Goal: Task Accomplishment & Management: Manage account settings

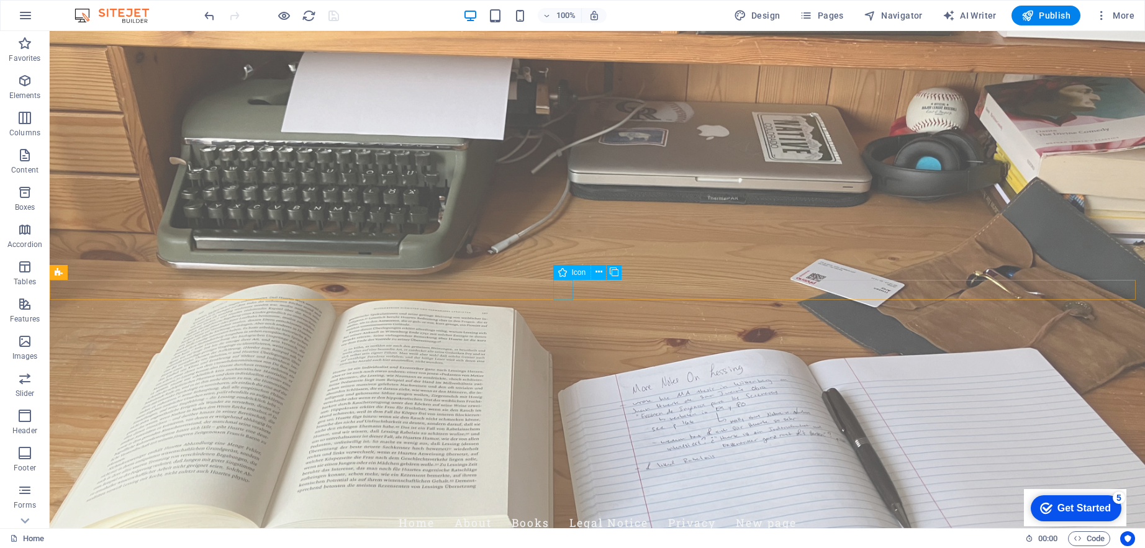
select select "xMidYMid"
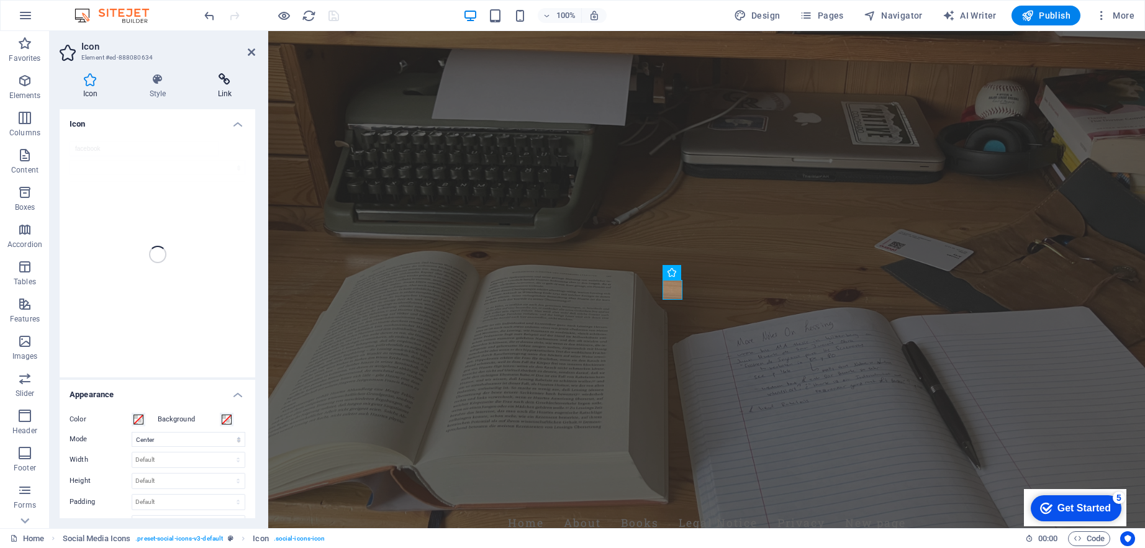
drag, startPoint x: 231, startPoint y: 84, endPoint x: 102, endPoint y: 213, distance: 181.8
click at [231, 84] on icon at bounding box center [224, 79] width 61 height 12
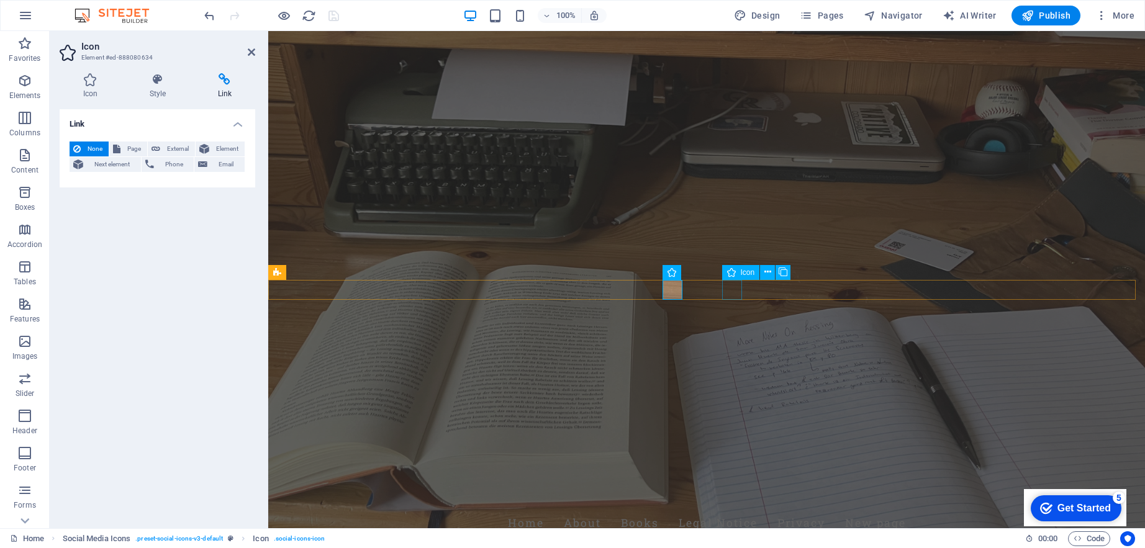
select select "xMidYMid"
select select "px"
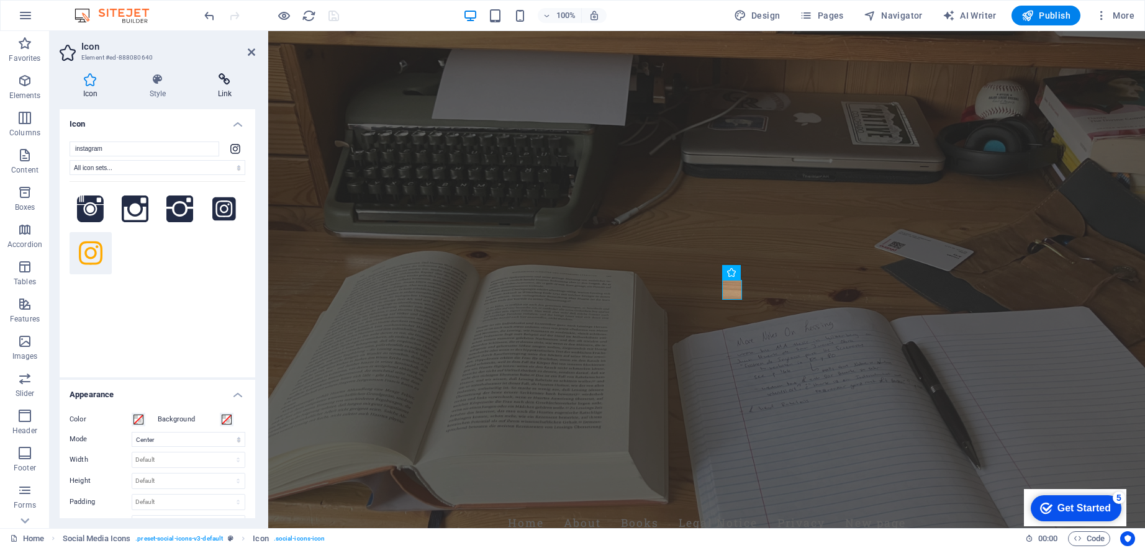
click at [229, 86] on h4 "Link" at bounding box center [224, 86] width 61 height 26
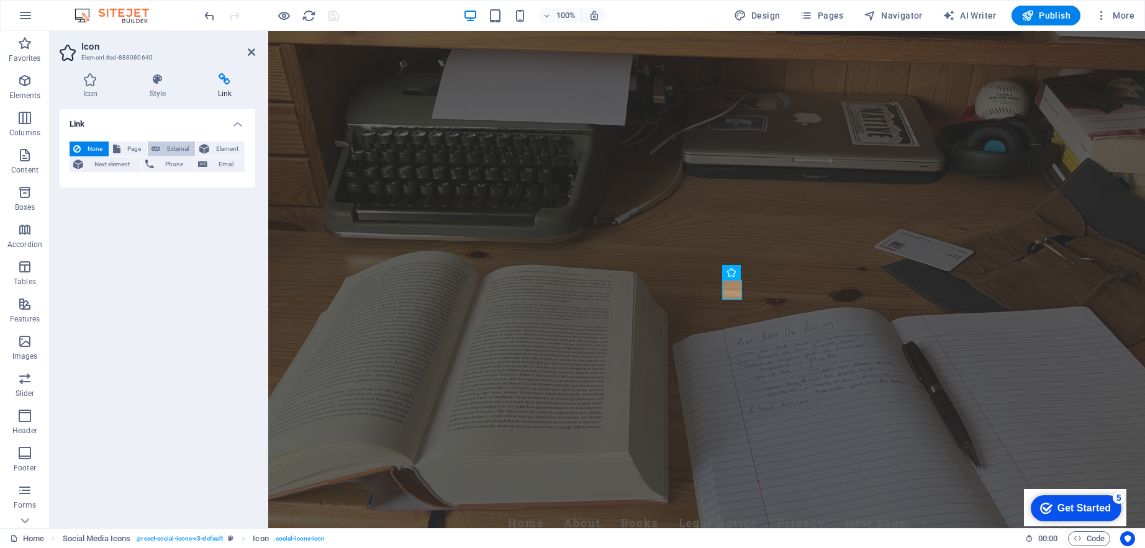
click at [159, 152] on icon at bounding box center [156, 149] width 9 height 15
select select "blank"
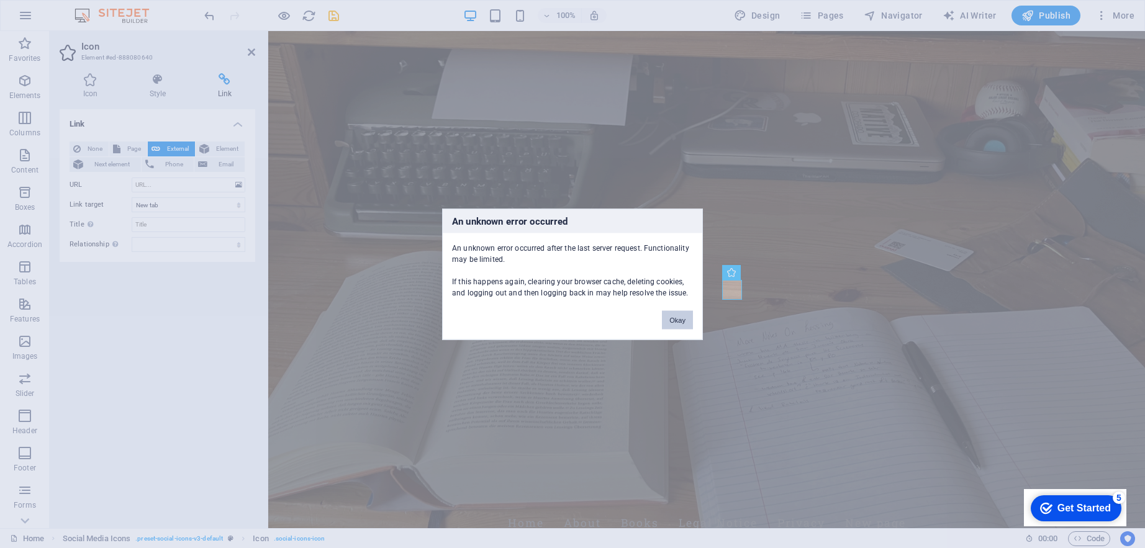
click at [680, 317] on button "Okay" at bounding box center [677, 319] width 31 height 19
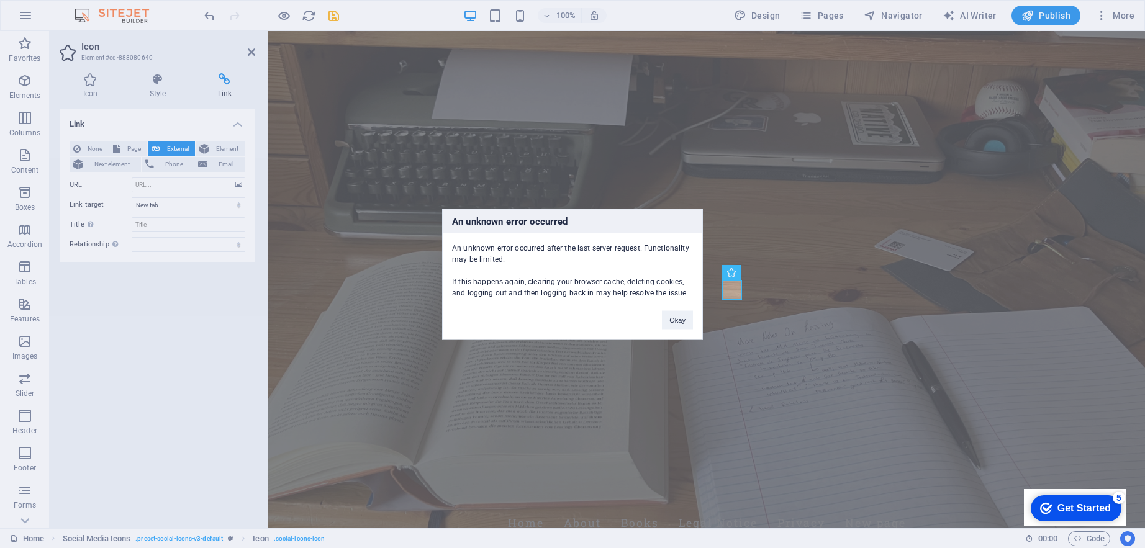
click at [680, 317] on button "Okay" at bounding box center [677, 319] width 31 height 19
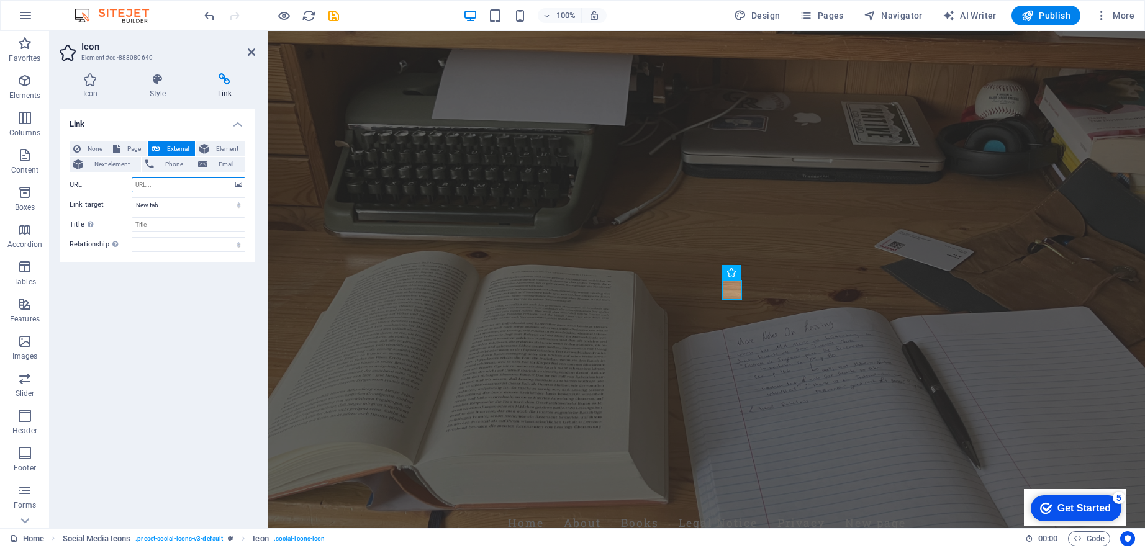
click at [154, 189] on input "URL" at bounding box center [189, 185] width 114 height 15
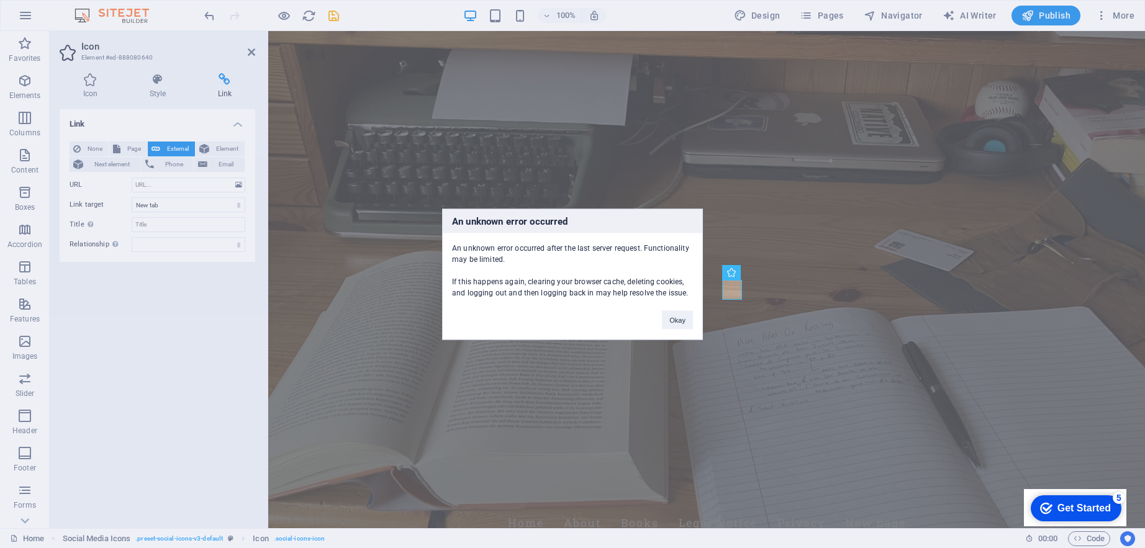
click at [139, 181] on div "An unknown error occurred An unknown error occurred after the last server reque…" at bounding box center [572, 274] width 1145 height 548
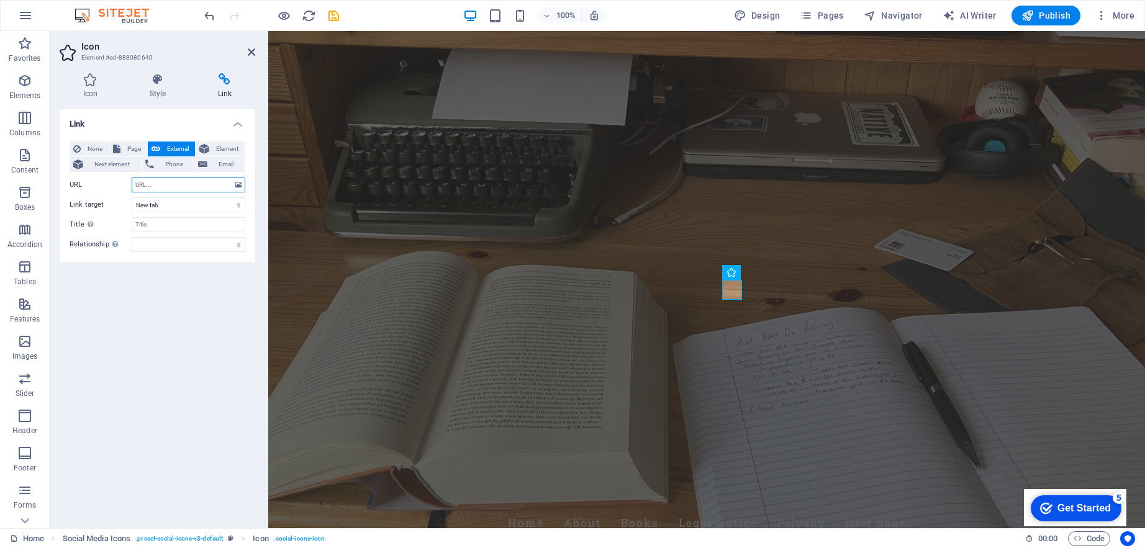
click at [148, 183] on input "URL" at bounding box center [189, 185] width 114 height 15
type input "[DOMAIN_NAME][URL]"
click at [163, 306] on div "Link None Page External Element Next element Phone Email Page Home About Books …" at bounding box center [158, 313] width 196 height 409
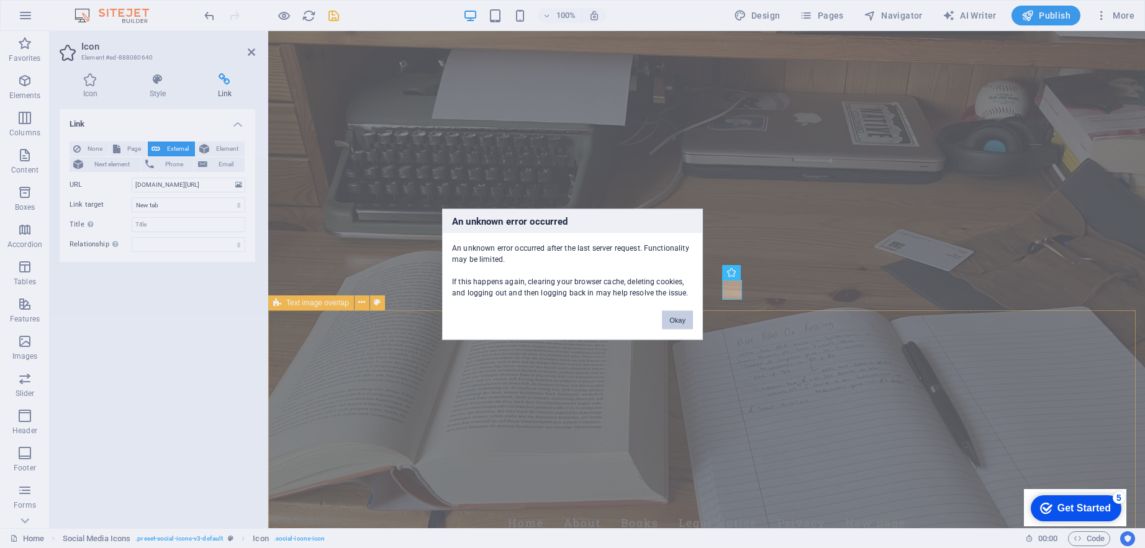
click at [685, 322] on button "Okay" at bounding box center [677, 319] width 31 height 19
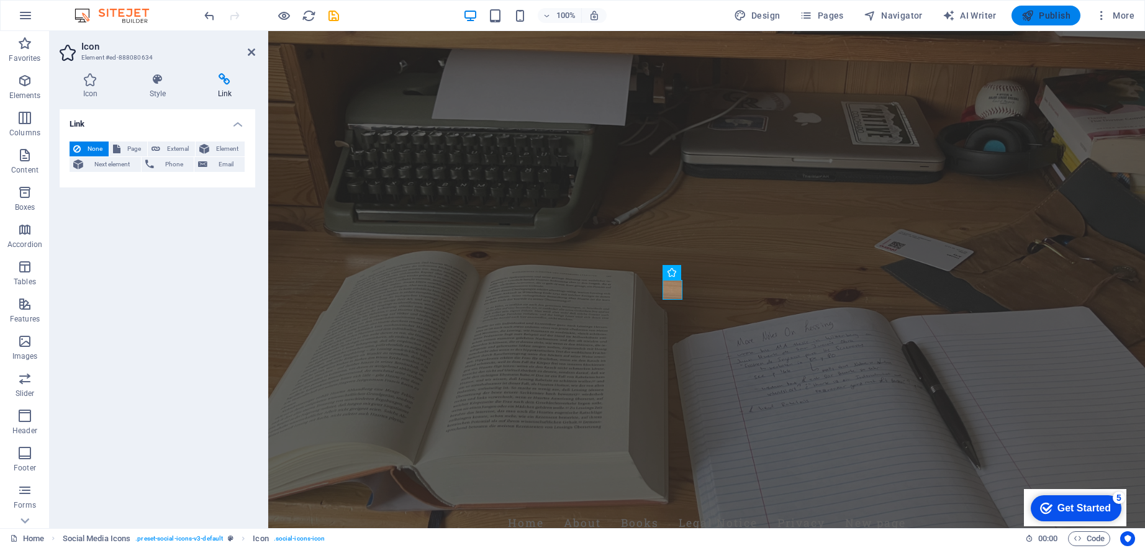
click at [1044, 19] on span "Publish" at bounding box center [1045, 15] width 49 height 12
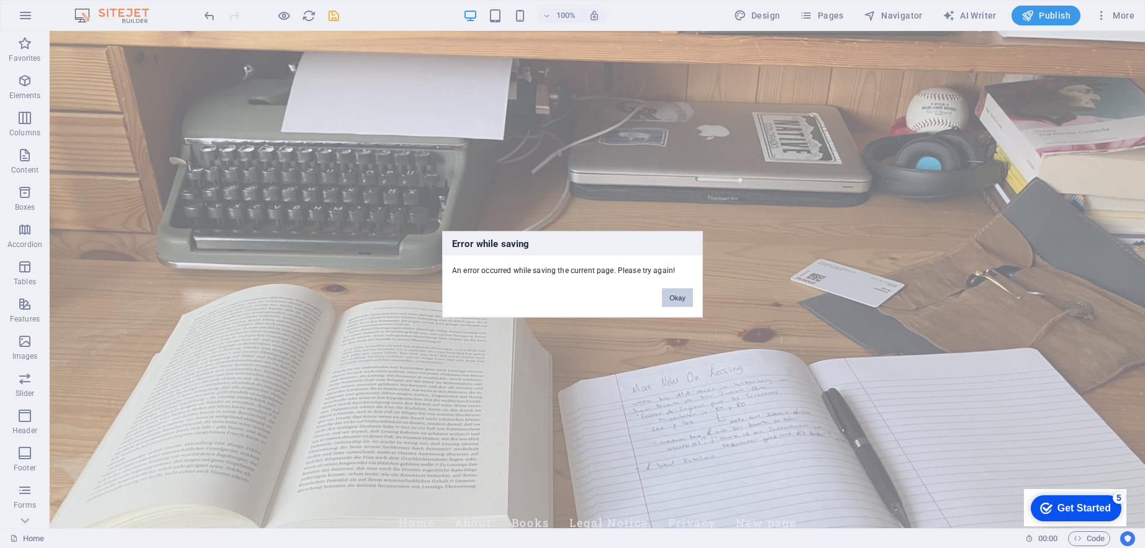
click at [683, 299] on button "Okay" at bounding box center [677, 297] width 31 height 19
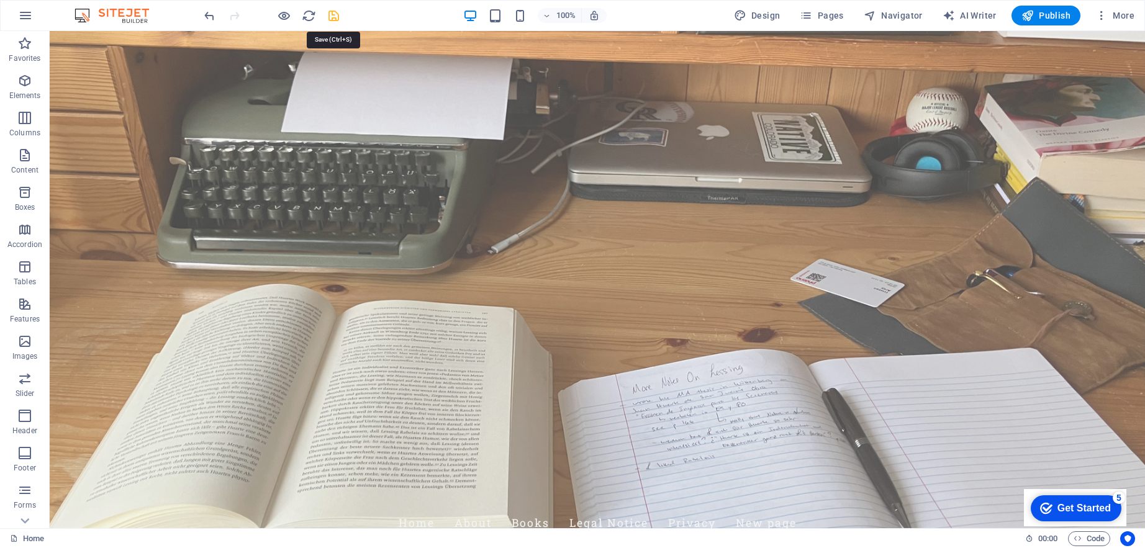
click at [338, 17] on icon "save" at bounding box center [334, 16] width 14 height 14
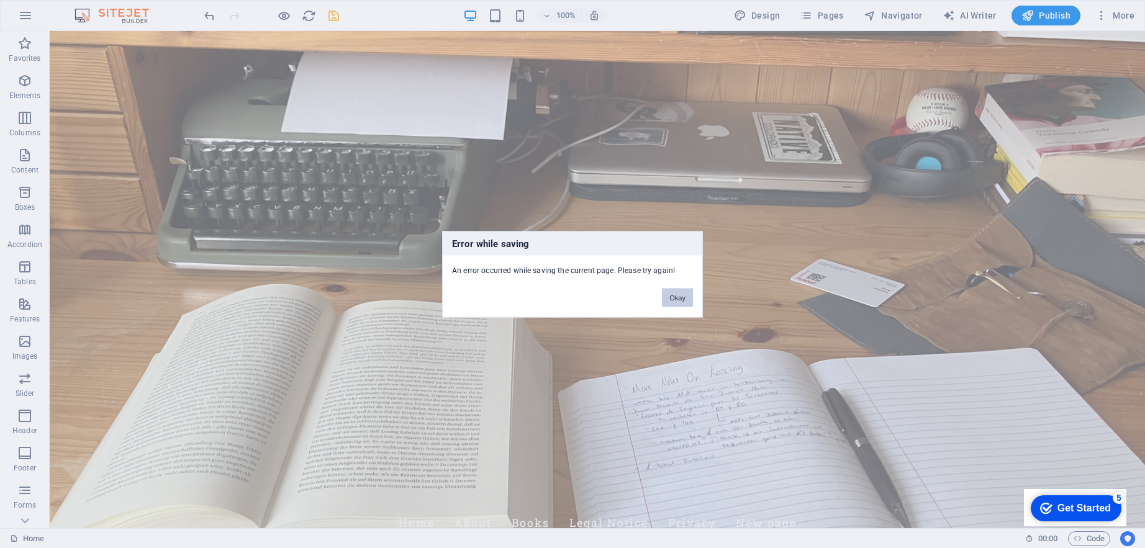
click at [684, 300] on button "Okay" at bounding box center [677, 297] width 31 height 19
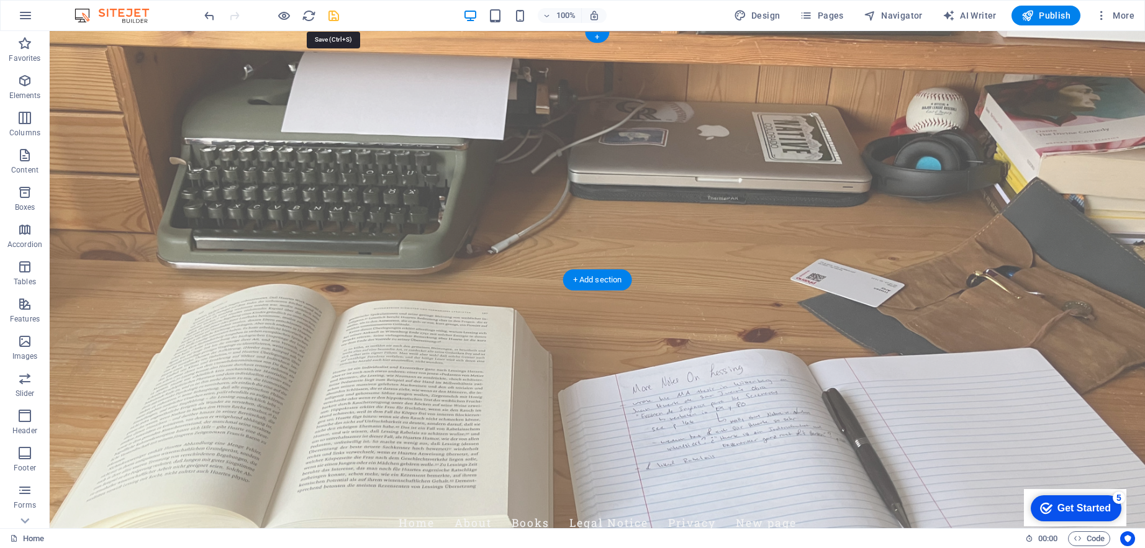
click at [332, 15] on icon "save" at bounding box center [334, 16] width 14 height 14
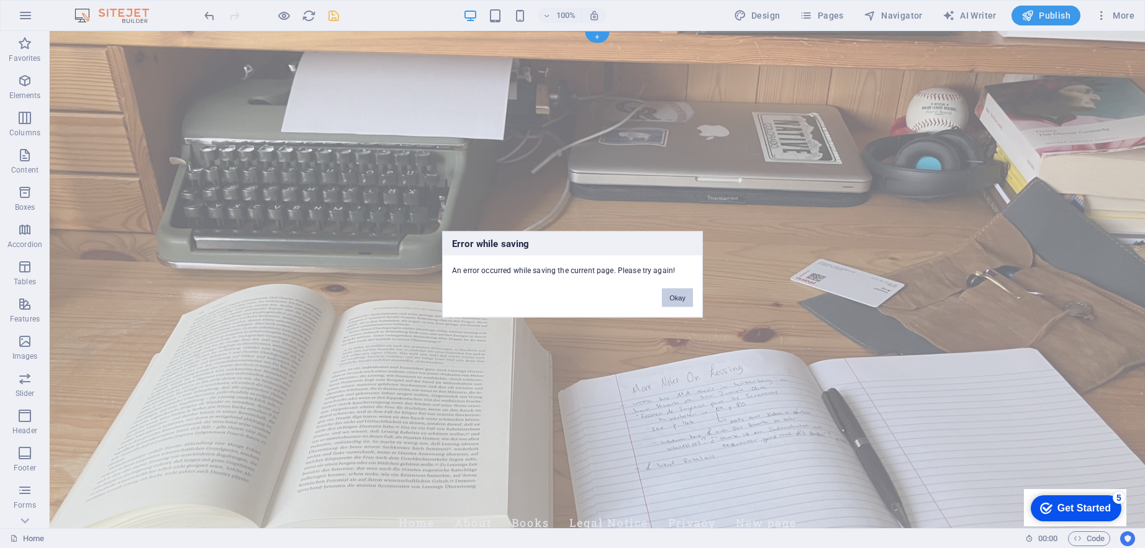
click at [679, 296] on button "Okay" at bounding box center [677, 297] width 31 height 19
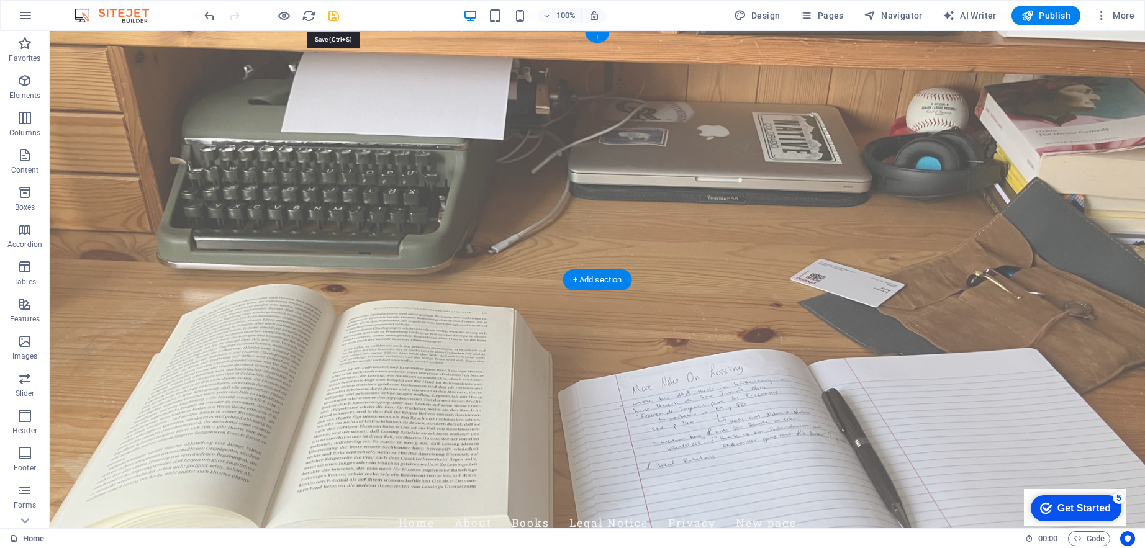
click at [334, 11] on icon "save" at bounding box center [334, 16] width 14 height 14
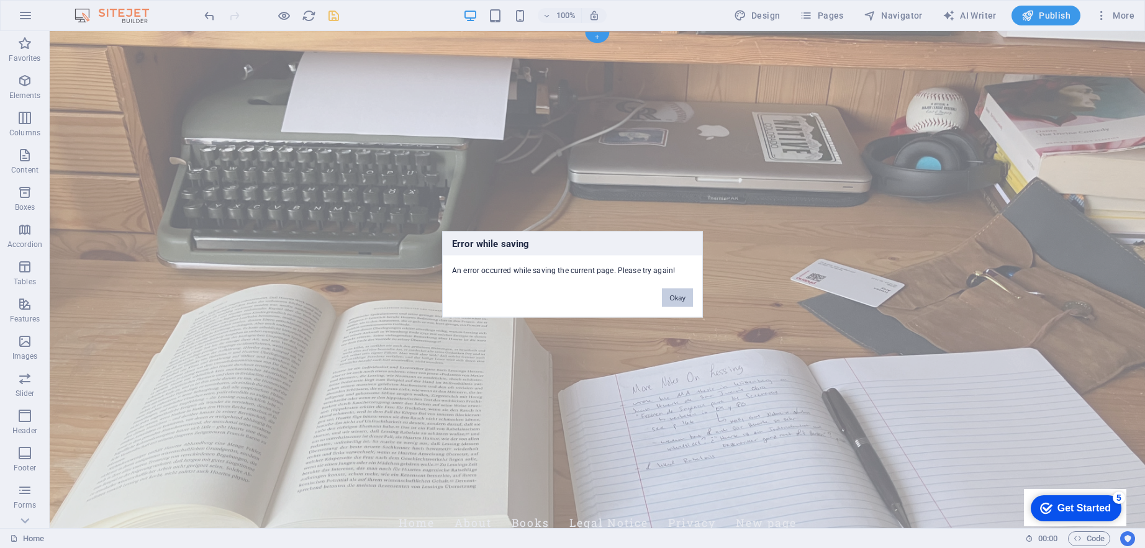
click at [675, 301] on button "Okay" at bounding box center [677, 297] width 31 height 19
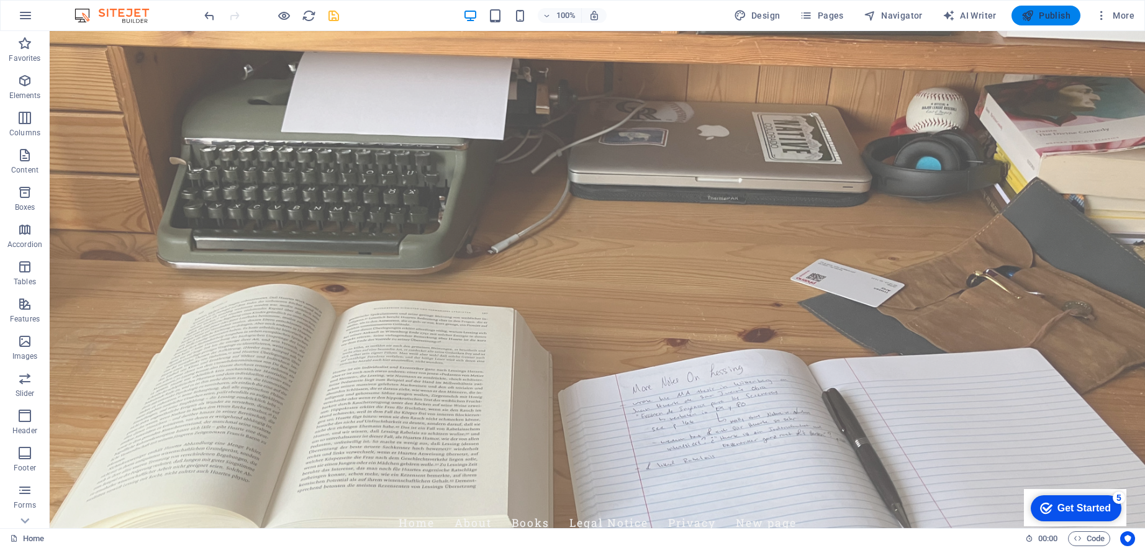
click at [1039, 19] on span "Publish" at bounding box center [1045, 15] width 49 height 12
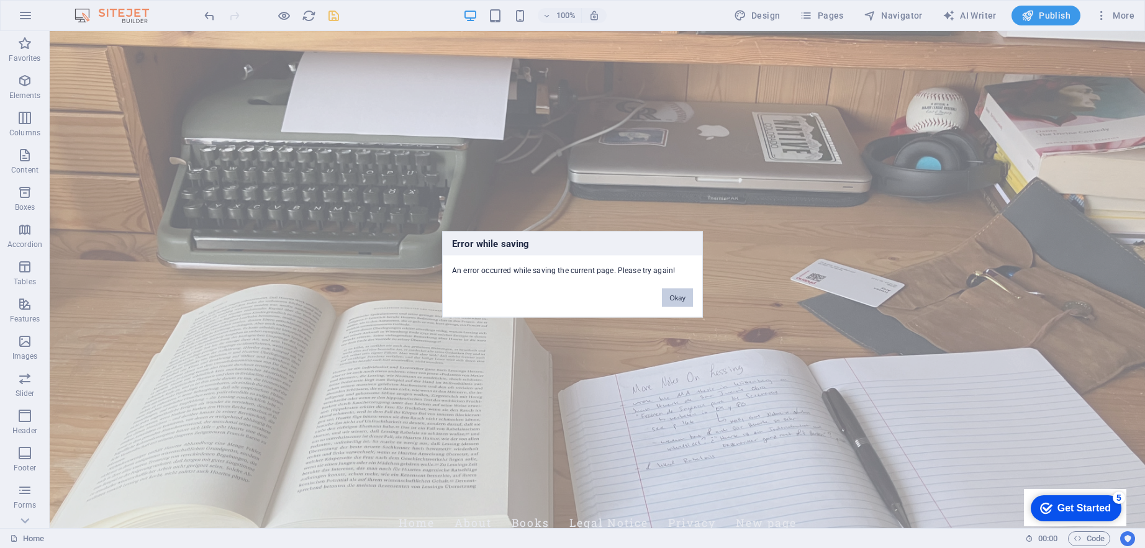
click at [668, 299] on button "Okay" at bounding box center [677, 297] width 31 height 19
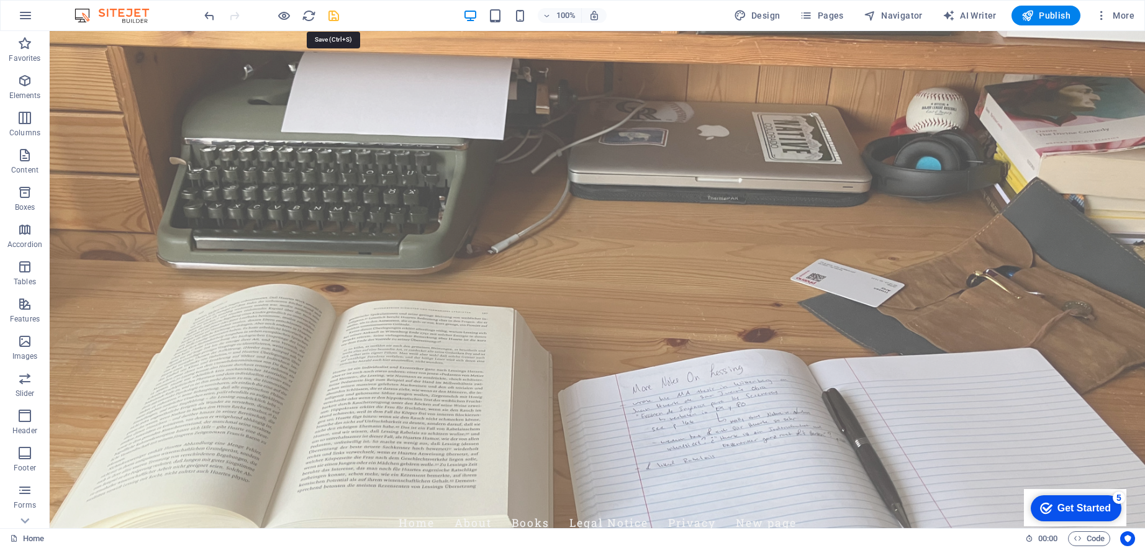
click at [333, 14] on icon "save" at bounding box center [334, 16] width 14 height 14
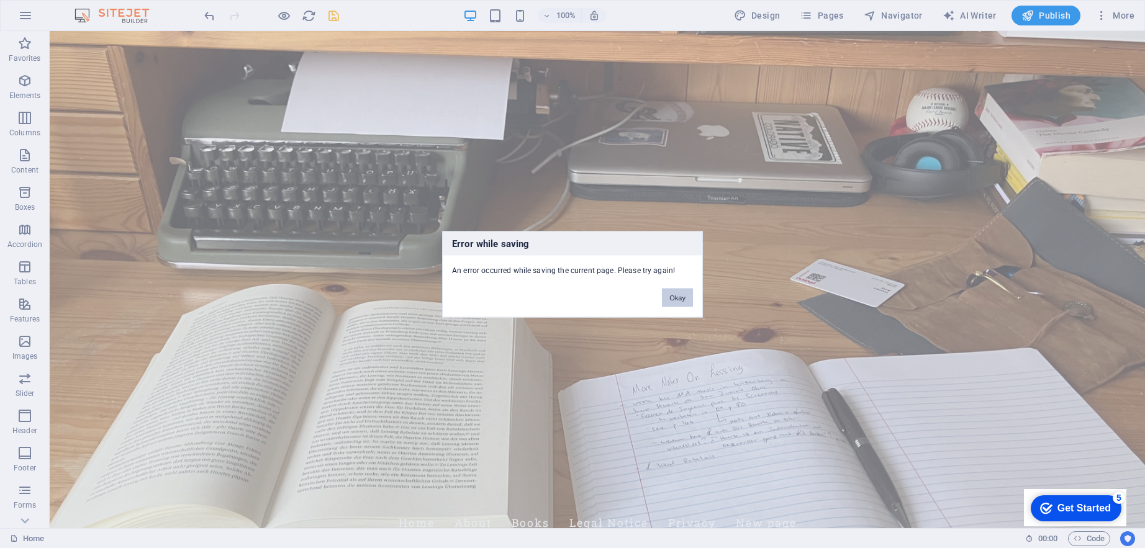
click at [678, 301] on button "Okay" at bounding box center [677, 297] width 31 height 19
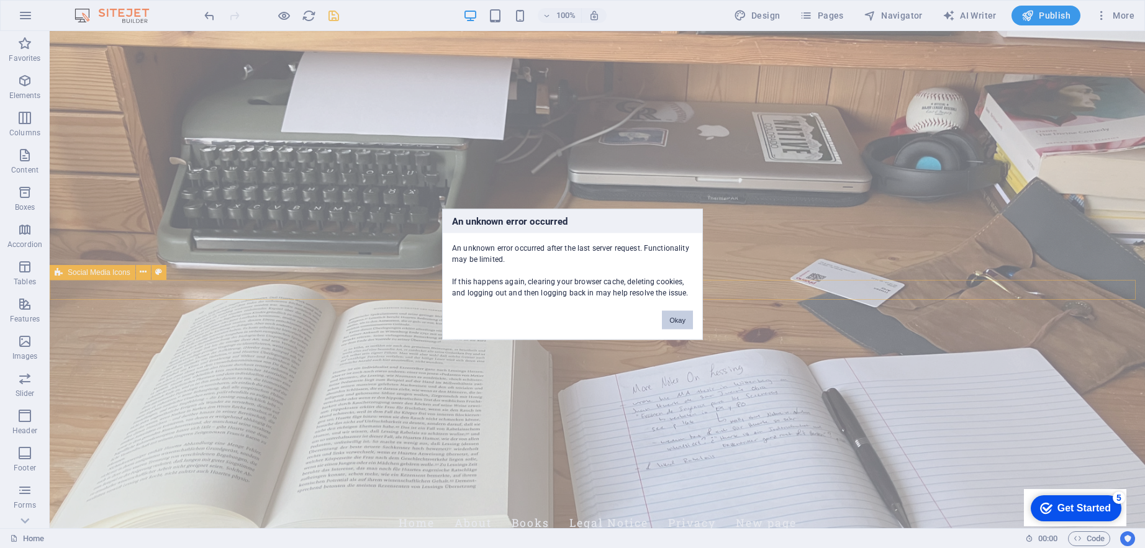
click at [681, 322] on button "Okay" at bounding box center [677, 319] width 31 height 19
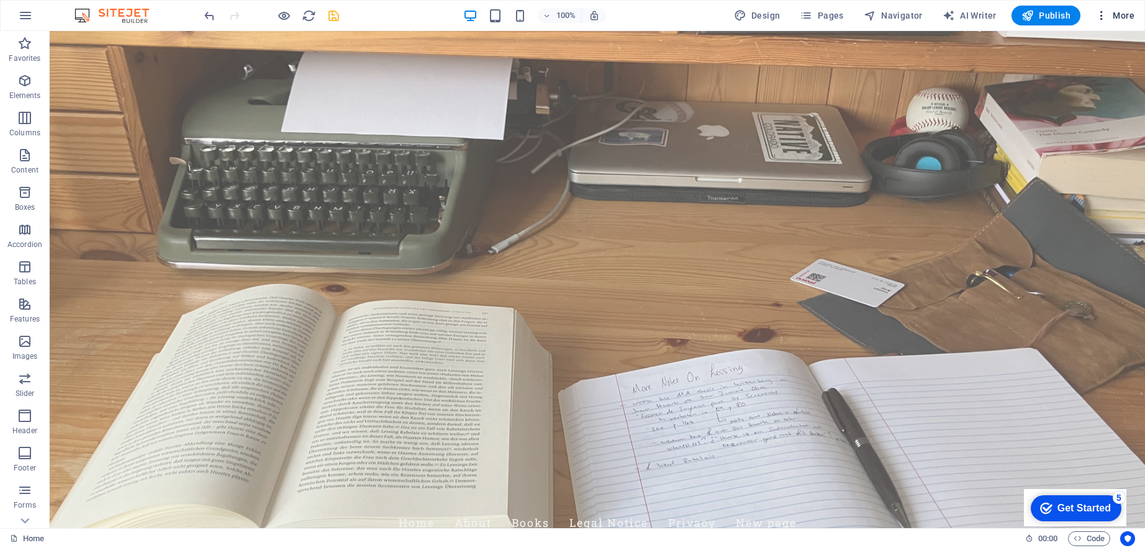
click at [1126, 17] on span "More" at bounding box center [1114, 15] width 39 height 12
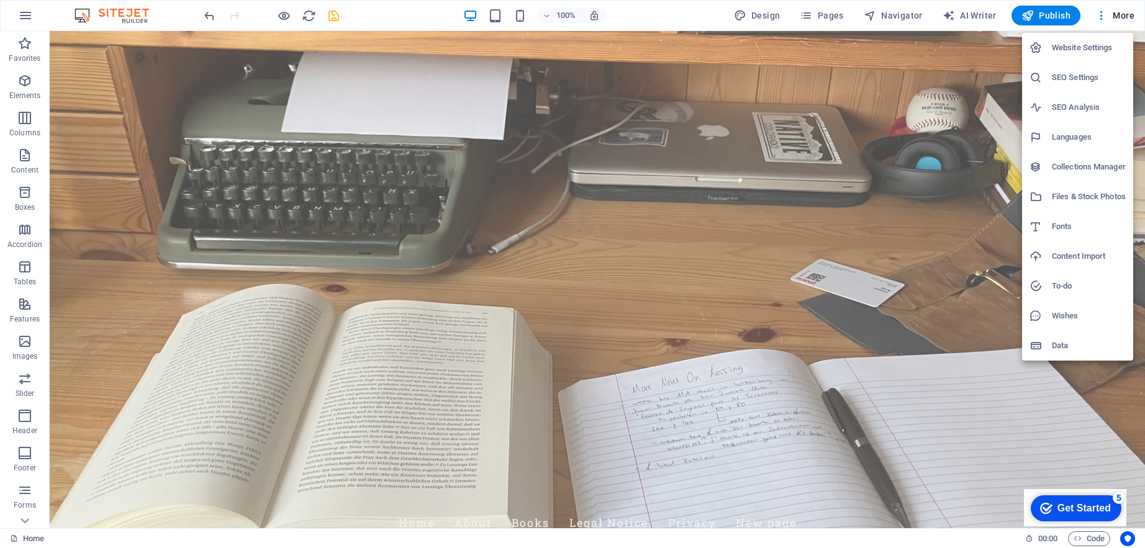
click at [1074, 52] on h6 "Website Settings" at bounding box center [1089, 47] width 74 height 15
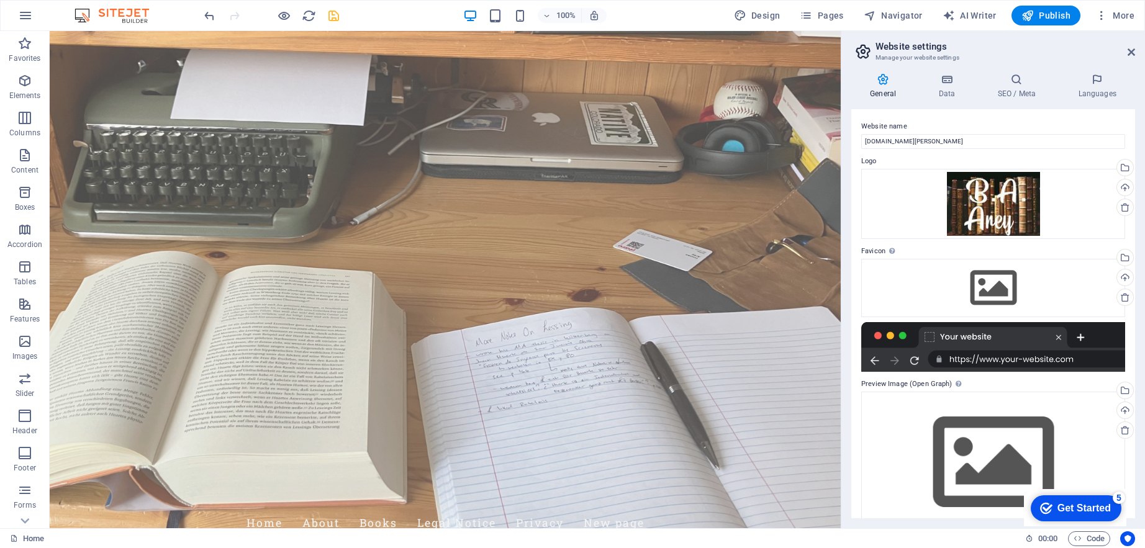
scroll to position [25, 0]
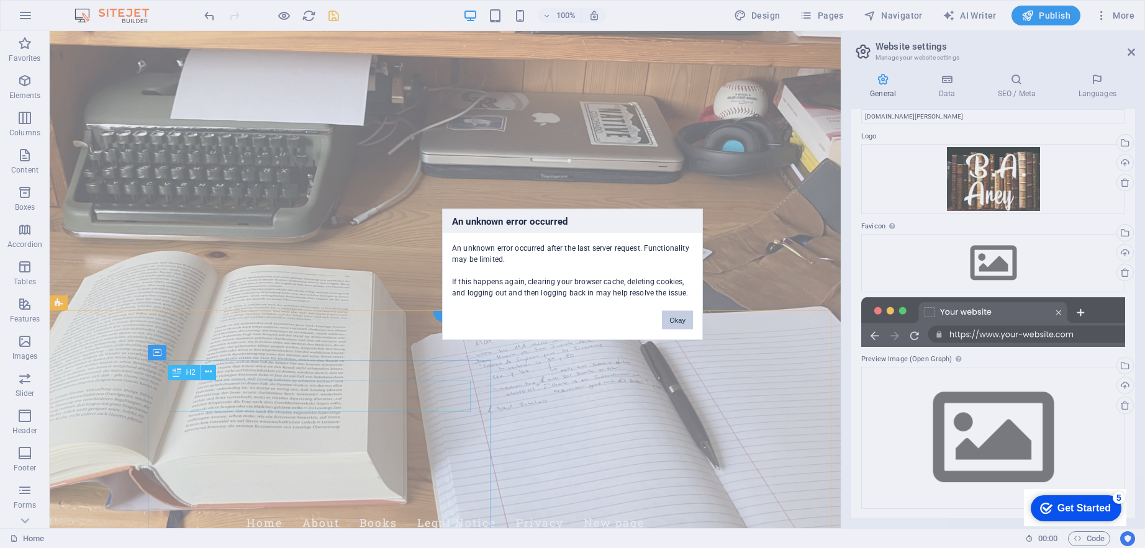
click at [674, 320] on button "Okay" at bounding box center [677, 319] width 31 height 19
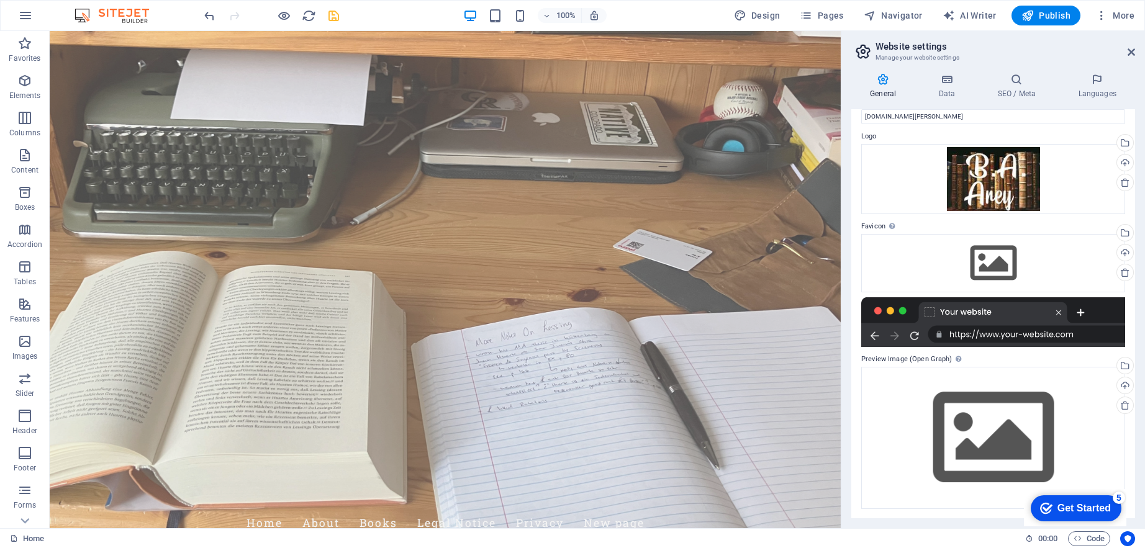
click at [391, 9] on div "100% Design Pages Navigator AI Writer Publish More" at bounding box center [671, 16] width 938 height 20
click at [309, 15] on icon "reload" at bounding box center [309, 16] width 14 height 14
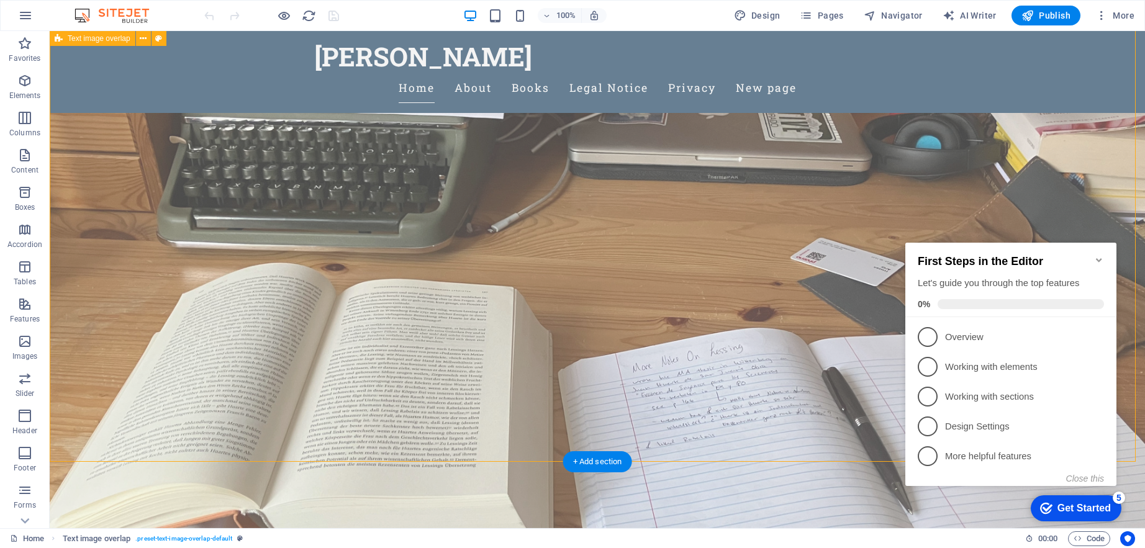
scroll to position [314, 0]
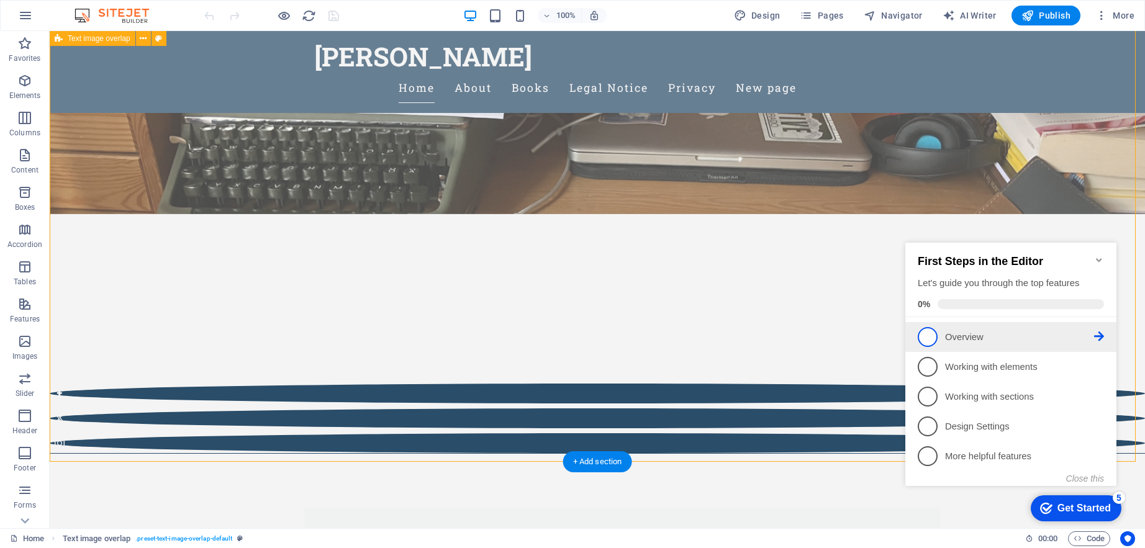
click at [931, 342] on span "1" at bounding box center [928, 337] width 20 height 20
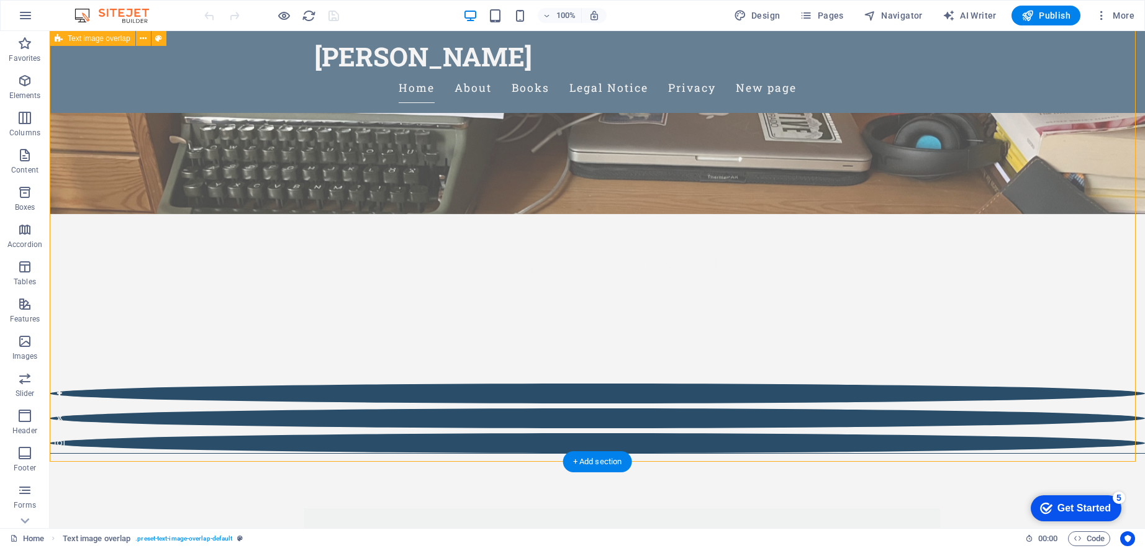
scroll to position [0, 0]
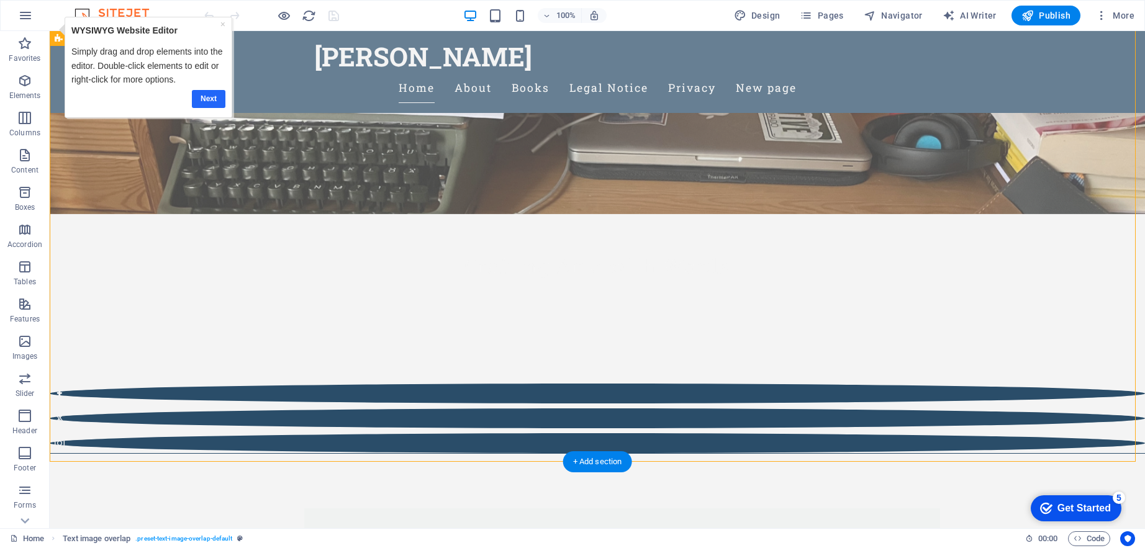
click at [214, 99] on link "Next" at bounding box center [209, 99] width 34 height 18
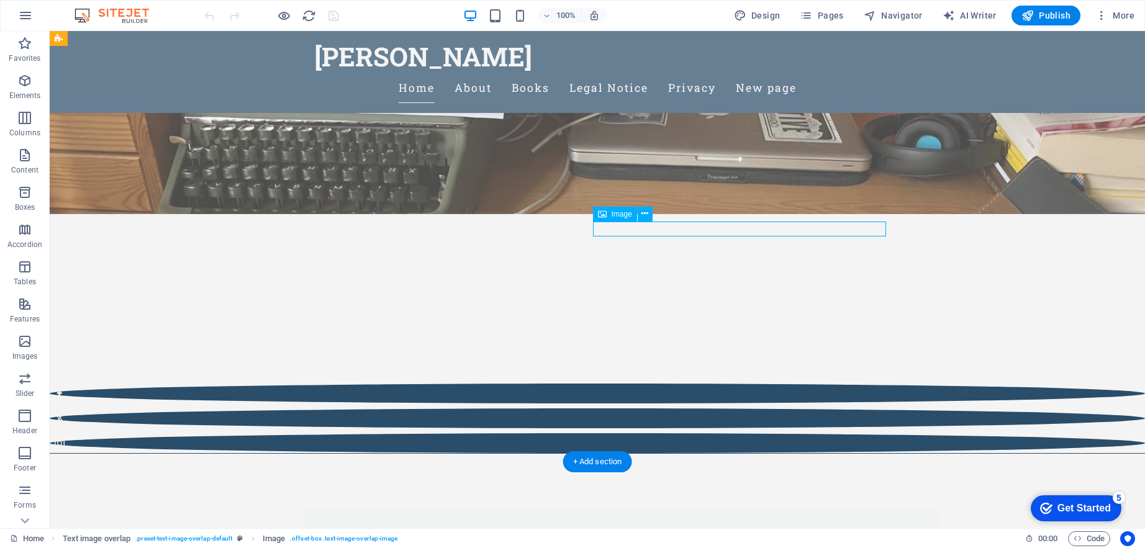
select select "%"
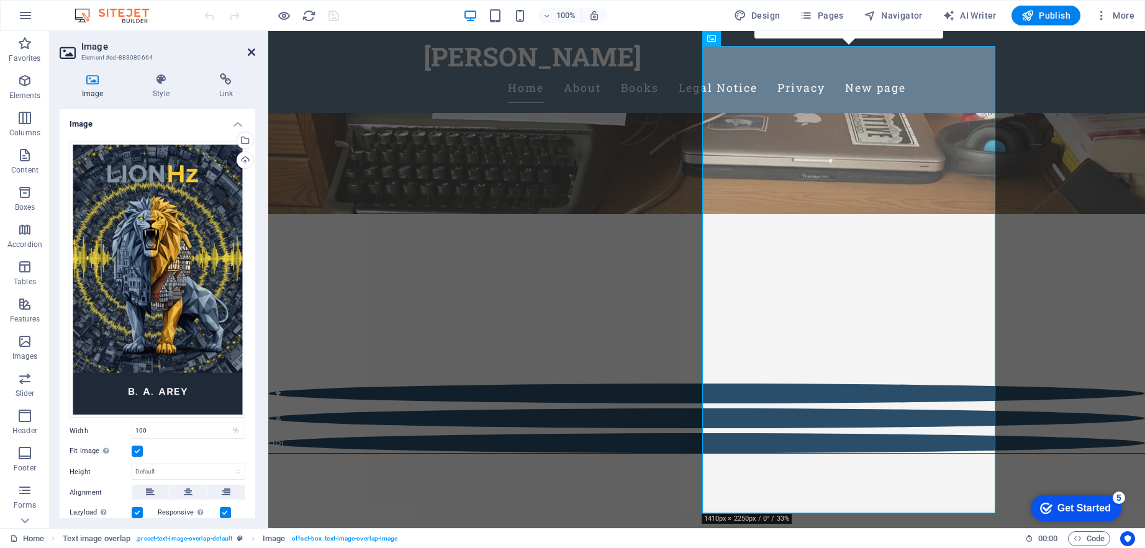
click at [252, 52] on icon at bounding box center [251, 52] width 7 height 10
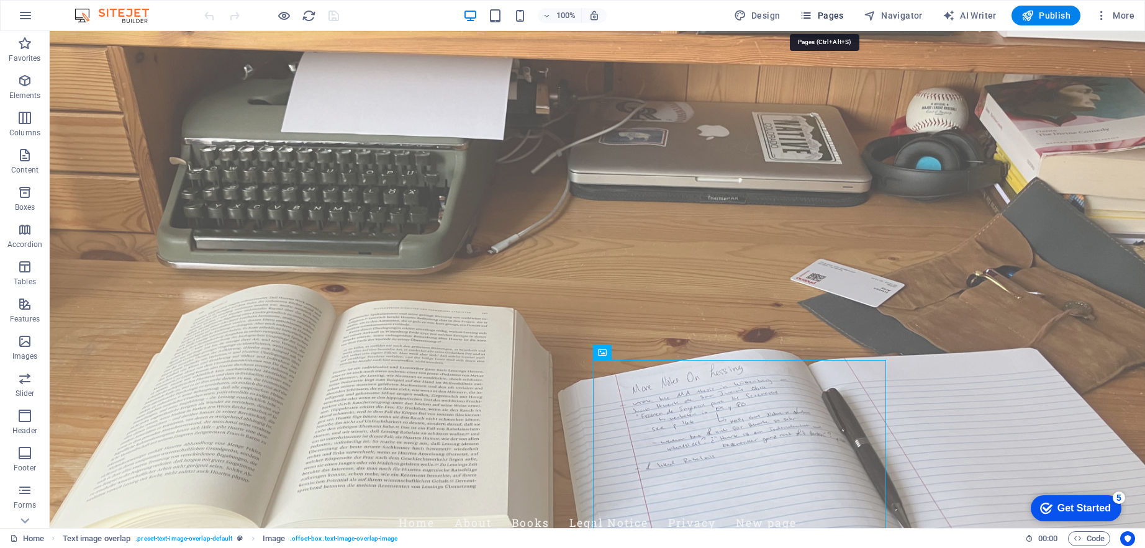
click at [838, 16] on span "Pages" at bounding box center [821, 15] width 43 height 12
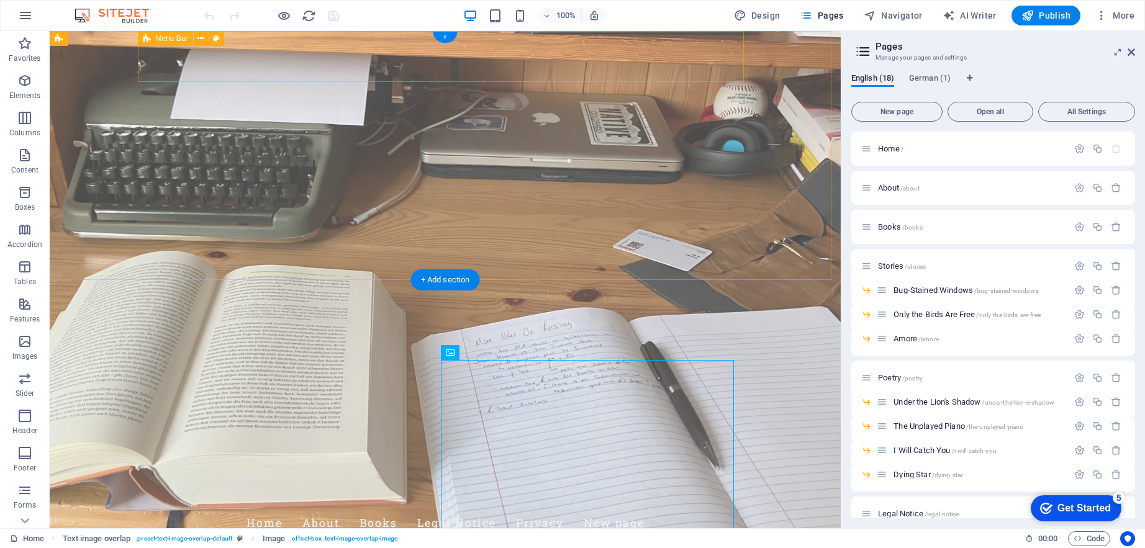
click at [298, 466] on div "B. A. Arey Home About Books Legal Notice Privacy New page" at bounding box center [445, 507] width 606 height 82
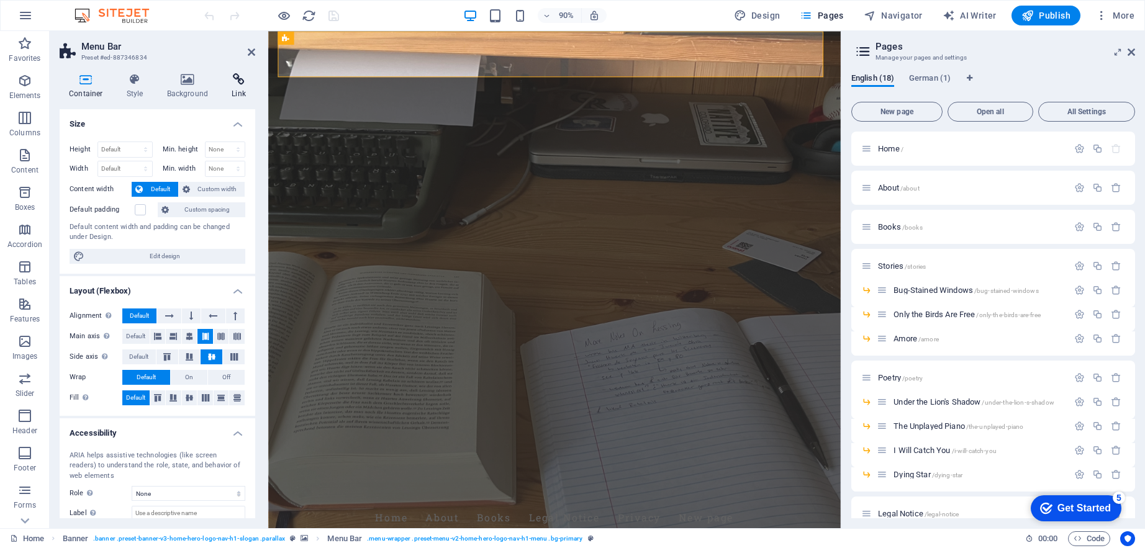
click at [231, 88] on h4 "Link" at bounding box center [238, 86] width 33 height 26
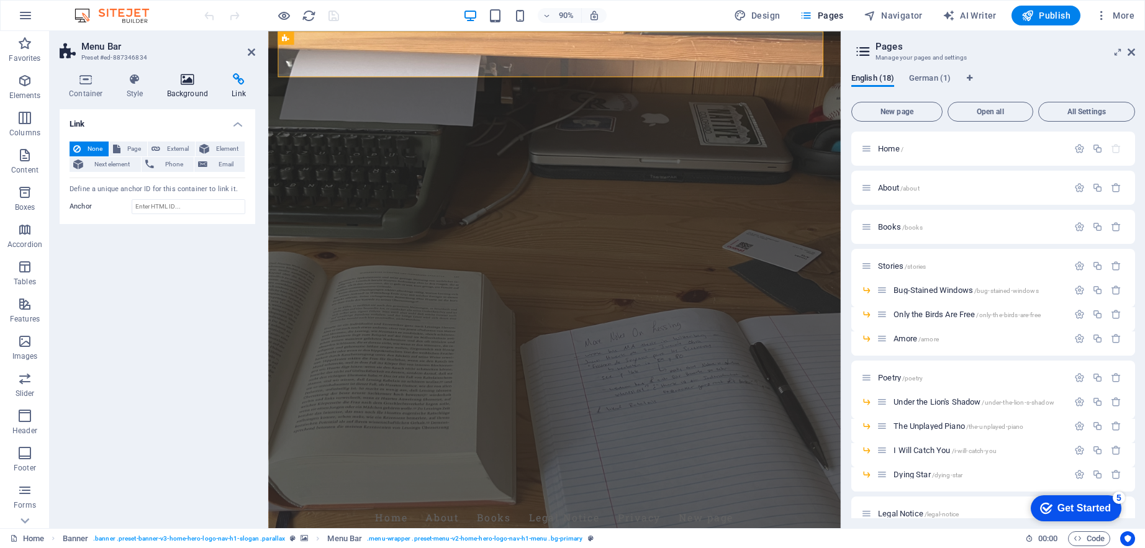
click at [201, 86] on h4 "Background" at bounding box center [190, 86] width 65 height 26
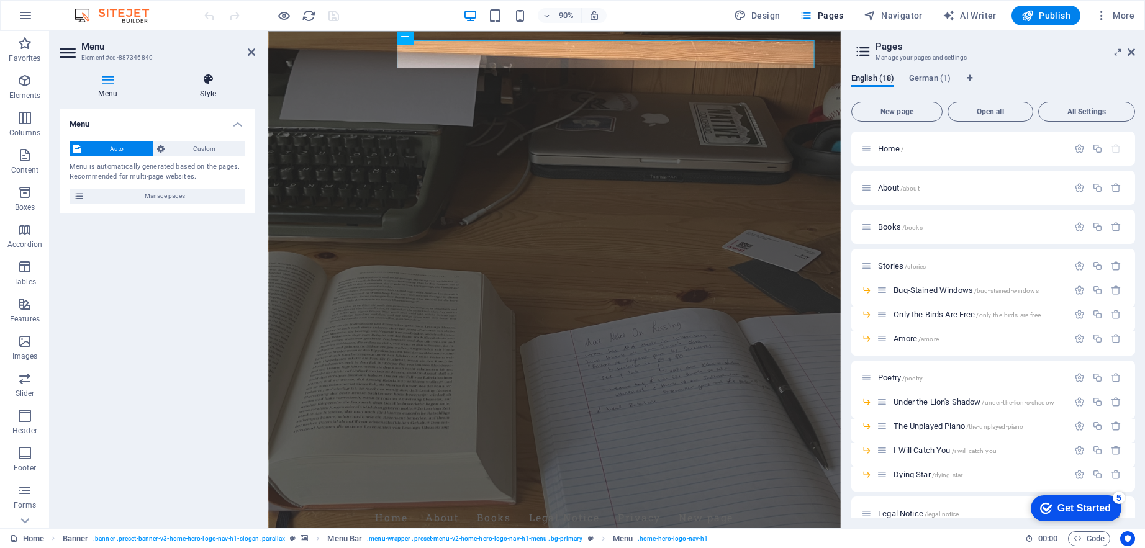
click at [214, 93] on h4 "Style" at bounding box center [208, 86] width 94 height 26
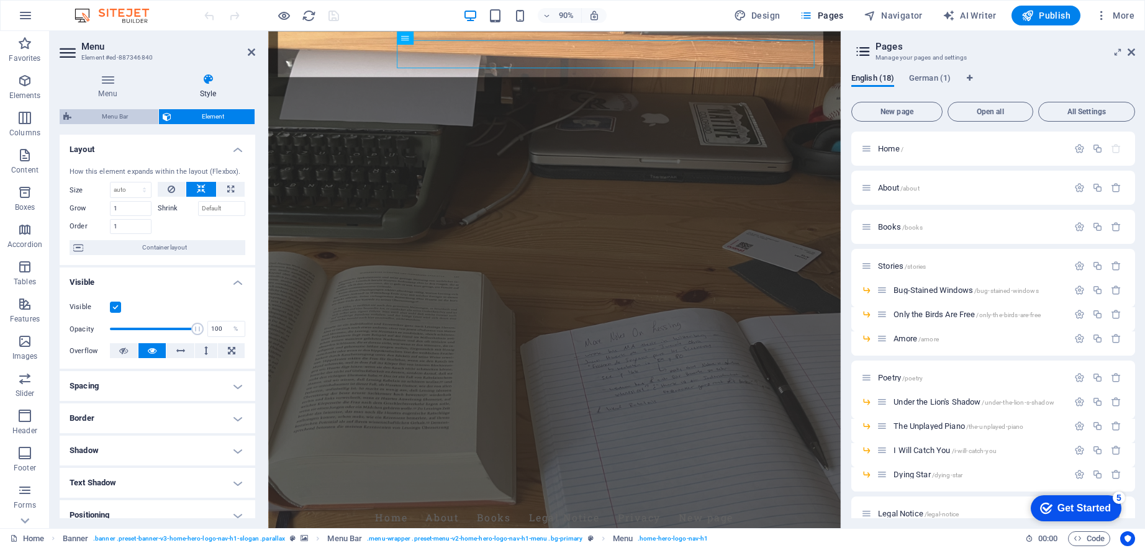
click at [118, 117] on span "Menu Bar" at bounding box center [114, 116] width 79 height 15
select select "rem"
select select "preset-menu-v2-home-hero-logo-nav-h1-menu"
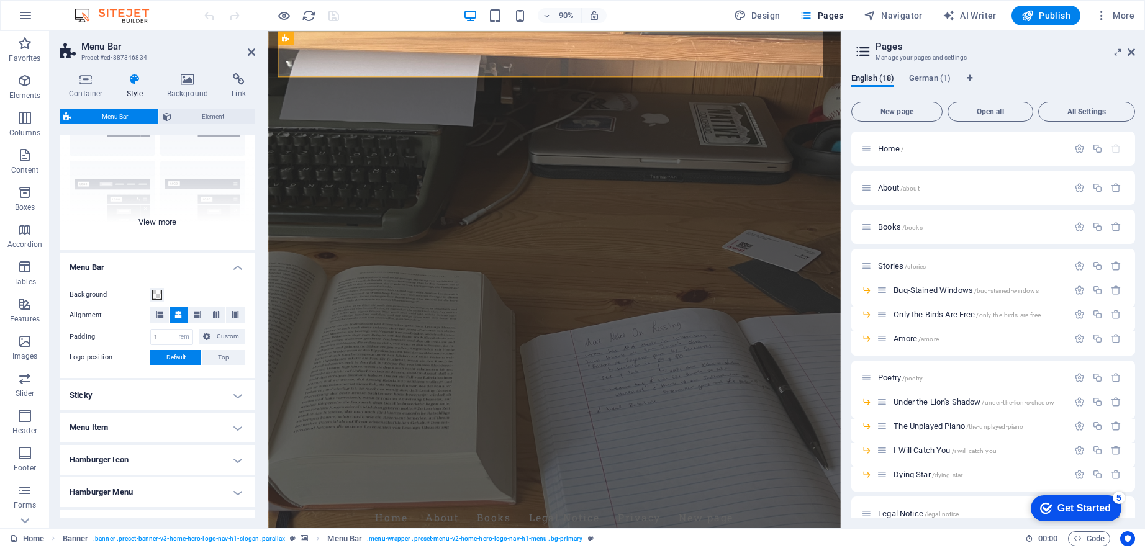
scroll to position [163, 0]
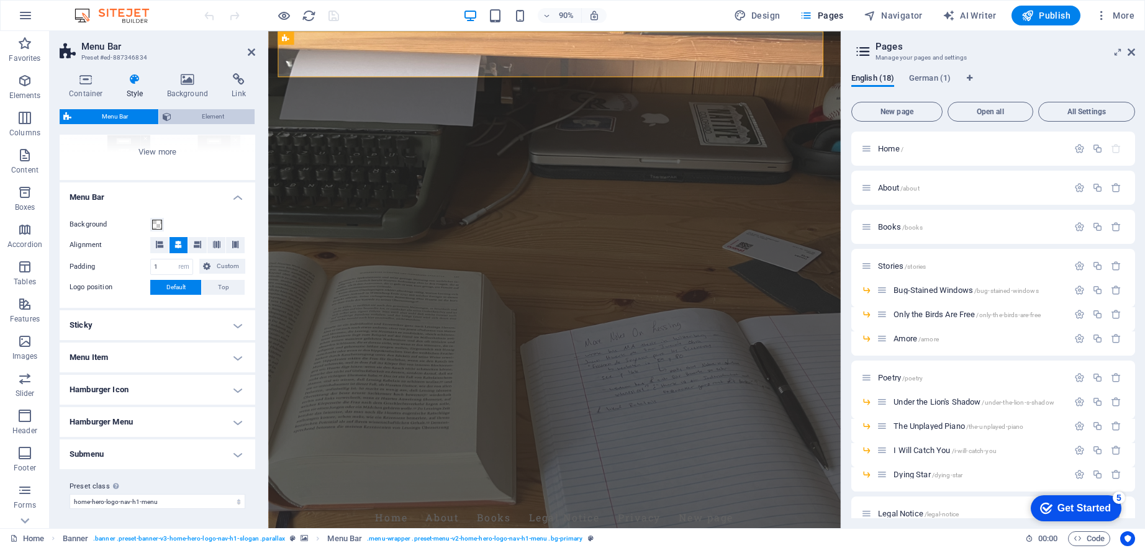
click at [189, 115] on span "Element" at bounding box center [213, 116] width 76 height 15
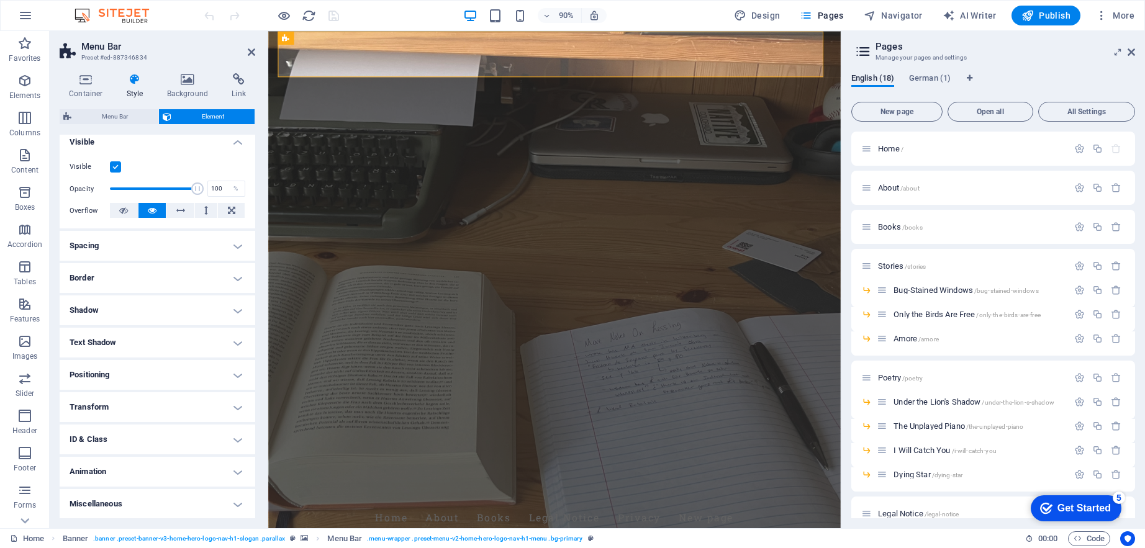
scroll to position [0, 0]
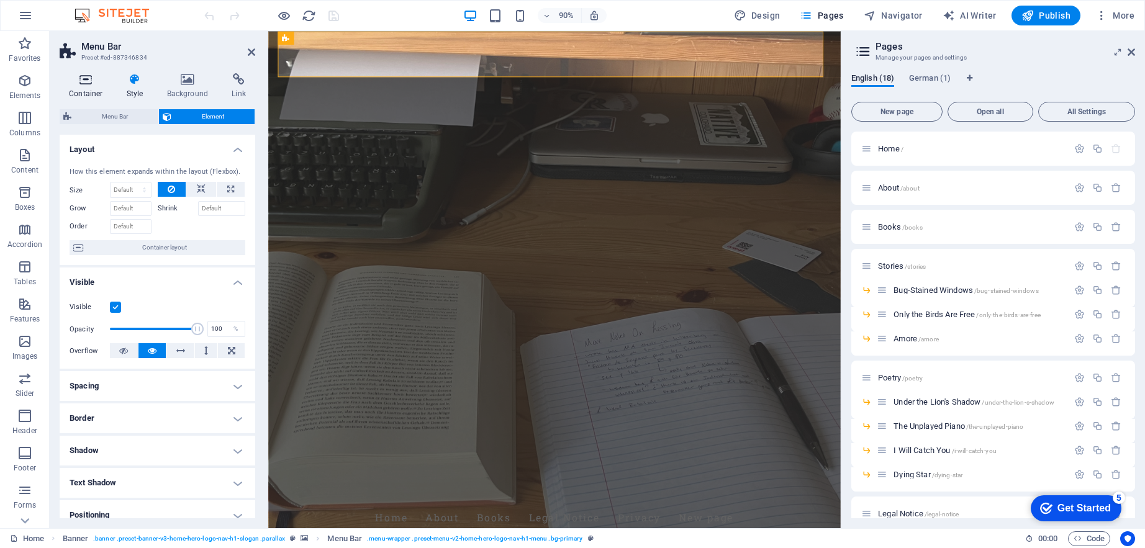
click at [85, 83] on icon at bounding box center [86, 79] width 53 height 12
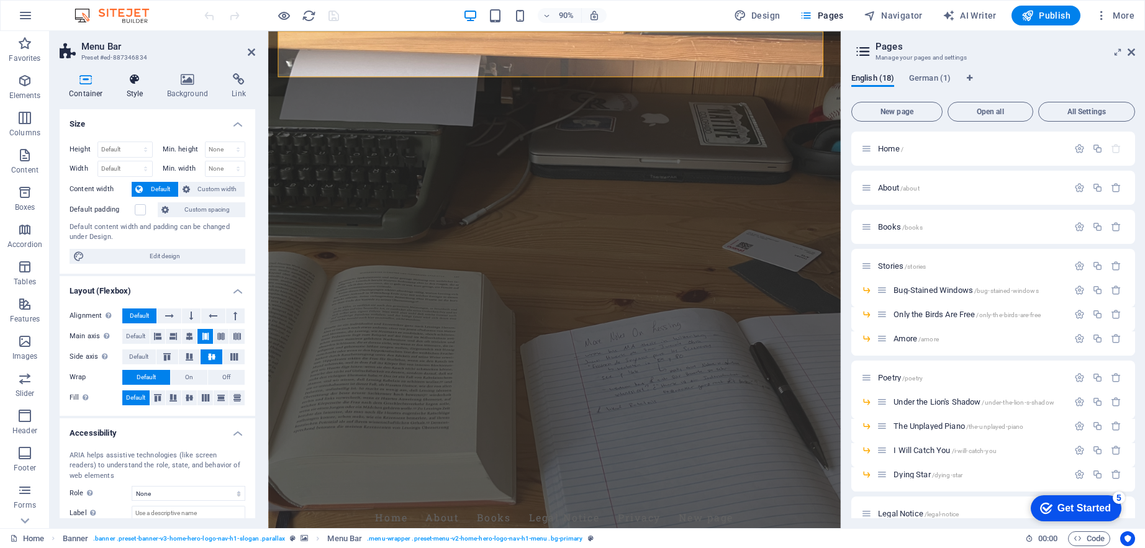
click at [138, 88] on h4 "Style" at bounding box center [137, 86] width 40 height 26
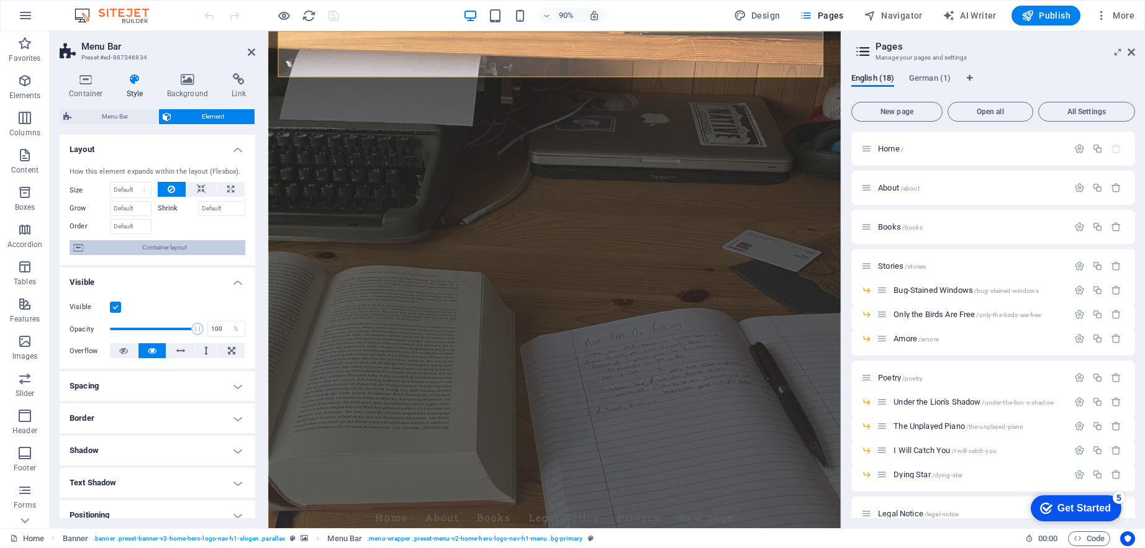
click at [163, 243] on span "Container layout" at bounding box center [164, 247] width 155 height 15
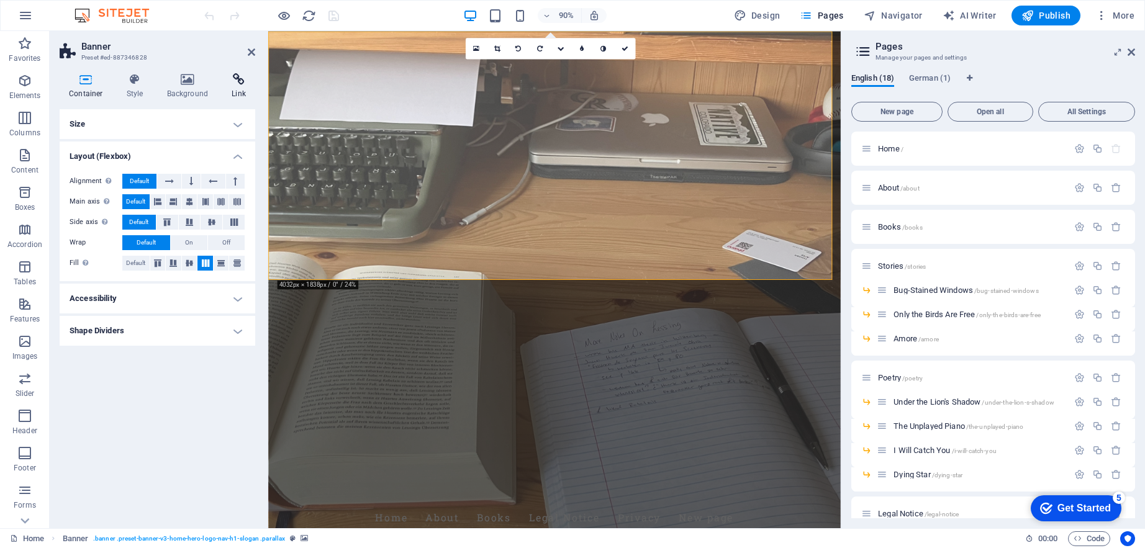
click at [232, 89] on h4 "Link" at bounding box center [238, 86] width 33 height 26
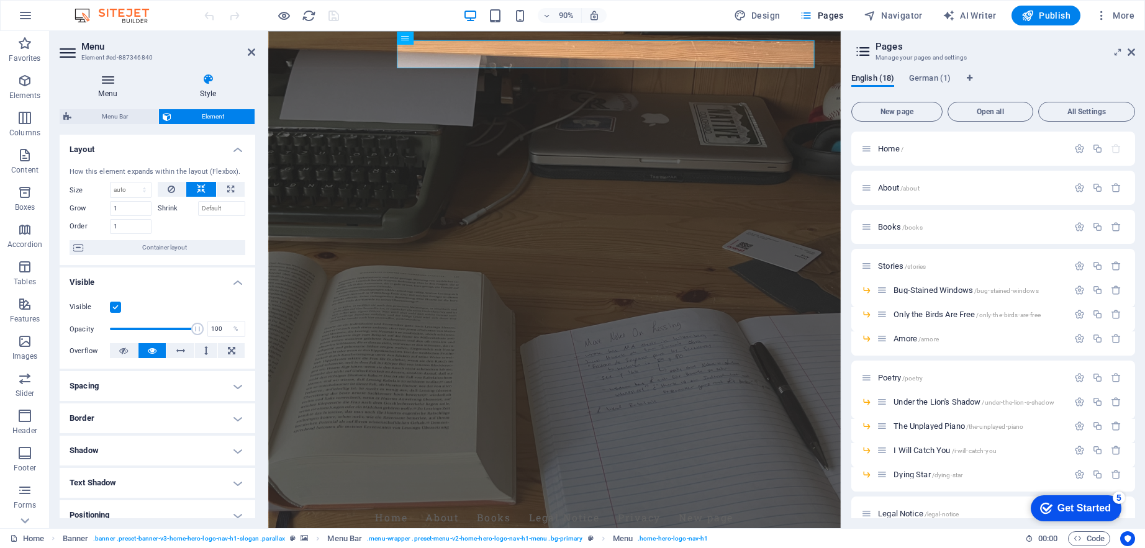
click at [107, 92] on h4 "Menu" at bounding box center [110, 86] width 101 height 26
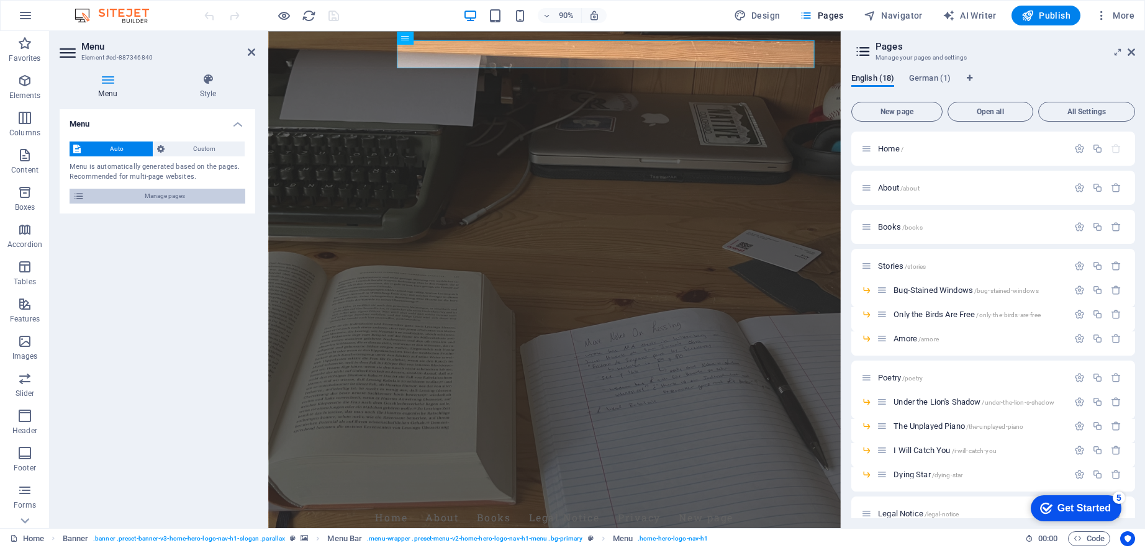
click at [172, 194] on span "Manage pages" at bounding box center [164, 196] width 153 height 15
click at [202, 142] on span "Custom" at bounding box center [204, 149] width 73 height 15
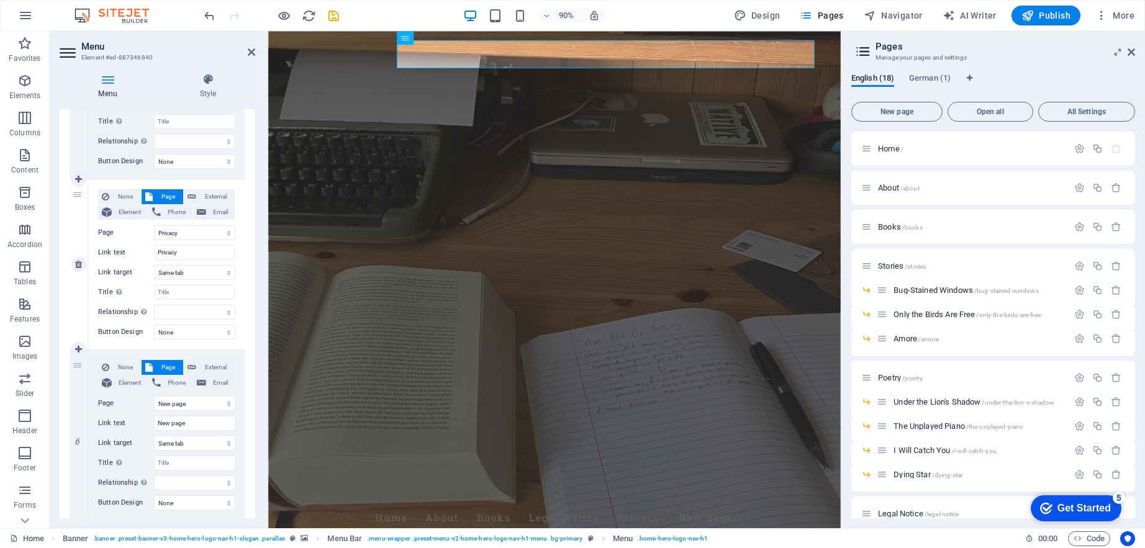
scroll to position [768, 0]
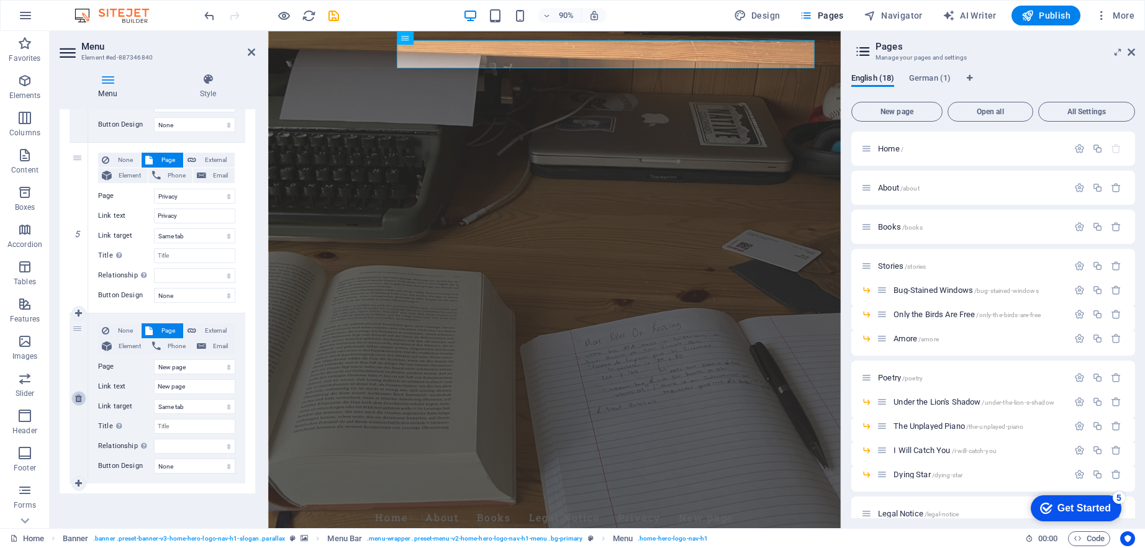
click at [76, 399] on icon at bounding box center [78, 398] width 7 height 9
select select
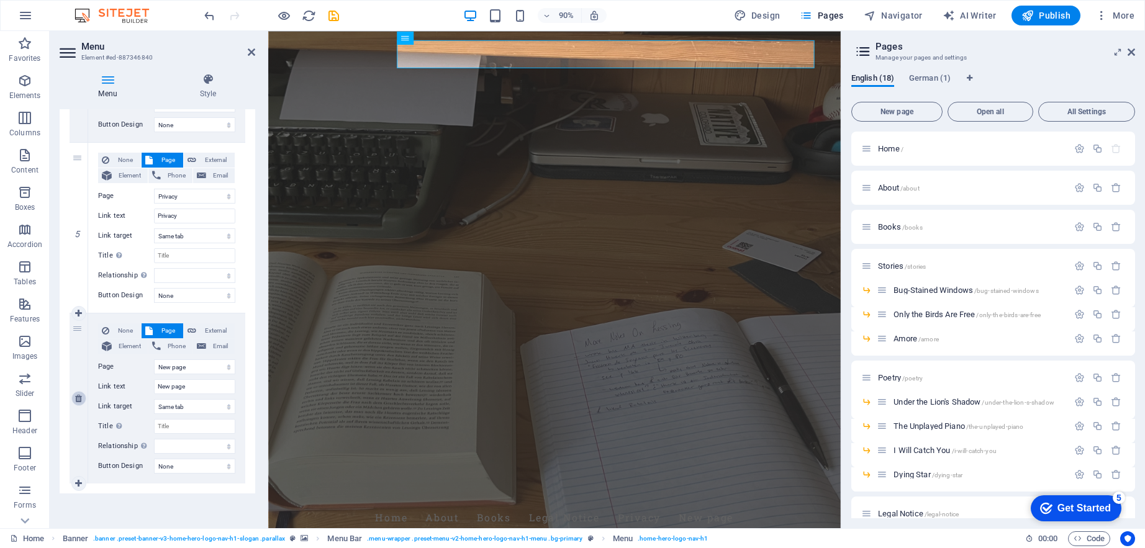
select select
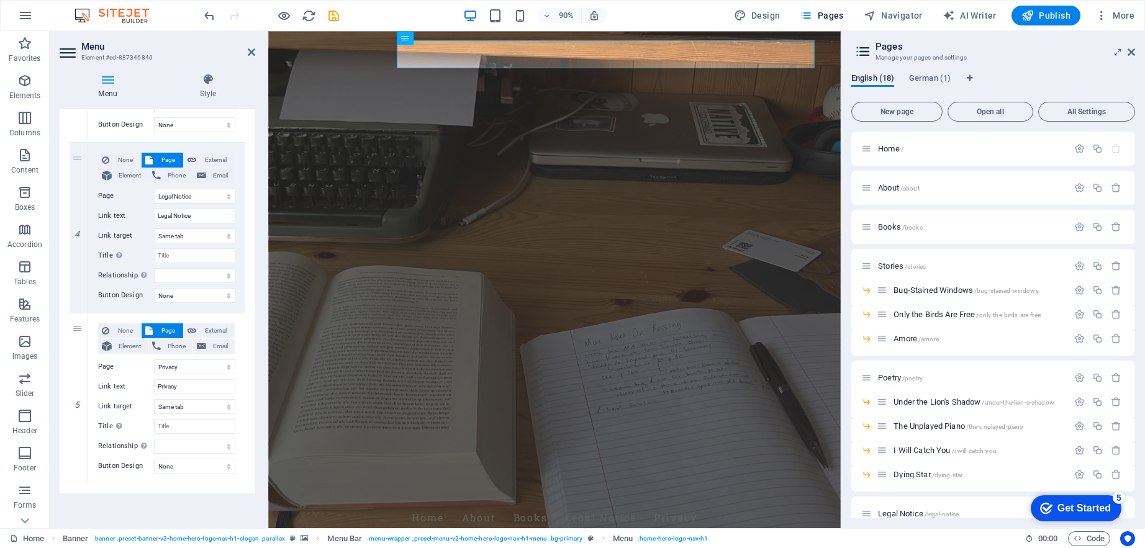
scroll to position [597, 0]
click at [81, 400] on icon at bounding box center [78, 398] width 7 height 9
select select
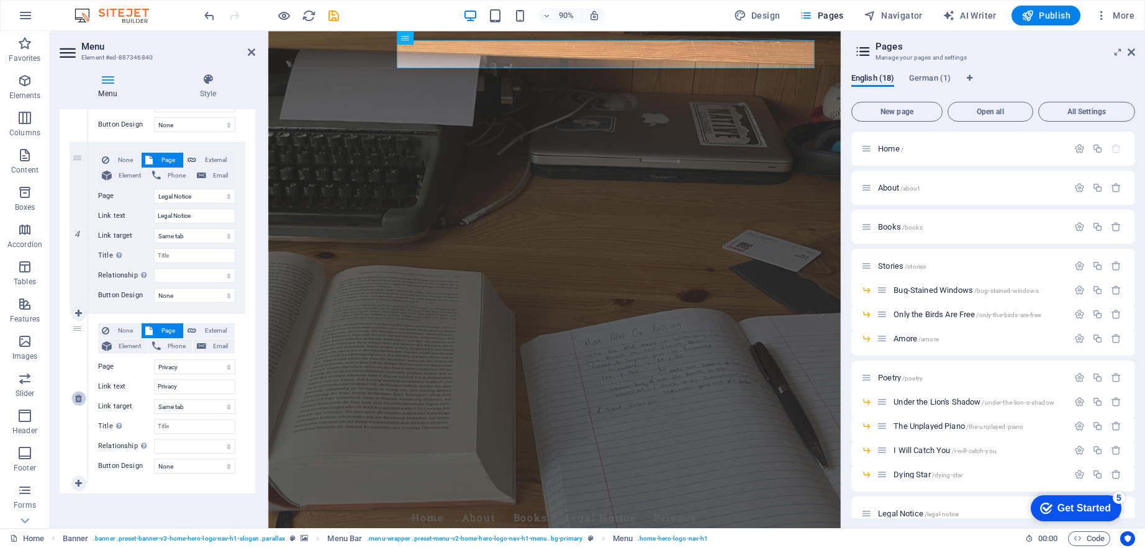
select select
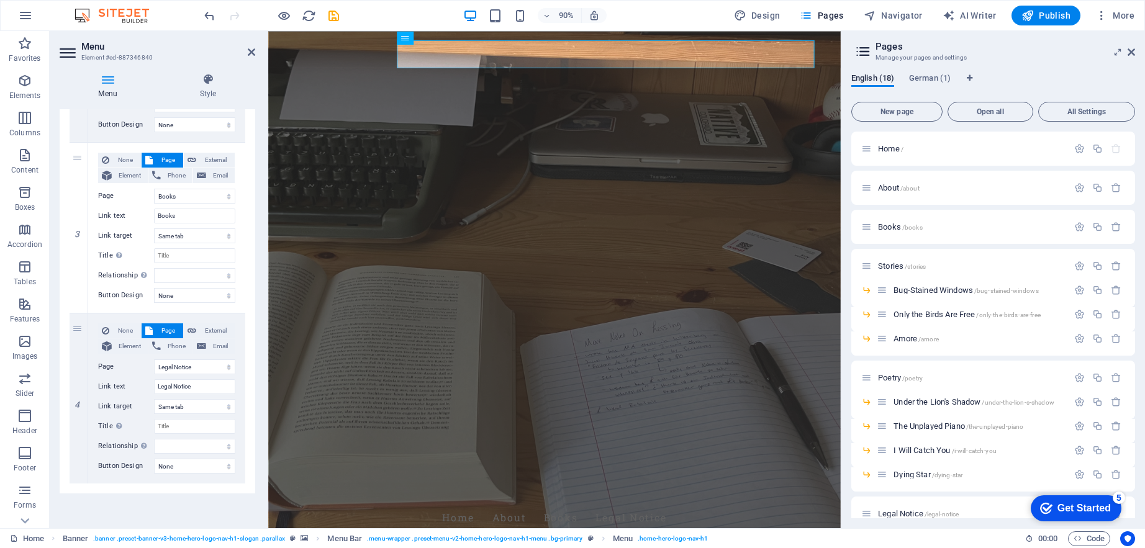
scroll to position [426, 0]
click at [0, 0] on icon at bounding box center [0, 0] width 0 height 0
select select
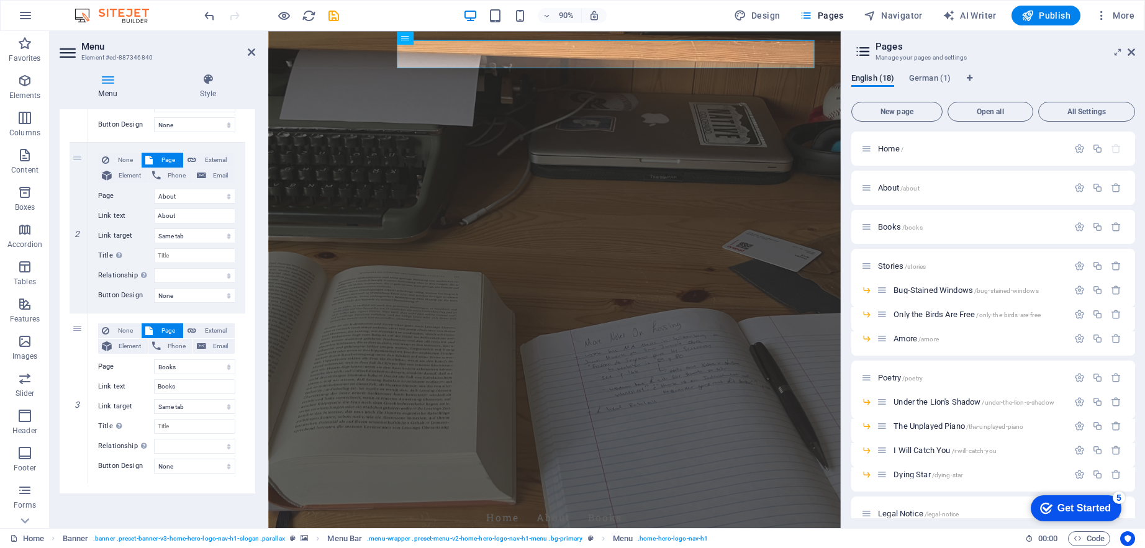
scroll to position [255, 0]
click at [79, 483] on icon at bounding box center [78, 483] width 7 height 9
select select
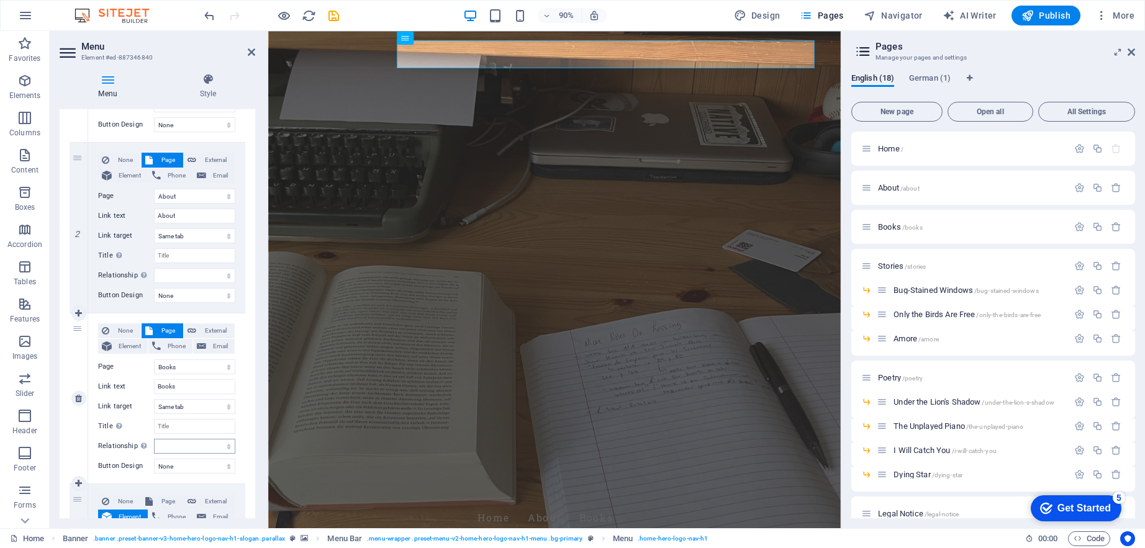
scroll to position [407, 0]
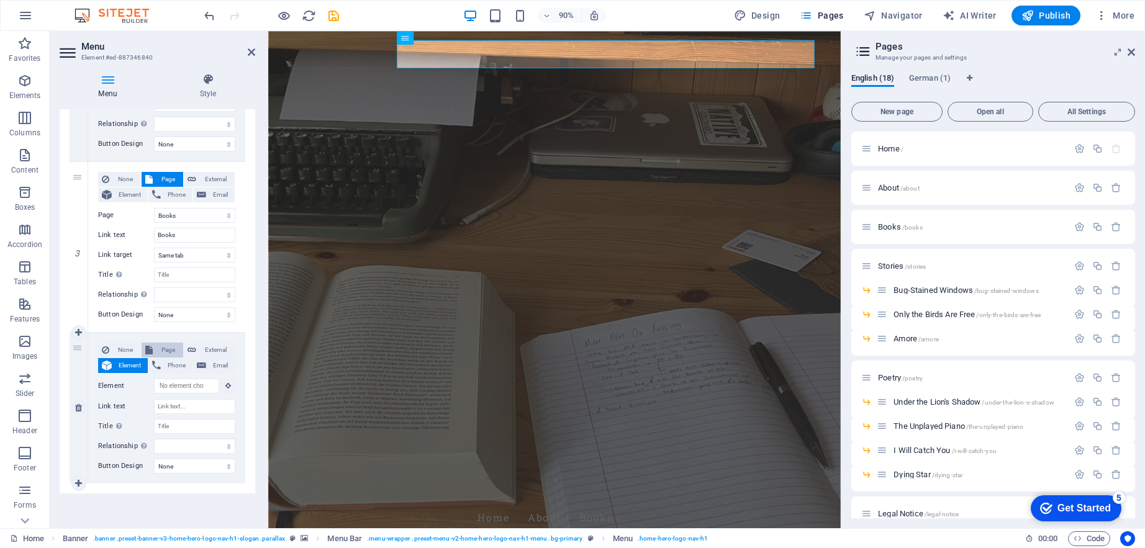
click at [165, 345] on span "Page" at bounding box center [167, 350] width 23 height 15
select select
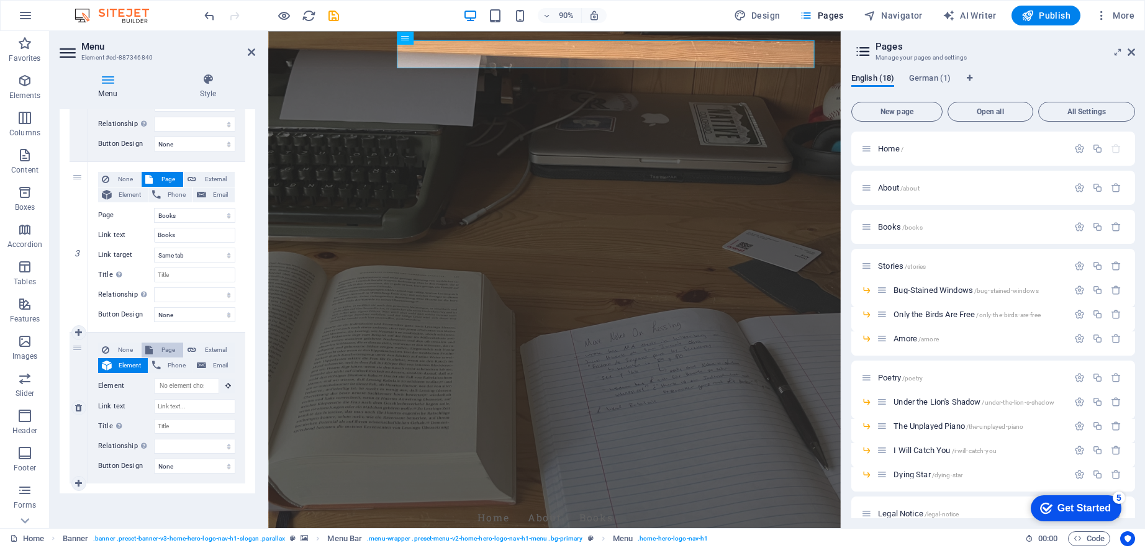
select select
select select "3"
select select
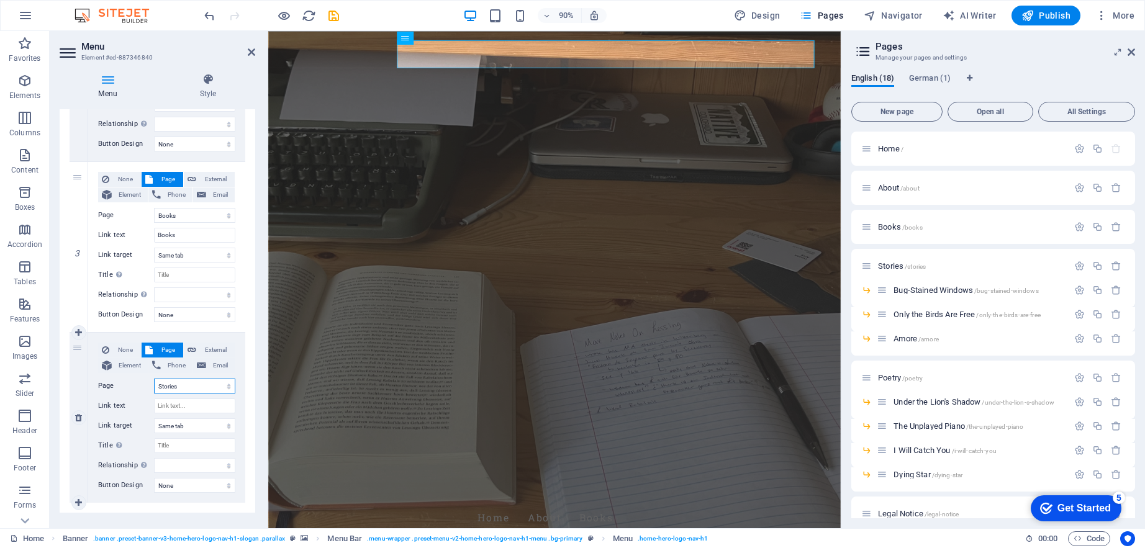
select select
click at [179, 396] on div "None Page External Element Phone Email Page Home About Books Stories -- Bug-Sta…" at bounding box center [166, 408] width 137 height 130
click at [181, 401] on input "Link text" at bounding box center [194, 406] width 81 height 15
type input "Stories"
select select
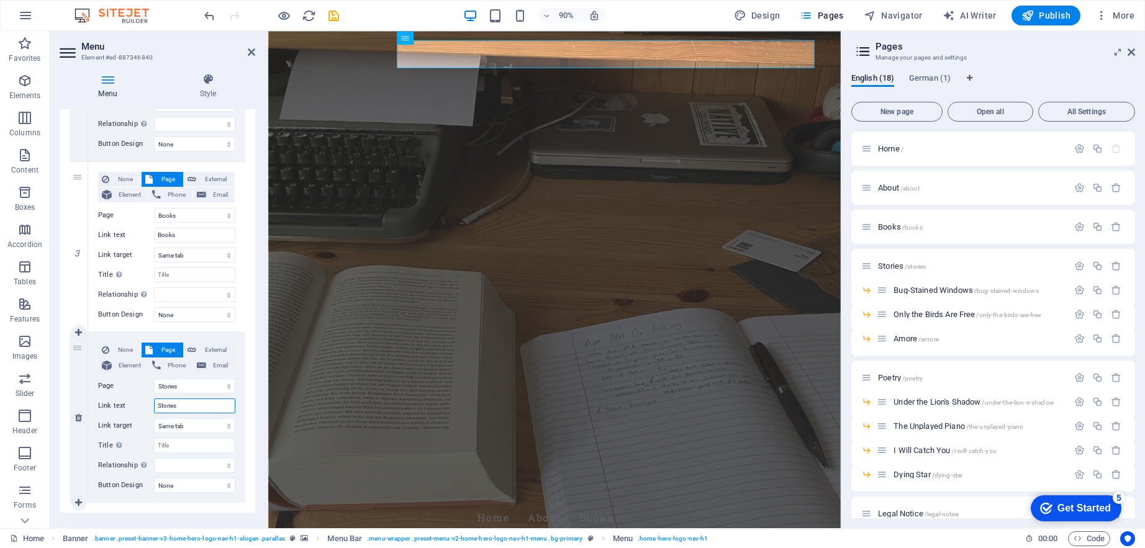
select select
type input "Stories"
click at [78, 502] on icon at bounding box center [78, 503] width 7 height 9
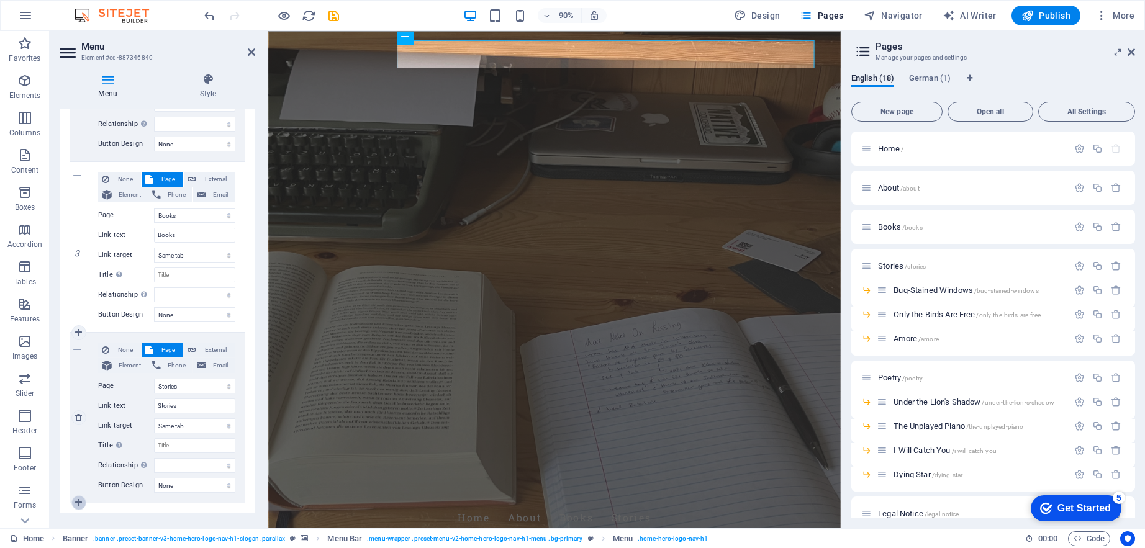
select select
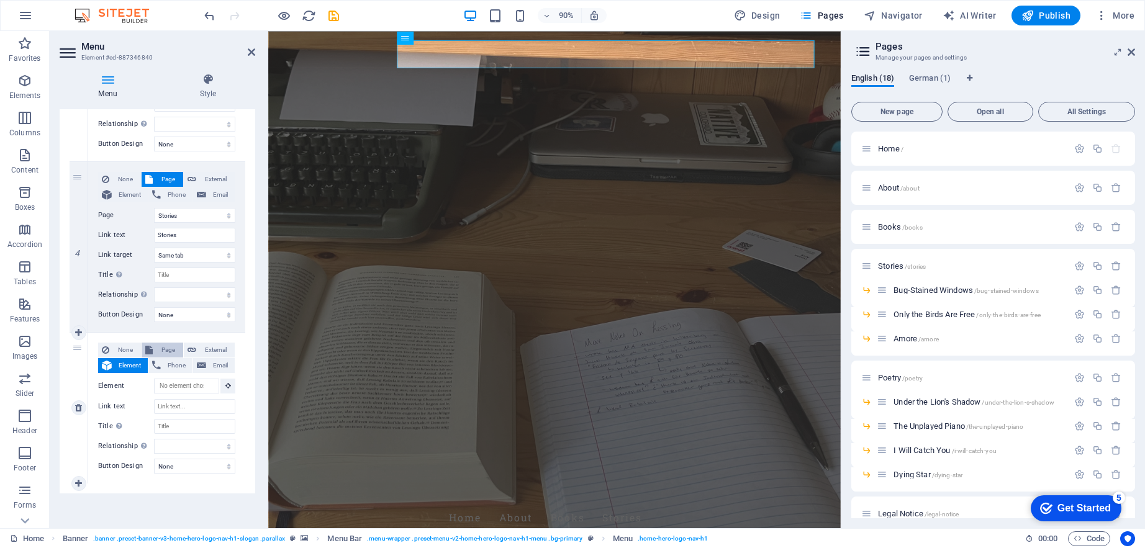
click at [171, 348] on span "Page" at bounding box center [167, 350] width 23 height 15
select select
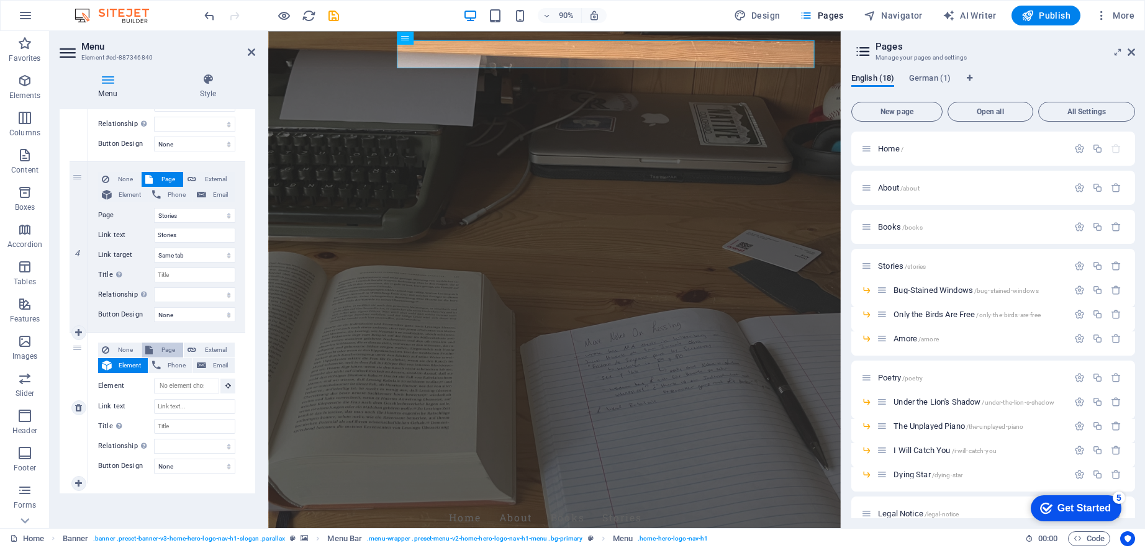
select select
select select "7"
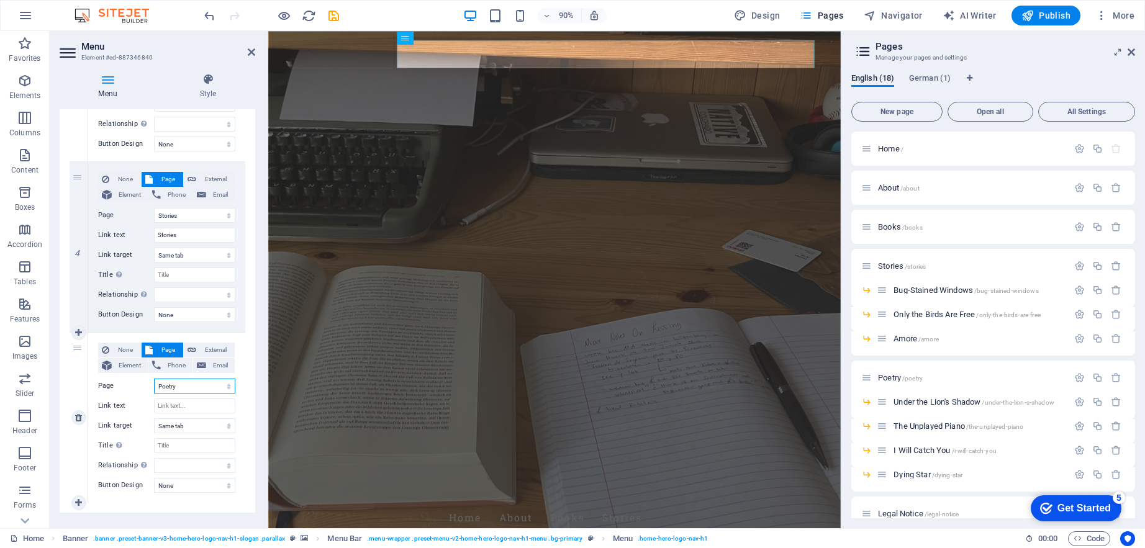
select select
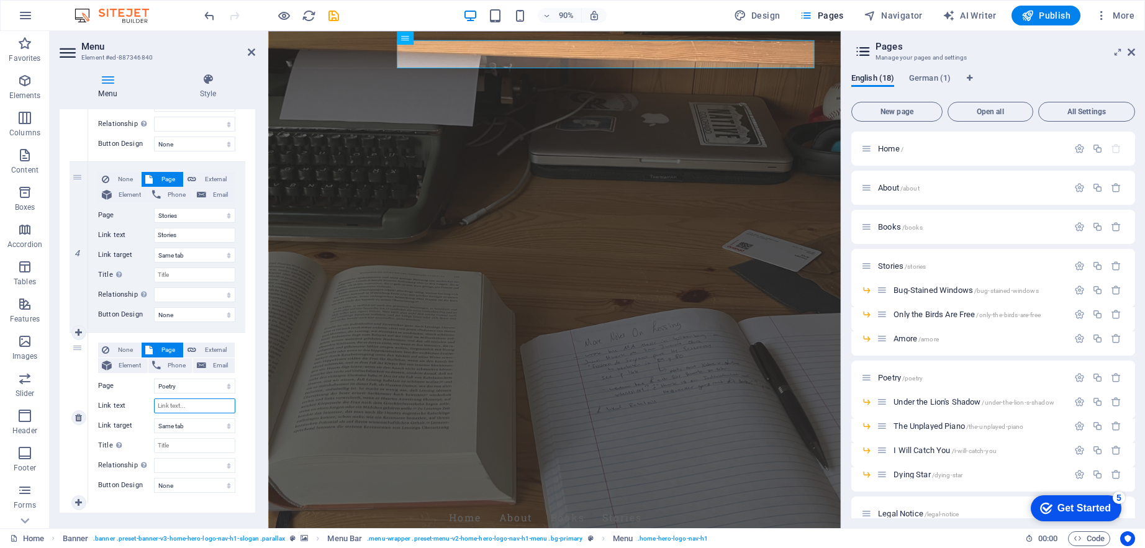
click at [173, 401] on input "Link text" at bounding box center [194, 406] width 81 height 15
type input "Poetry"
select select
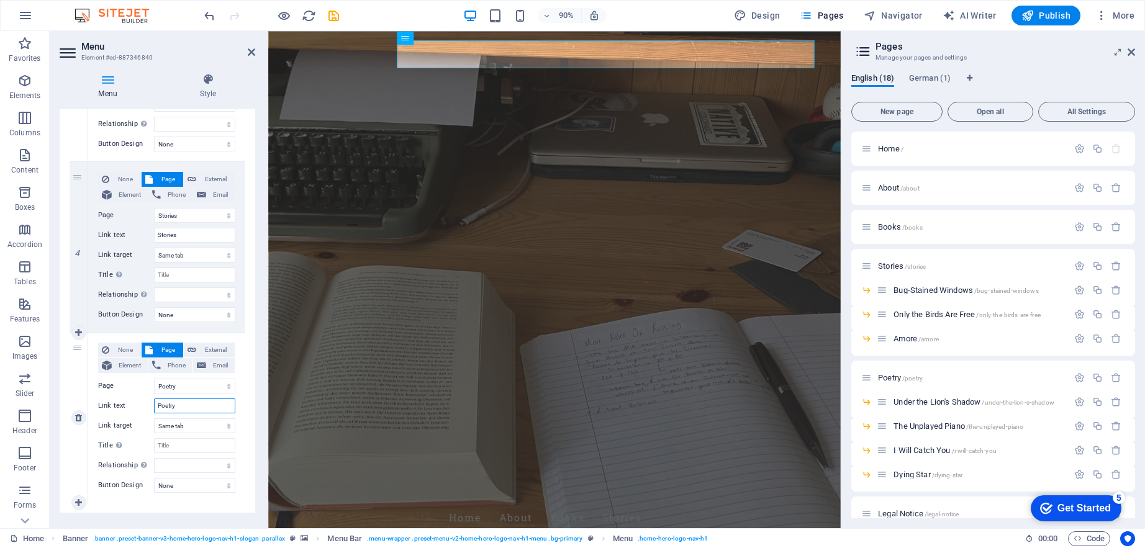
select select
type input "Poetry"
click at [78, 501] on icon at bounding box center [78, 503] width 7 height 9
select select
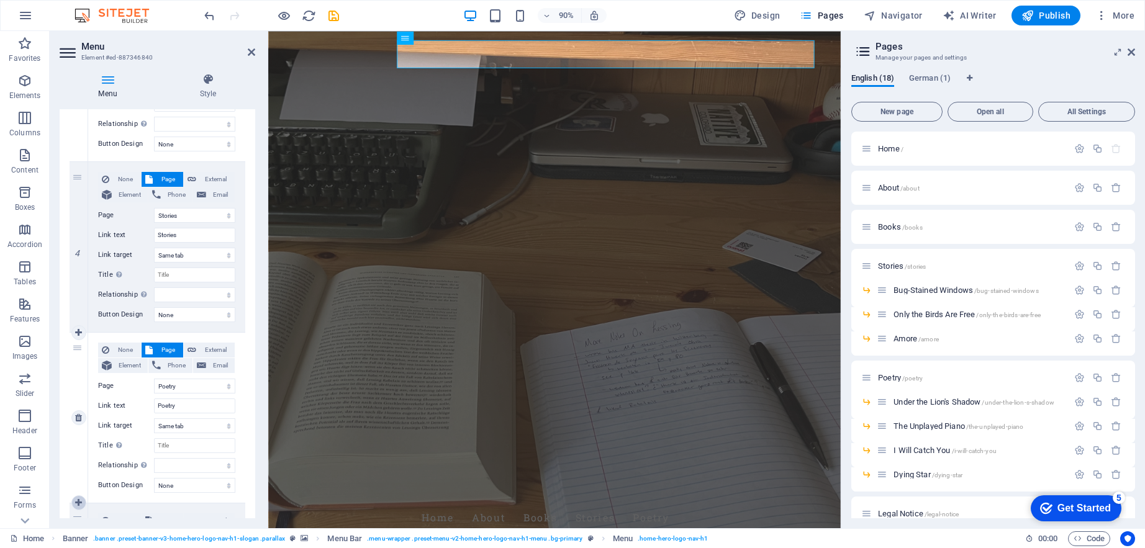
select select
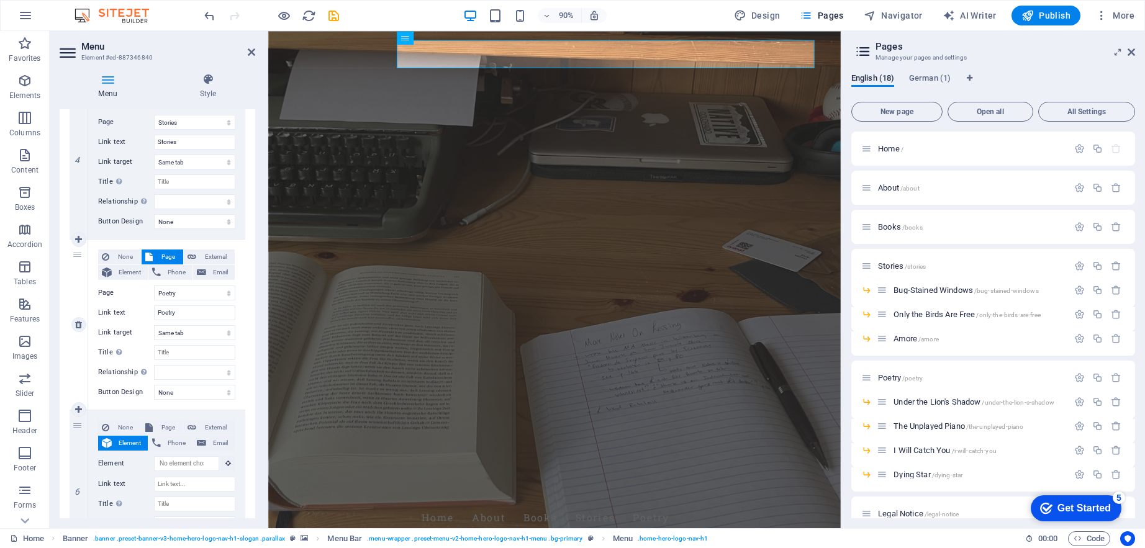
scroll to position [748, 0]
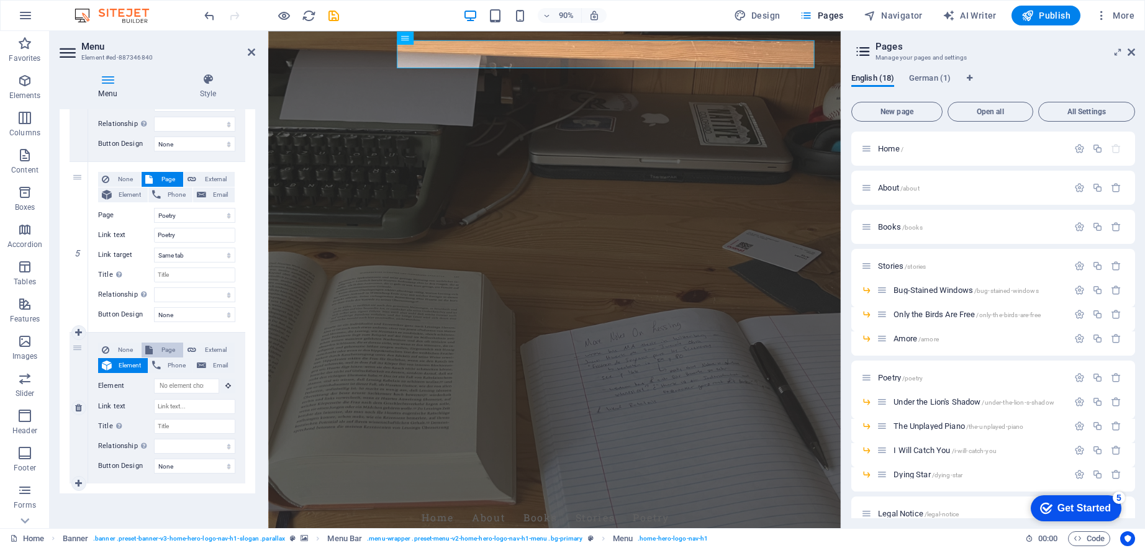
click at [165, 351] on span "Page" at bounding box center [167, 350] width 23 height 15
select select
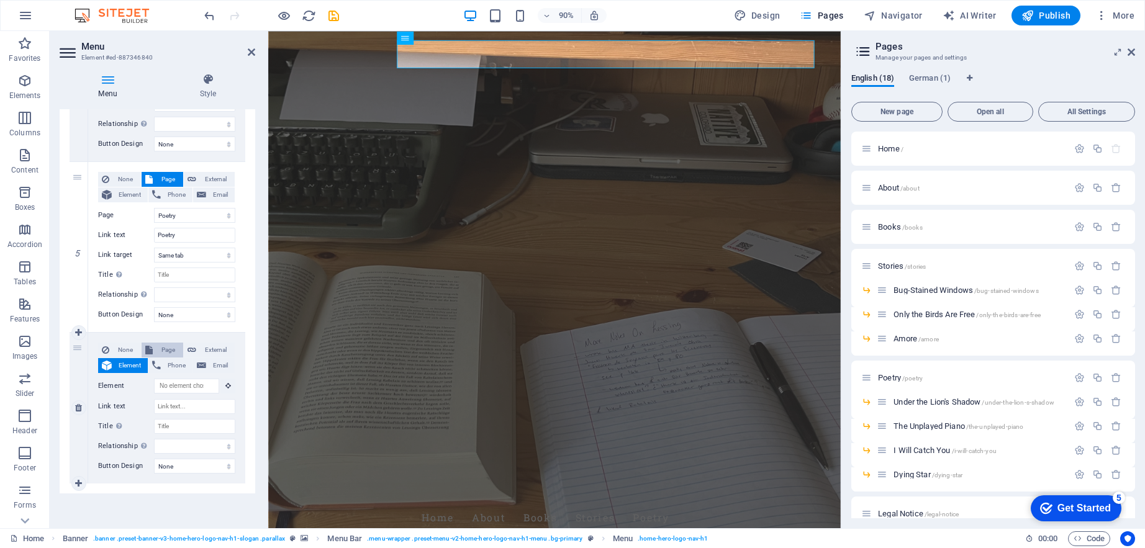
select select
select select "12"
select select
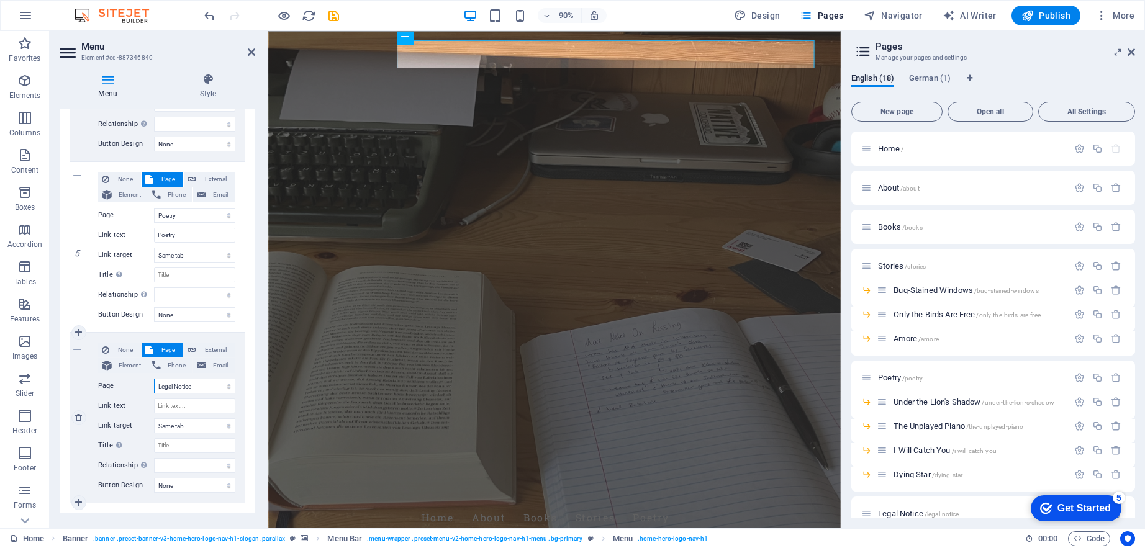
select select
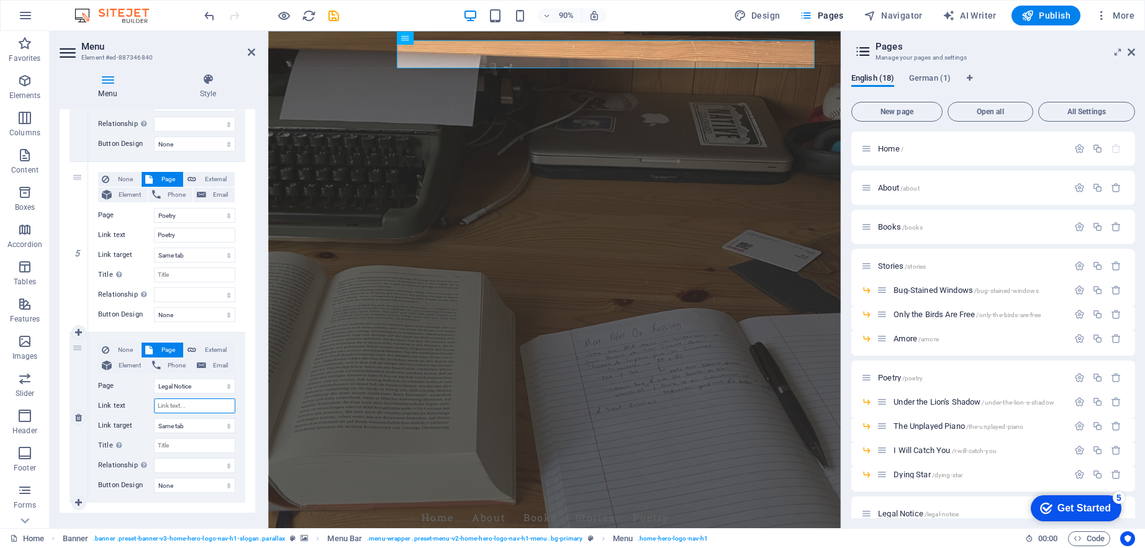
click at [178, 403] on input "Link text" at bounding box center [194, 406] width 81 height 15
type input "legal"
select select
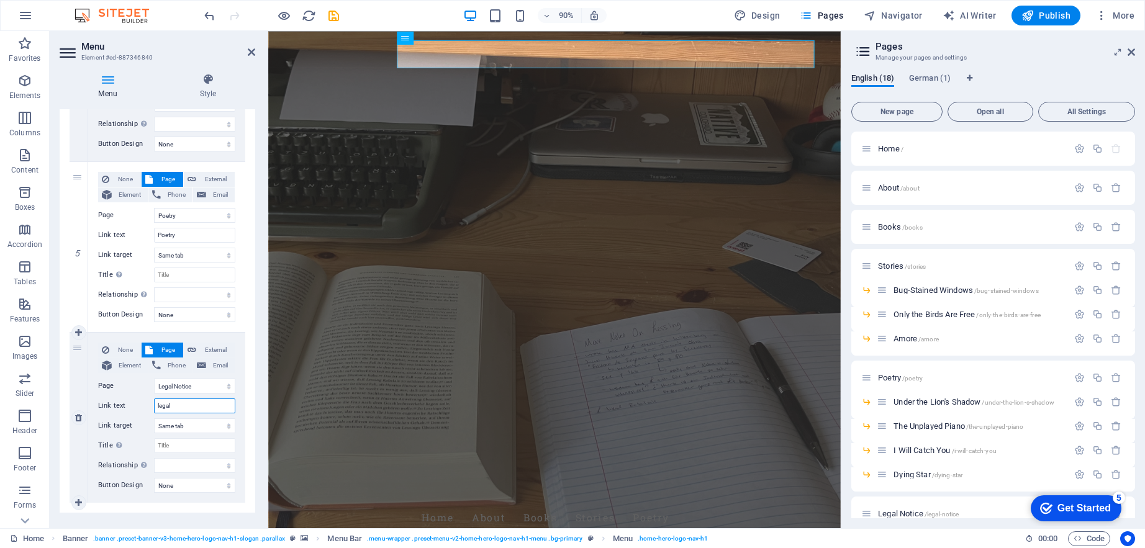
select select
type input "legal"
click at [338, 12] on icon "save" at bounding box center [334, 16] width 14 height 14
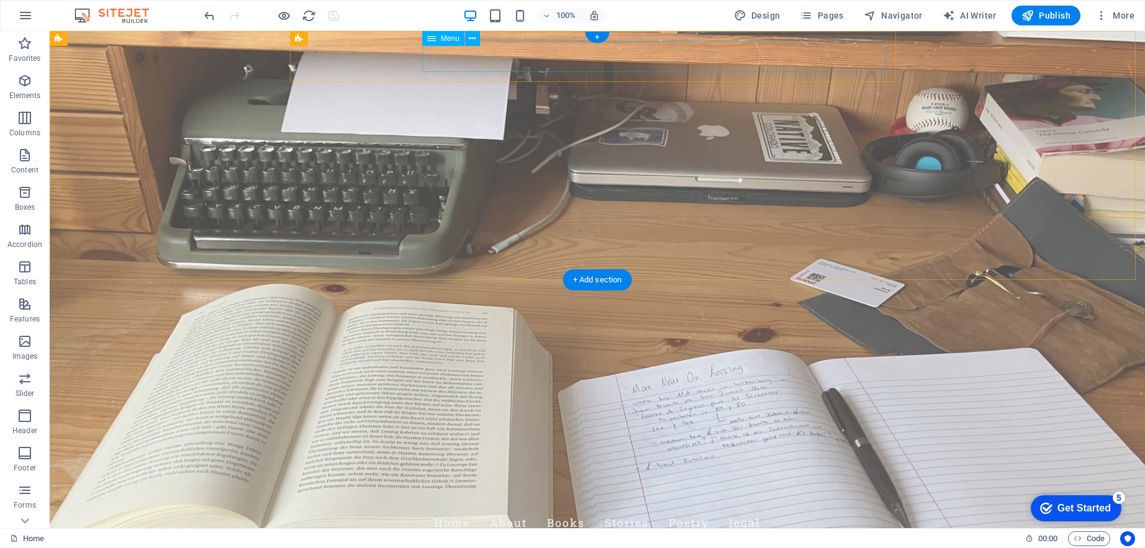
click at [772, 508] on nav "Home About Books Stories Poetry legal" at bounding box center [597, 523] width 586 height 31
select select
select select "1"
select select
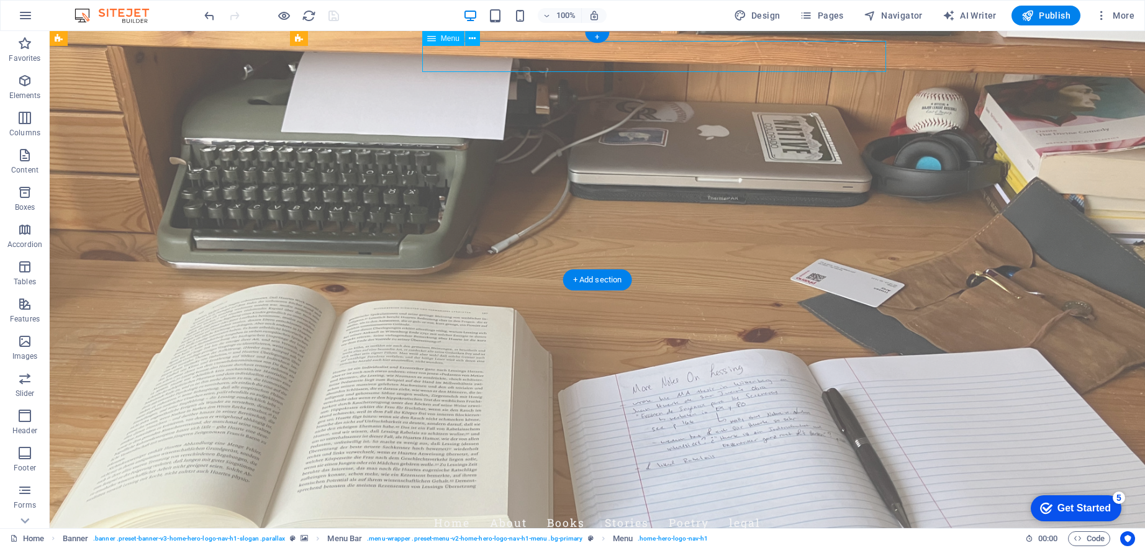
select select "2"
select select
select select "3"
select select
select select "7"
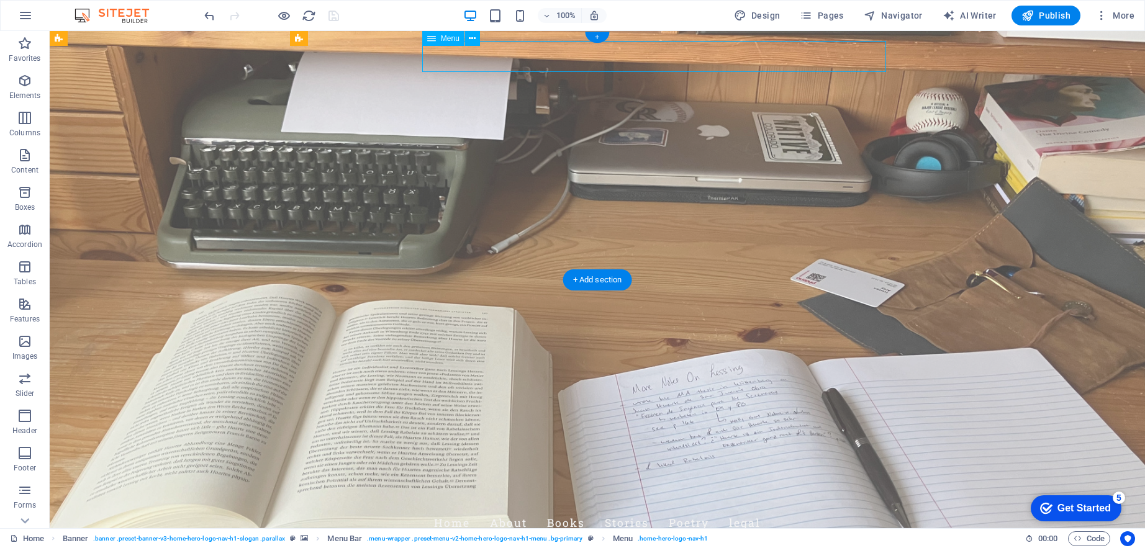
select select
select select "12"
select select
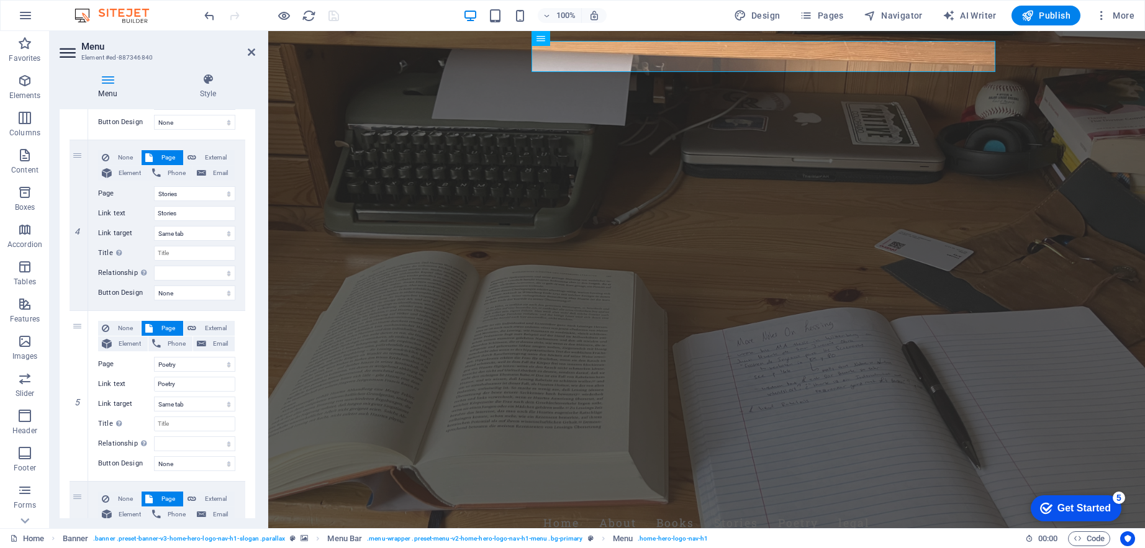
scroll to position [768, 0]
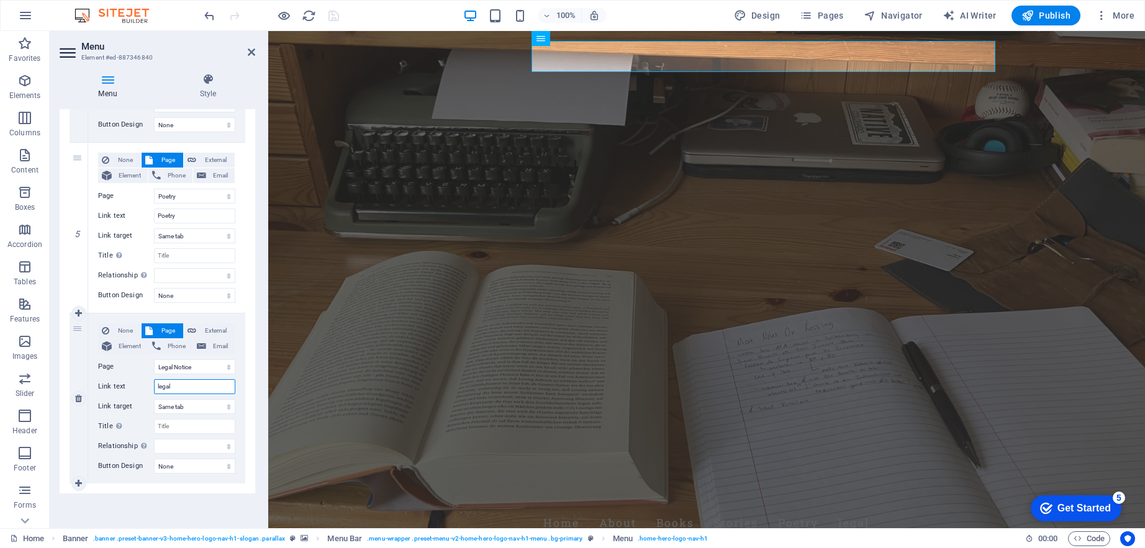
click at [160, 387] on input "legal" at bounding box center [194, 386] width 81 height 15
click at [81, 395] on icon at bounding box center [78, 398] width 7 height 9
select select
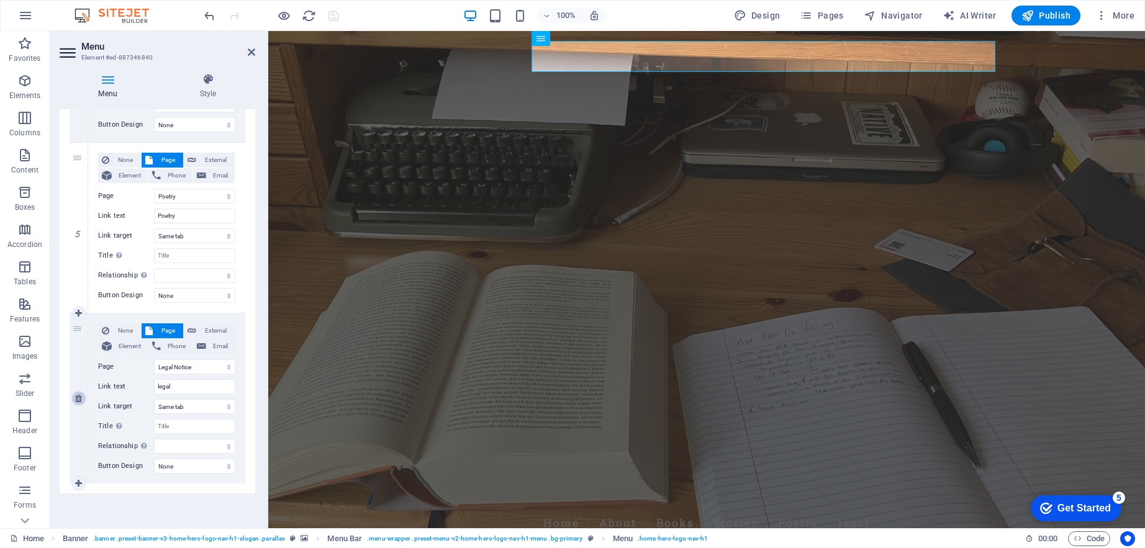
select select
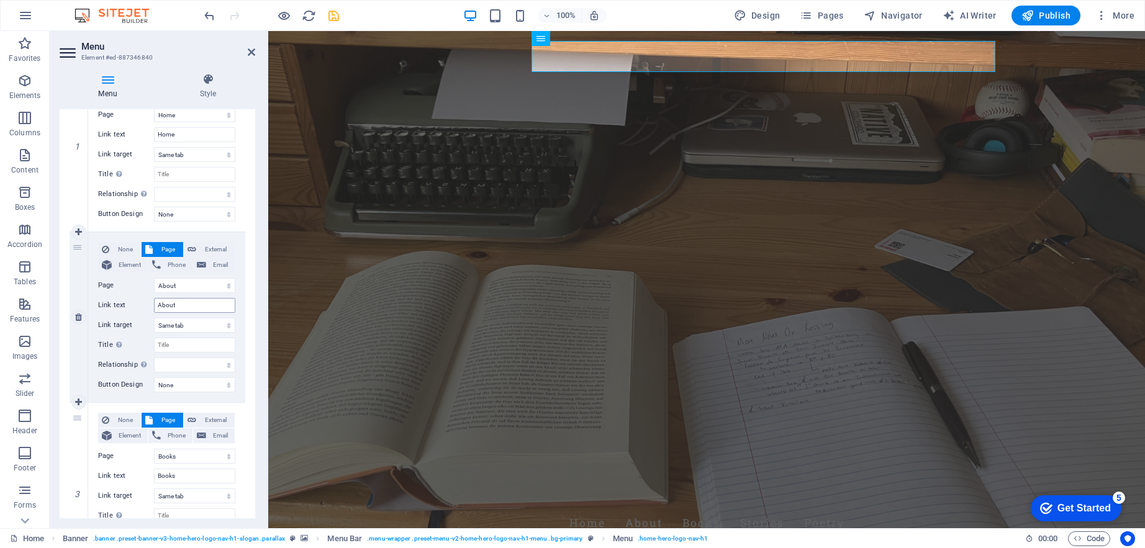
scroll to position [0, 0]
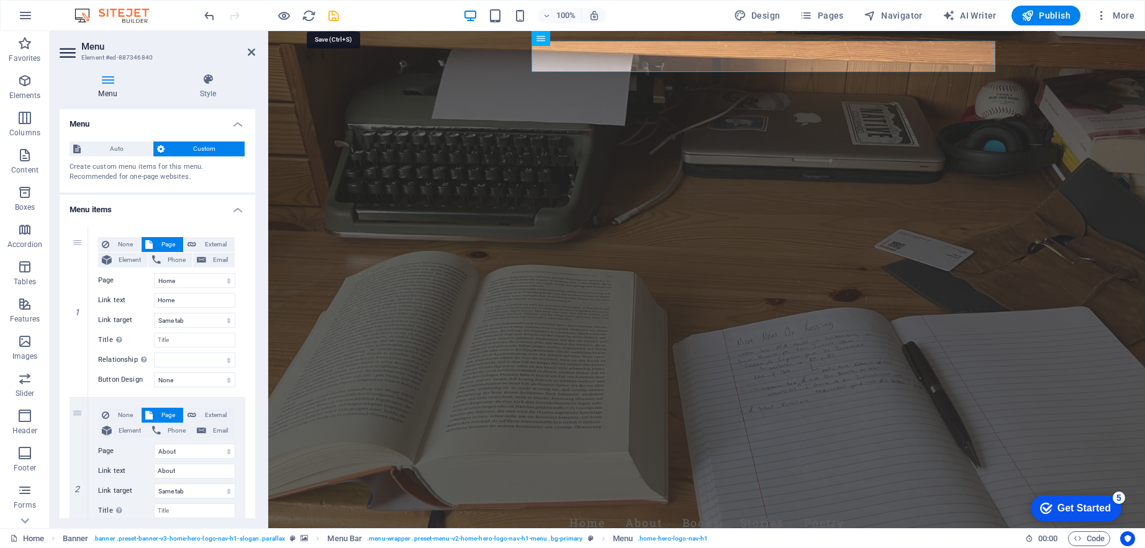
click at [330, 12] on icon "save" at bounding box center [334, 16] width 14 height 14
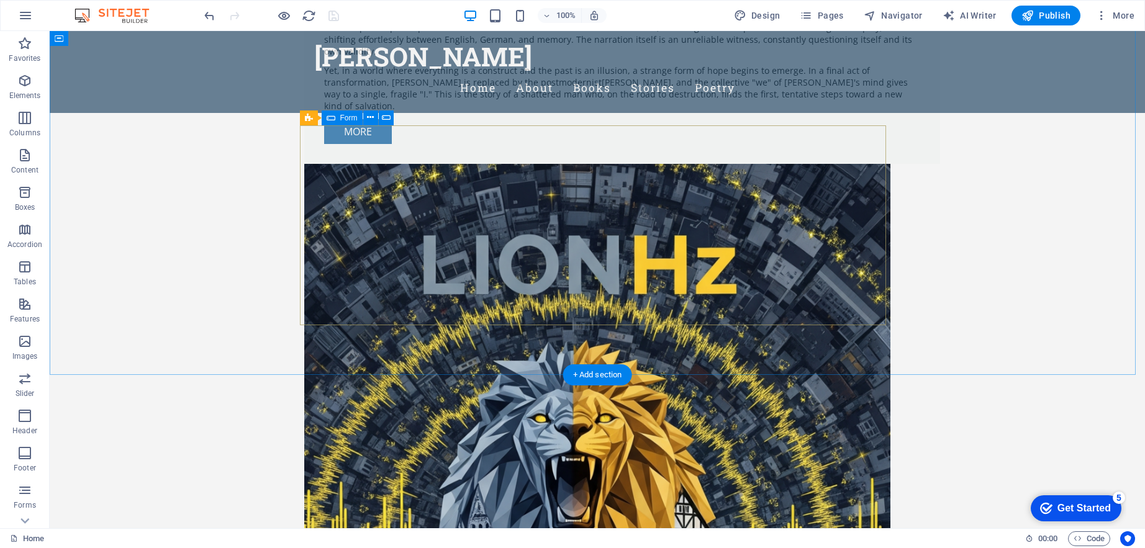
scroll to position [883, 0]
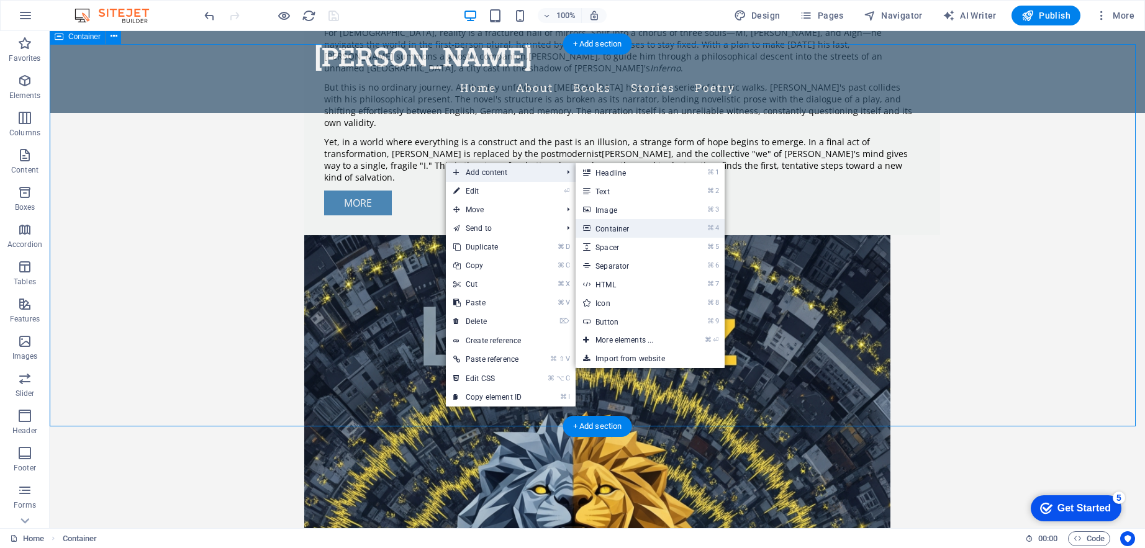
click at [638, 226] on link "⌘ 4 Container" at bounding box center [627, 228] width 102 height 19
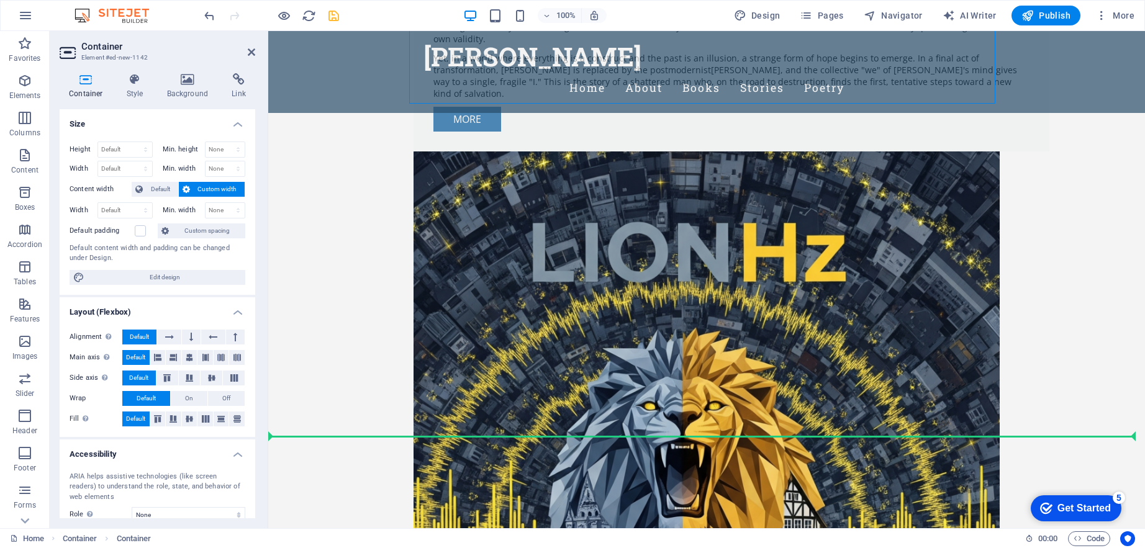
scroll to position [995, 0]
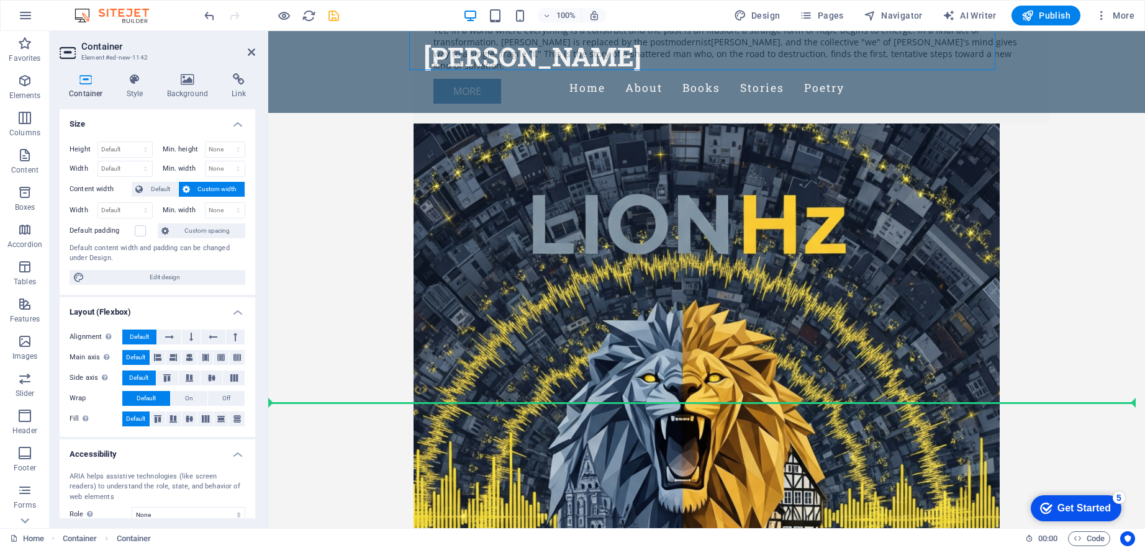
drag, startPoint x: 437, startPoint y: 125, endPoint x: 461, endPoint y: 382, distance: 258.2
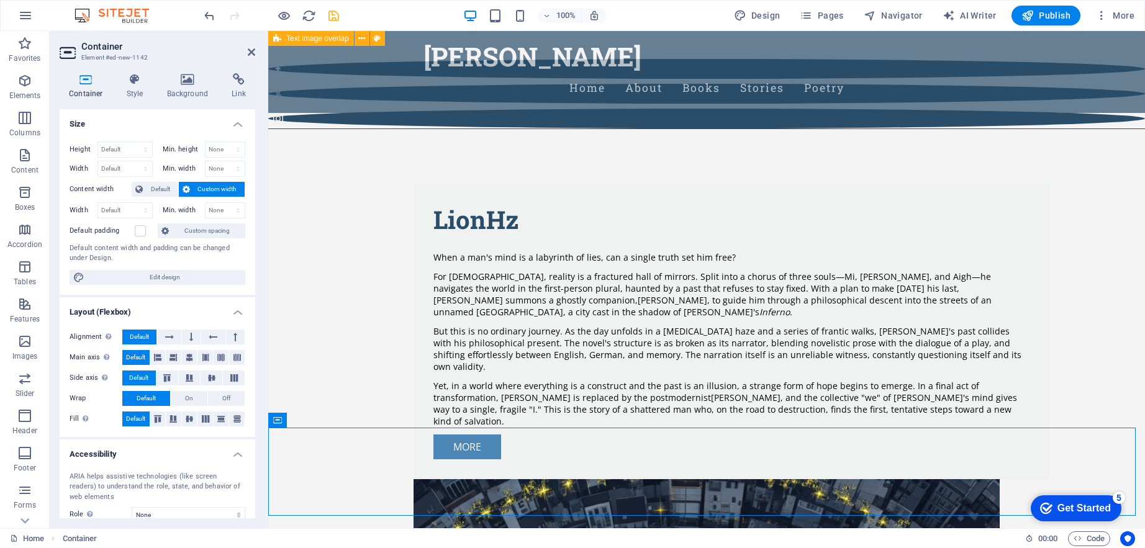
scroll to position [1043, 0]
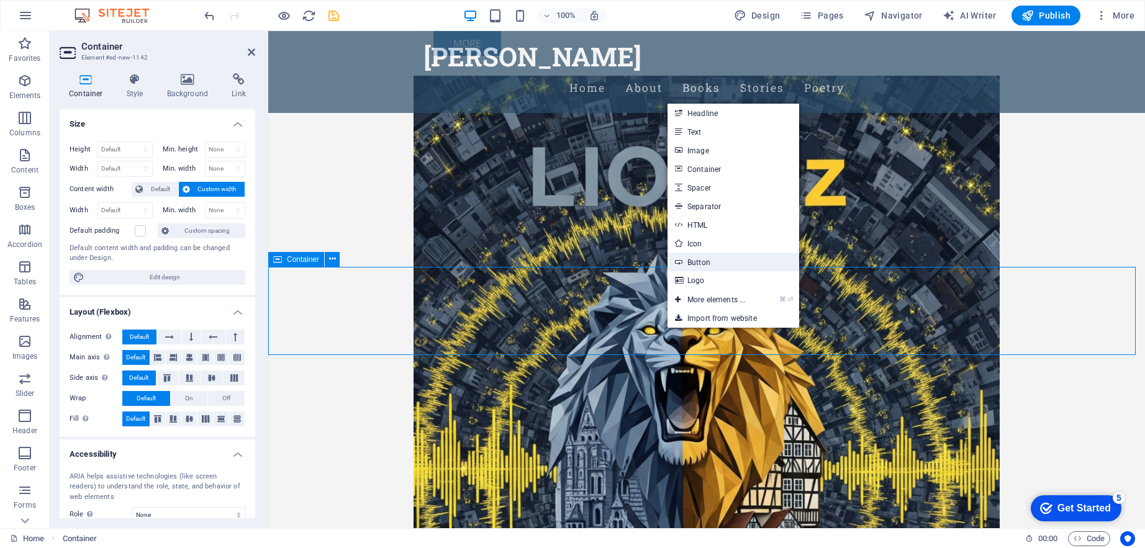
click at [712, 261] on link "Button" at bounding box center [734, 262] width 132 height 19
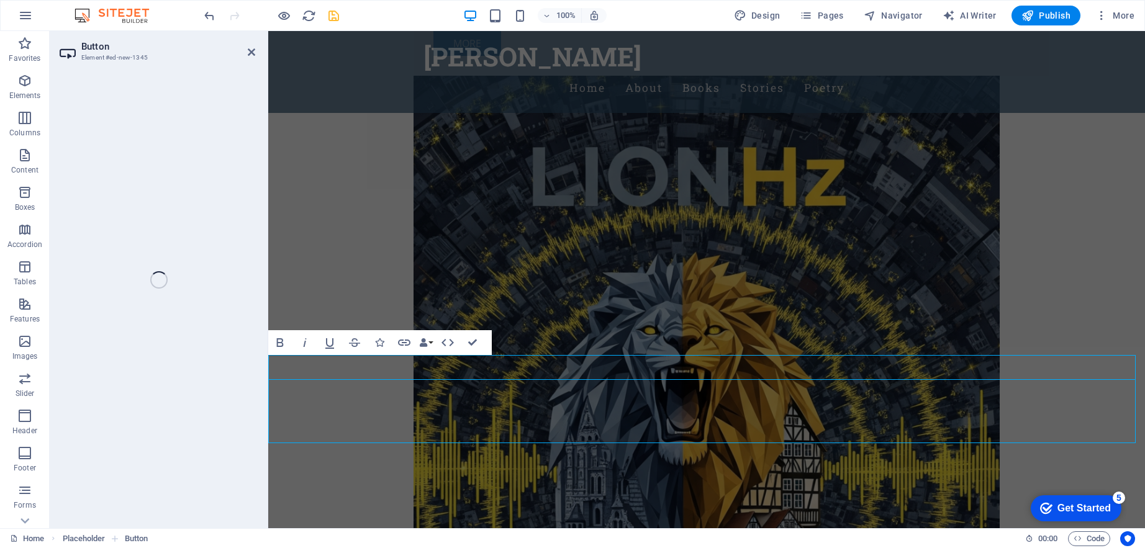
scroll to position [954, 0]
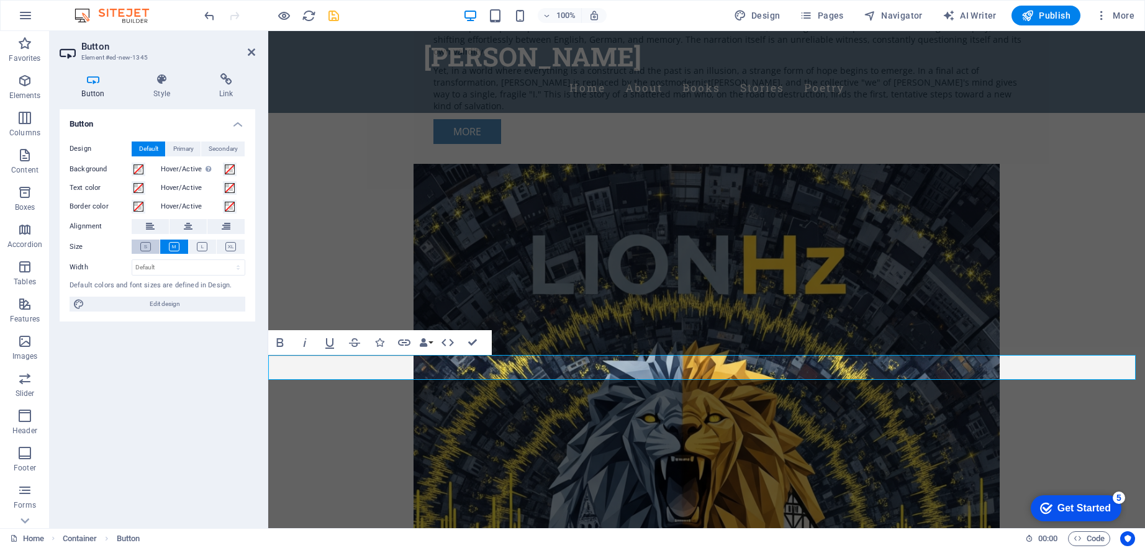
click at [150, 246] on icon at bounding box center [145, 246] width 11 height 9
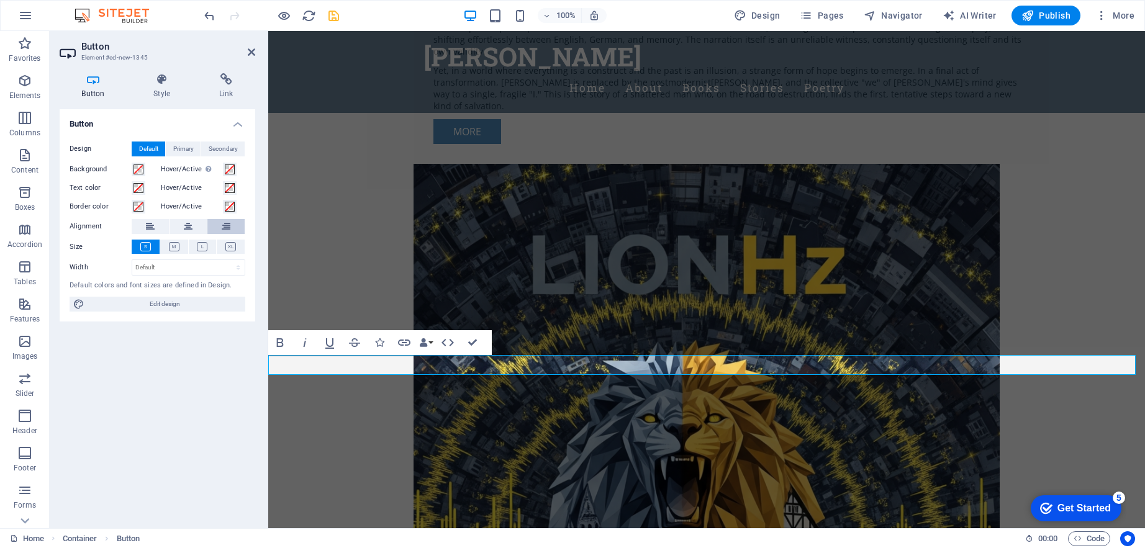
click at [222, 229] on icon at bounding box center [226, 226] width 9 height 15
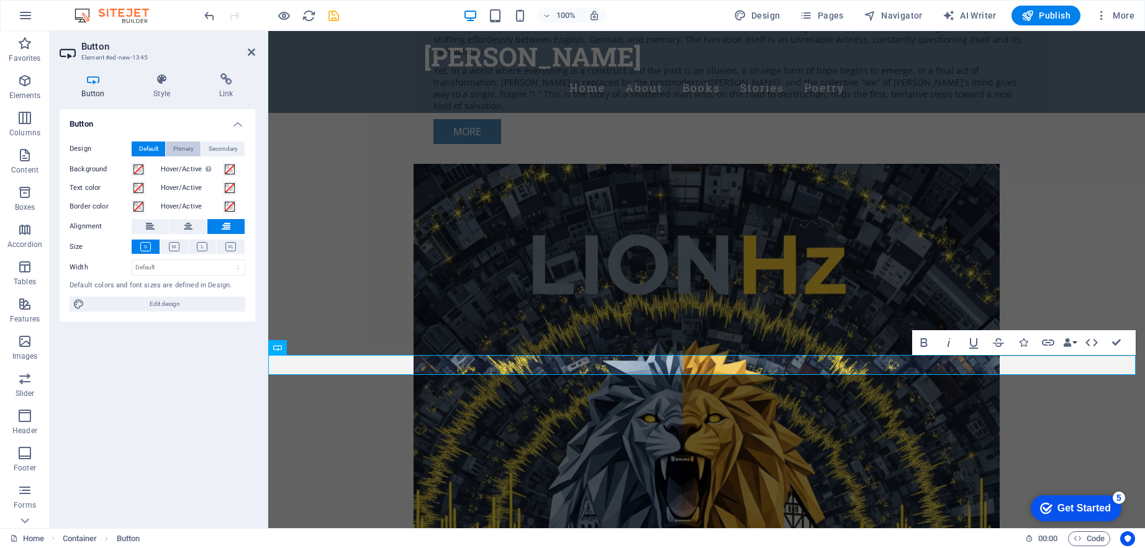
click at [184, 148] on span "Primary" at bounding box center [183, 149] width 20 height 15
click at [227, 148] on span "Secondary" at bounding box center [223, 149] width 29 height 15
click at [152, 148] on span "Default" at bounding box center [148, 149] width 19 height 15
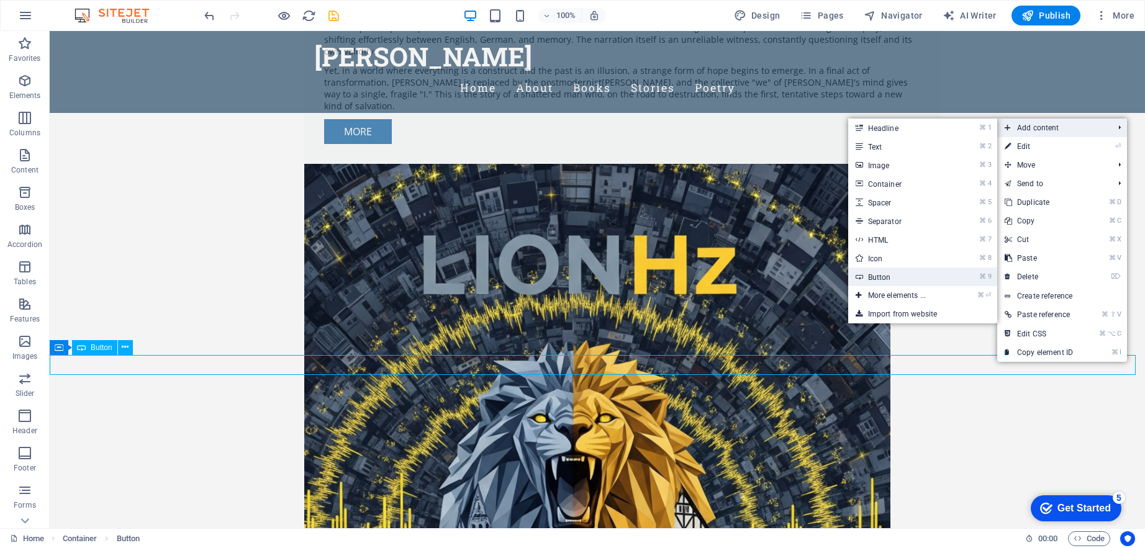
click at [876, 281] on link "⌘ 9 Button" at bounding box center [899, 277] width 102 height 19
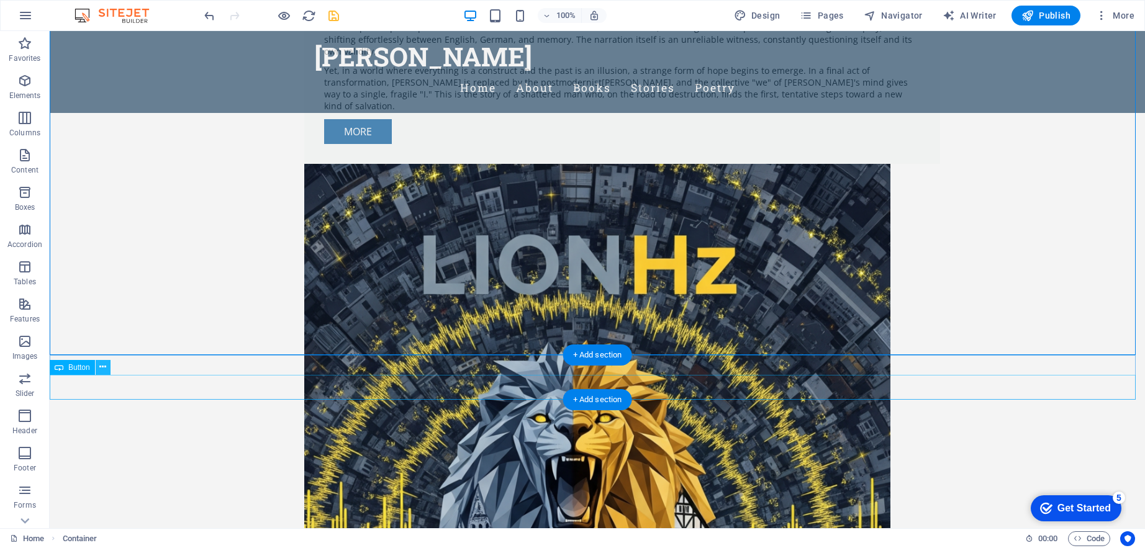
click at [100, 366] on icon at bounding box center [102, 367] width 7 height 13
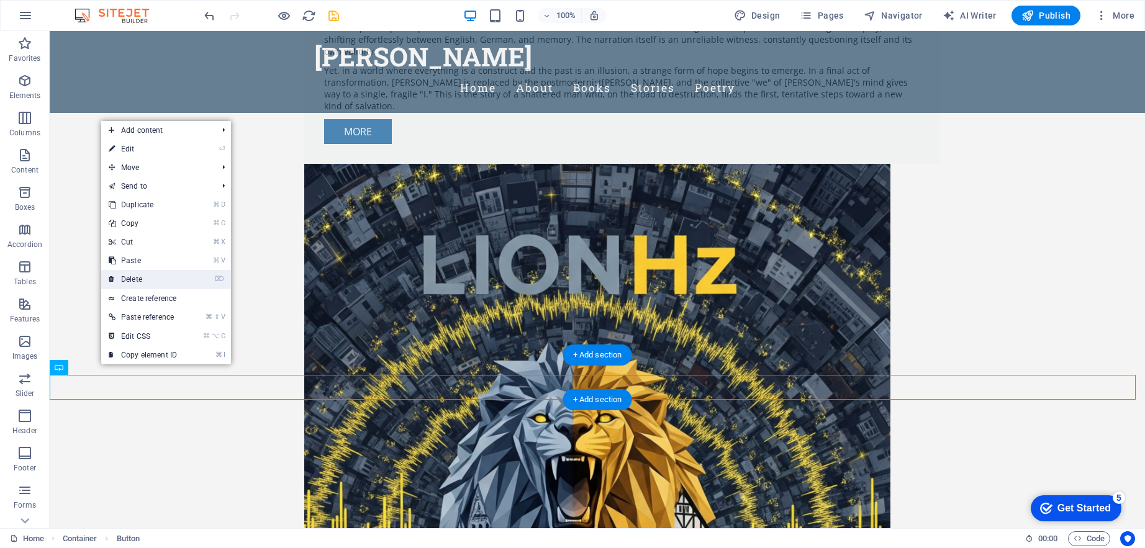
click at [147, 276] on link "⌦ Delete" at bounding box center [142, 279] width 83 height 19
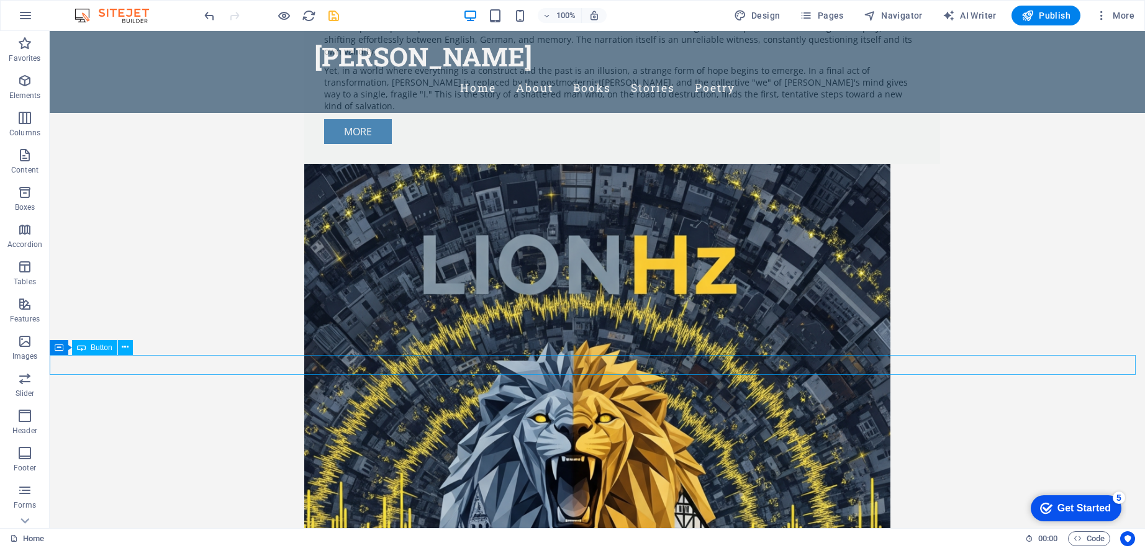
click at [127, 347] on icon at bounding box center [125, 347] width 7 height 13
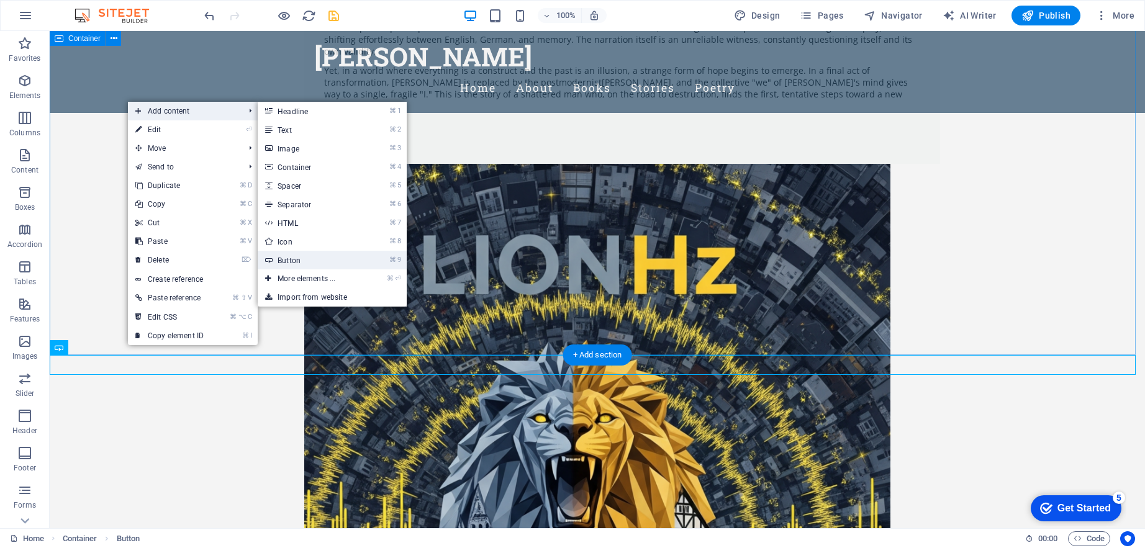
click at [315, 259] on link "⌘ 9 Button" at bounding box center [309, 260] width 102 height 19
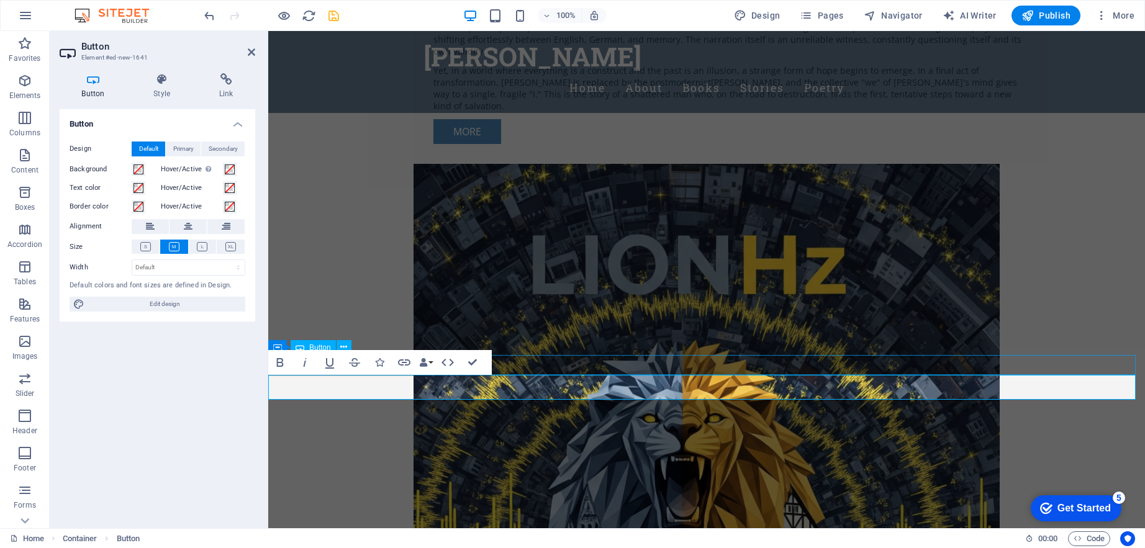
drag, startPoint x: 325, startPoint y: 384, endPoint x: 524, endPoint y: 358, distance: 200.4
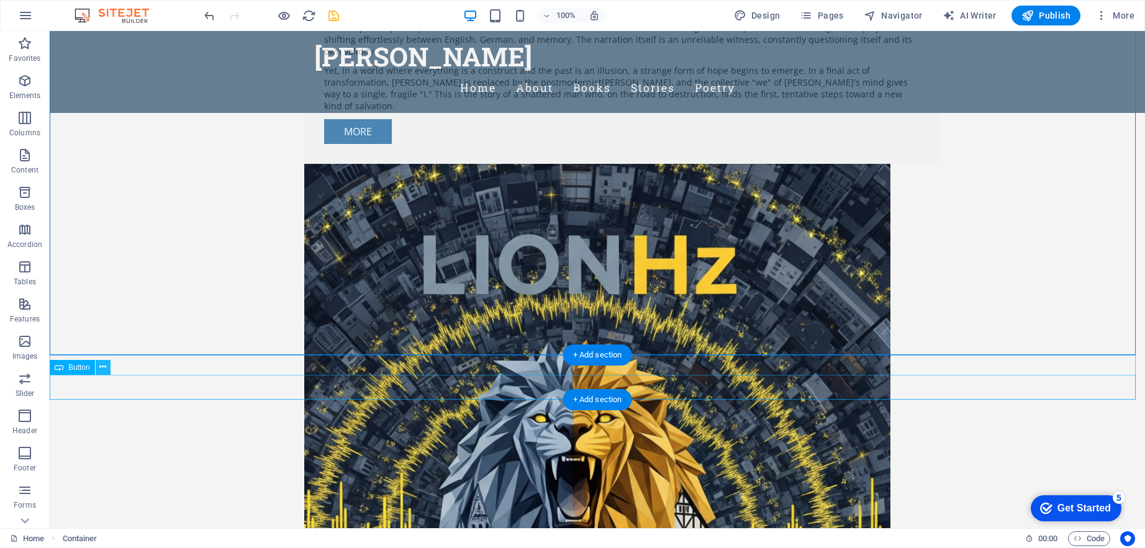
click at [102, 369] on icon at bounding box center [102, 367] width 7 height 13
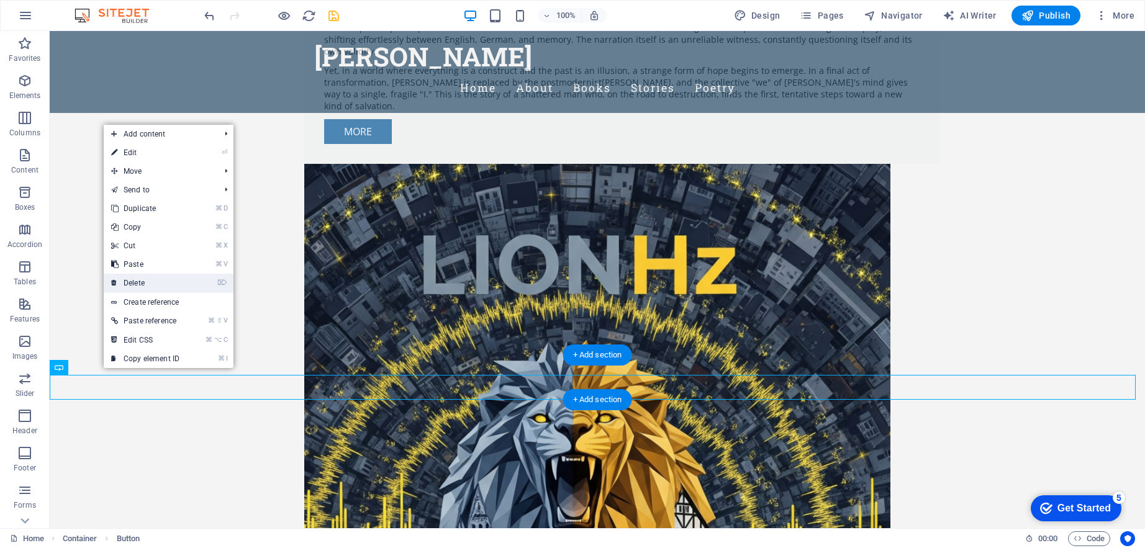
click at [147, 286] on link "⌦ Delete" at bounding box center [145, 283] width 83 height 19
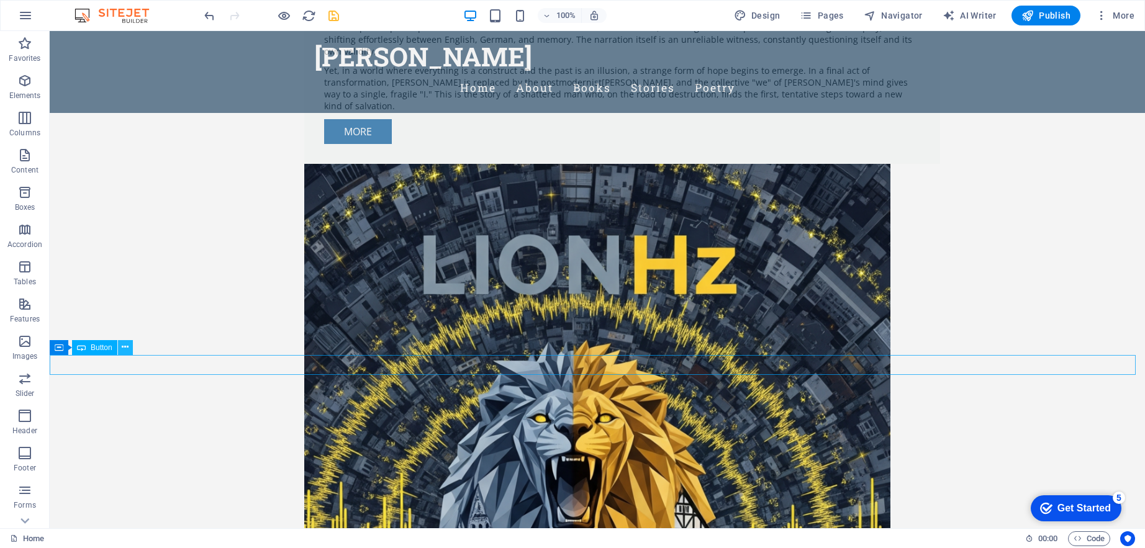
click at [122, 347] on icon at bounding box center [125, 347] width 7 height 13
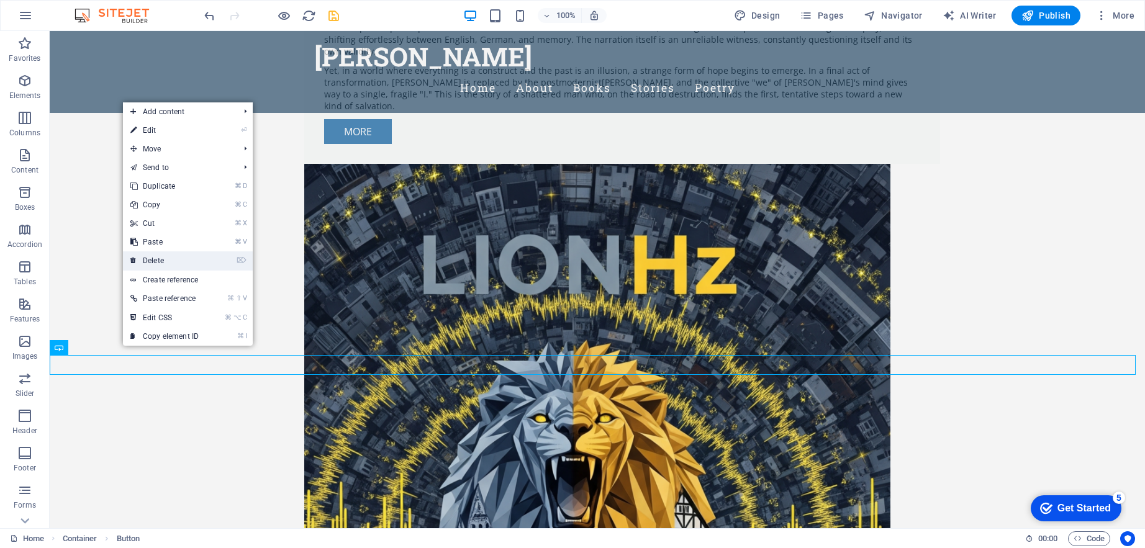
click at [157, 263] on link "⌦ Delete" at bounding box center [164, 260] width 83 height 19
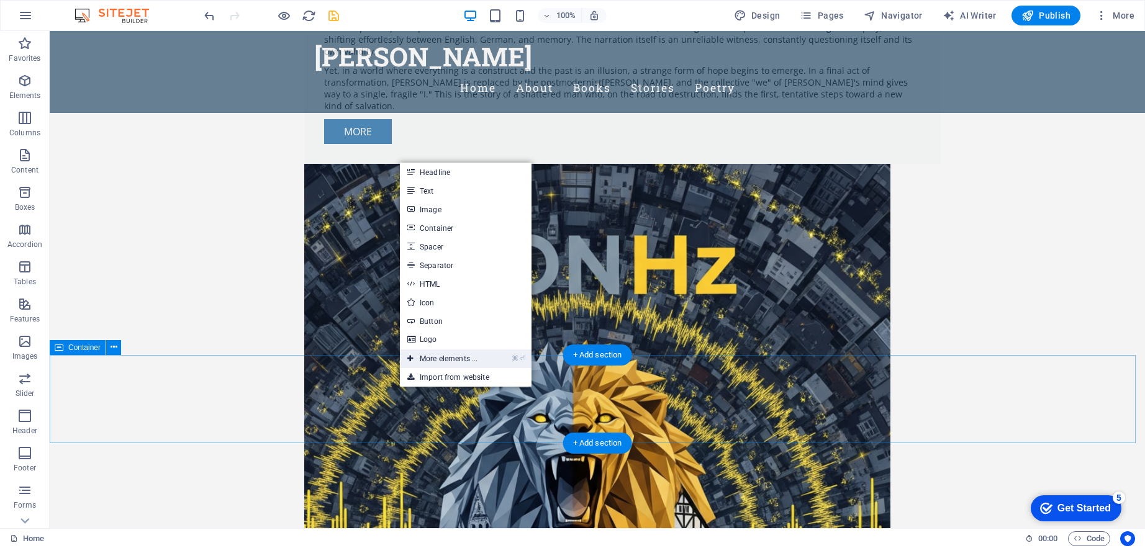
click at [459, 359] on link "⌘ ⏎ More elements ..." at bounding box center [442, 359] width 85 height 19
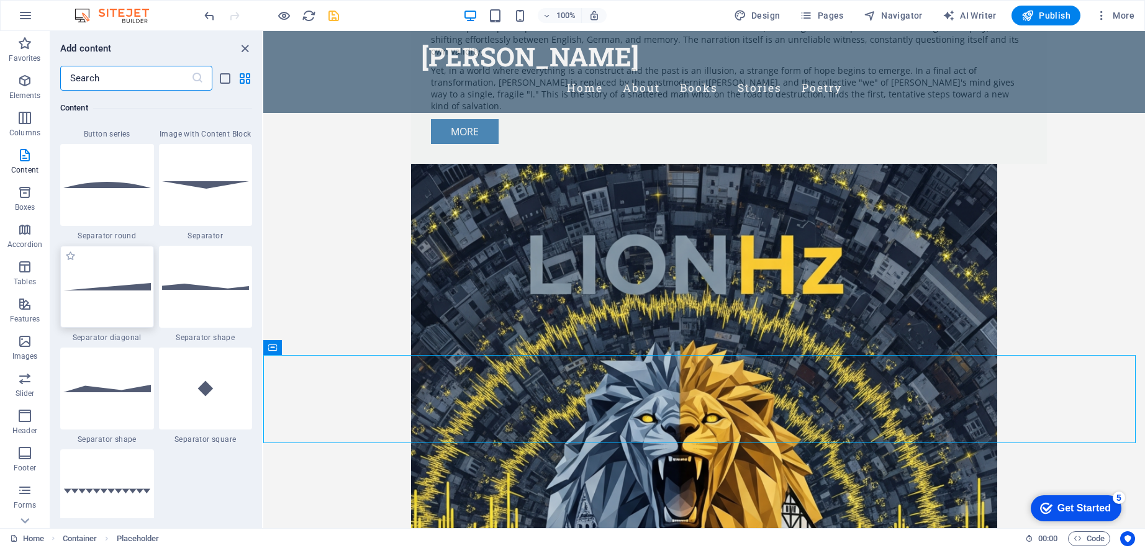
scroll to position [2827, 0]
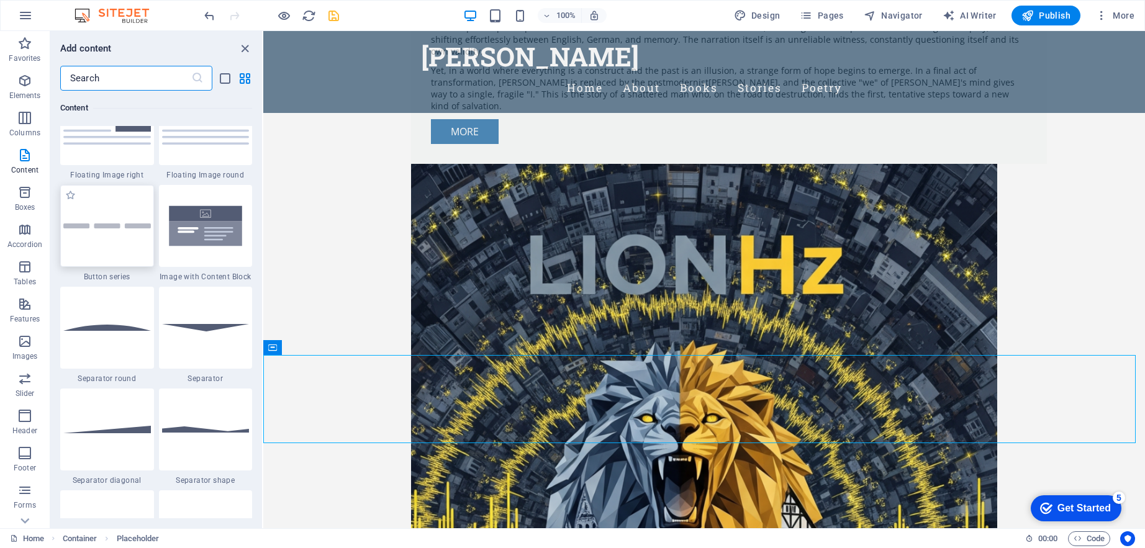
click at [114, 251] on div at bounding box center [107, 226] width 94 height 82
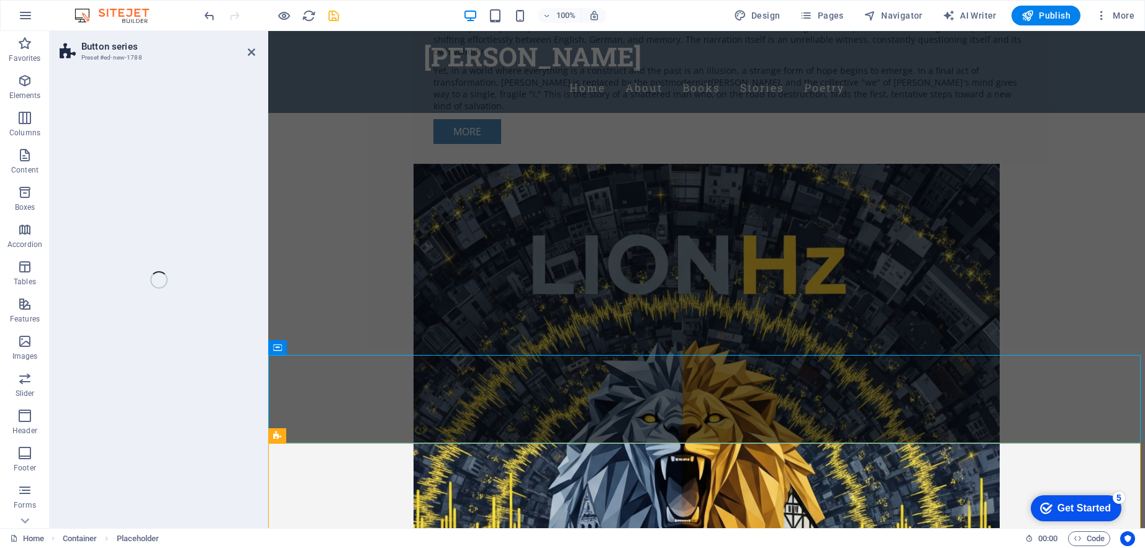
click at [114, 251] on div "Button series Preset #ed-new-1788 Drag here to replace the existing content. Pr…" at bounding box center [597, 279] width 1095 height 497
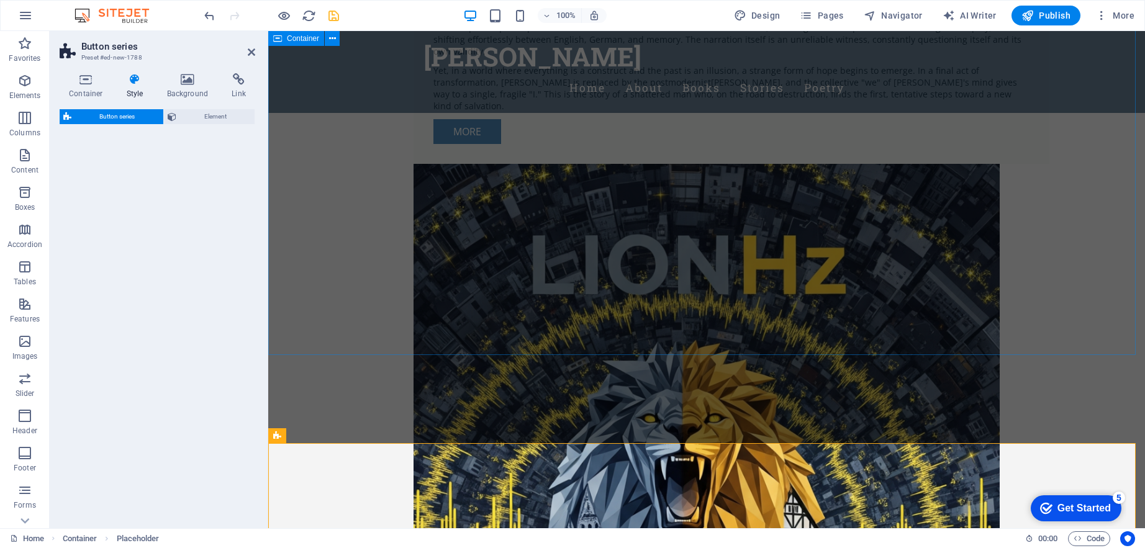
select select "rem"
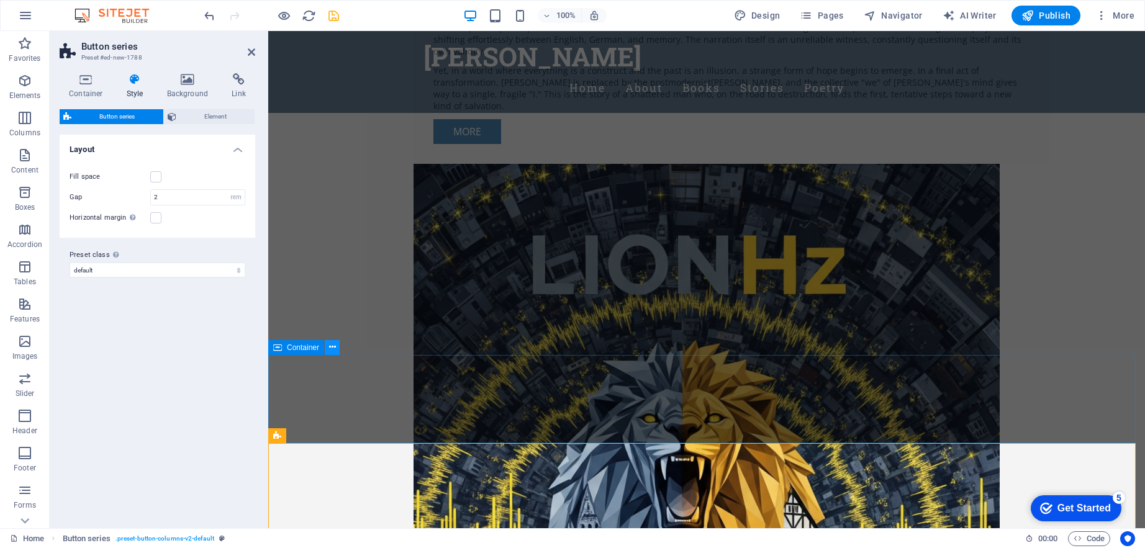
click at [334, 345] on icon at bounding box center [332, 347] width 7 height 13
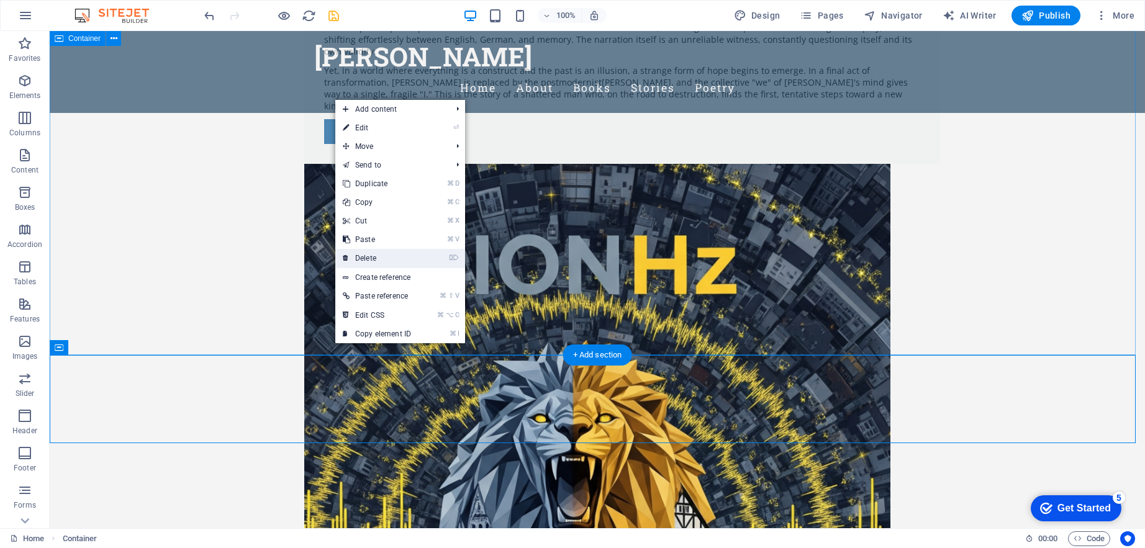
click at [371, 259] on link "⌦ Delete" at bounding box center [376, 258] width 83 height 19
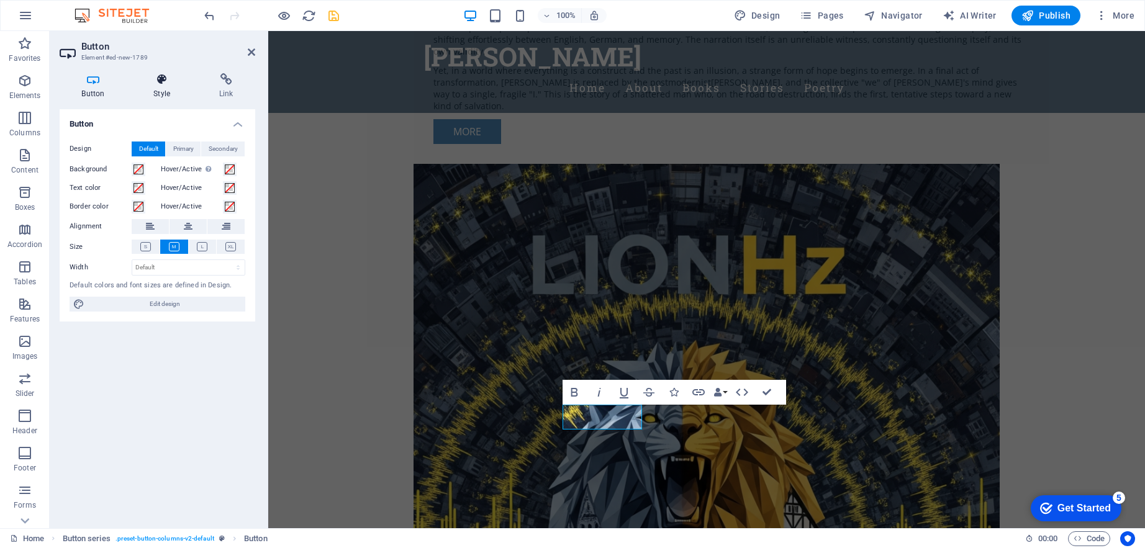
click at [162, 94] on h4 "Style" at bounding box center [165, 86] width 66 height 26
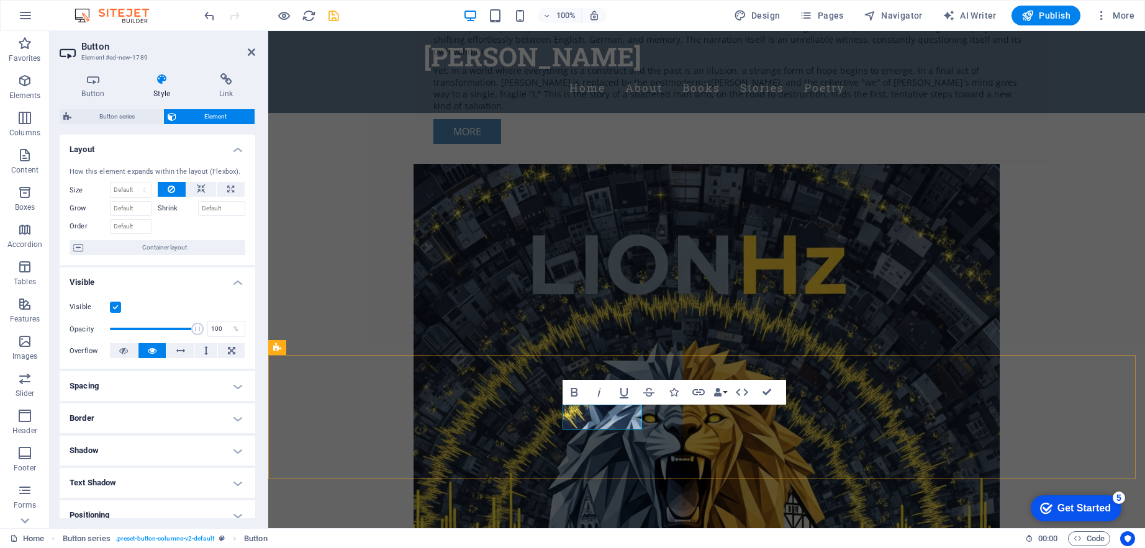
click at [235, 93] on h4 "Link" at bounding box center [226, 86] width 58 height 26
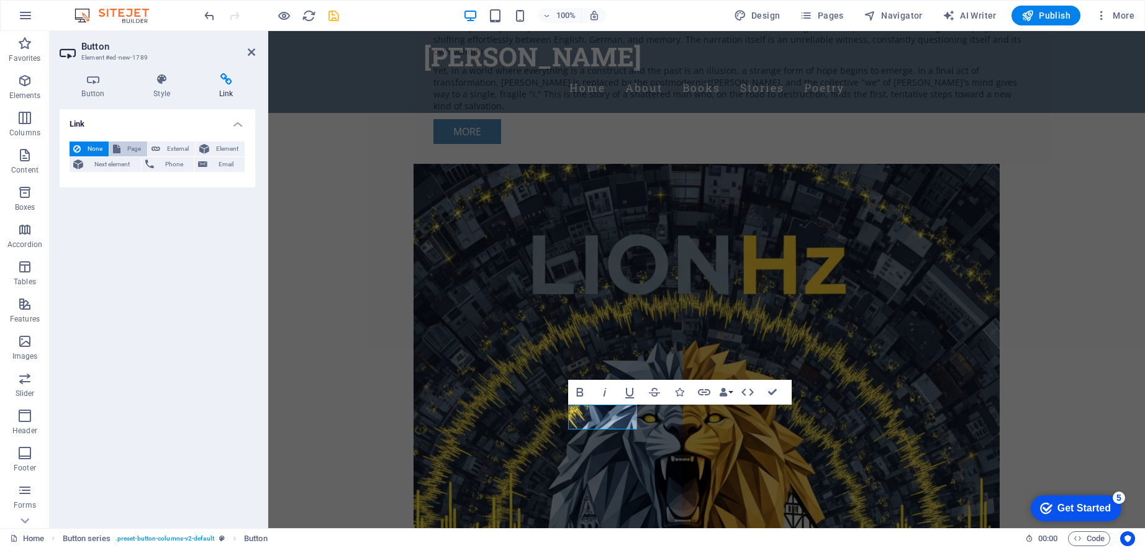
click at [134, 149] on span "Page" at bounding box center [133, 149] width 19 height 15
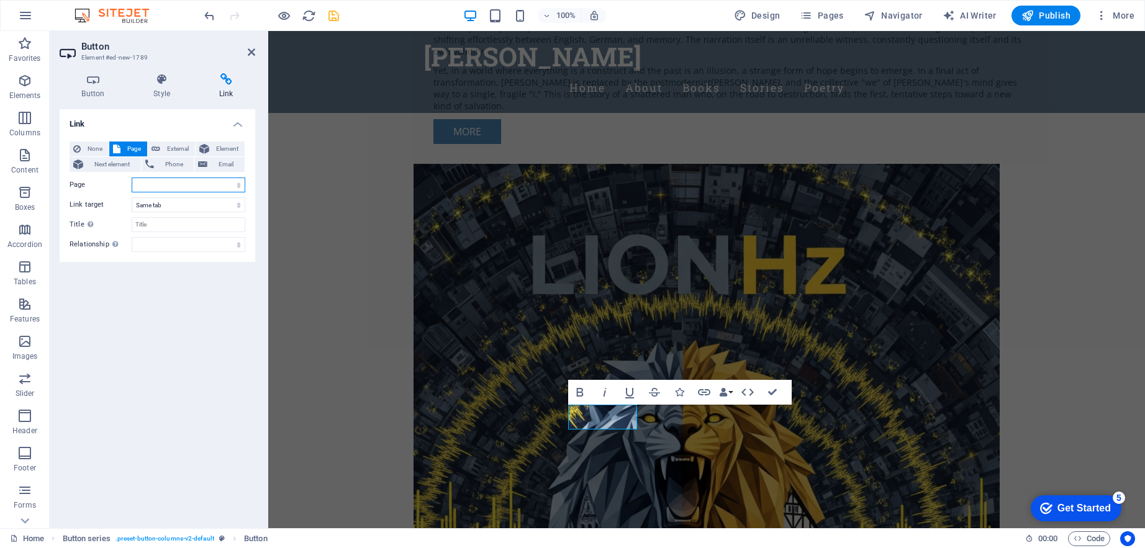
select select "12"
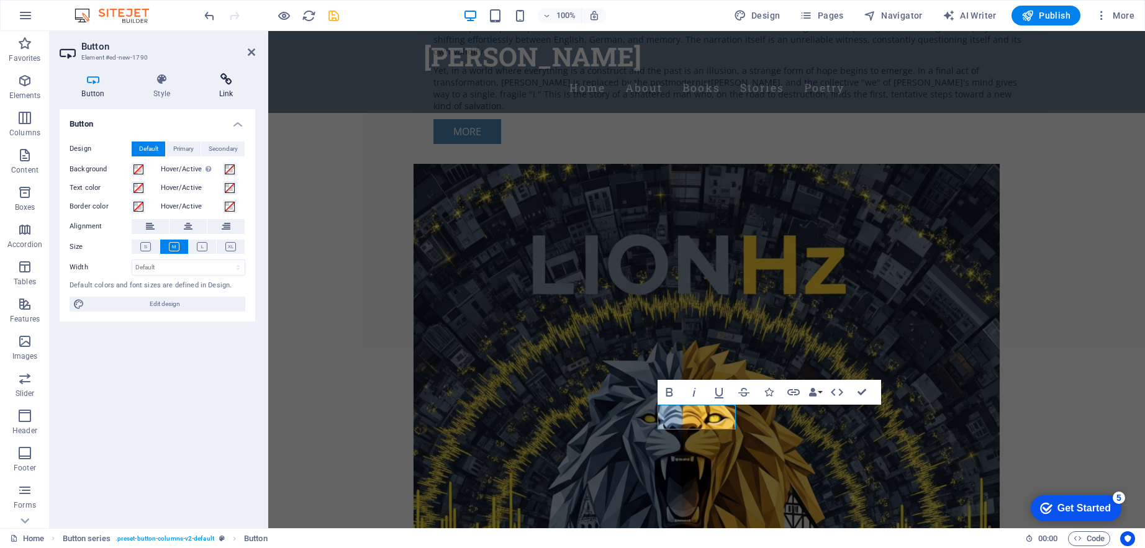
click at [222, 88] on h4 "Link" at bounding box center [226, 86] width 58 height 26
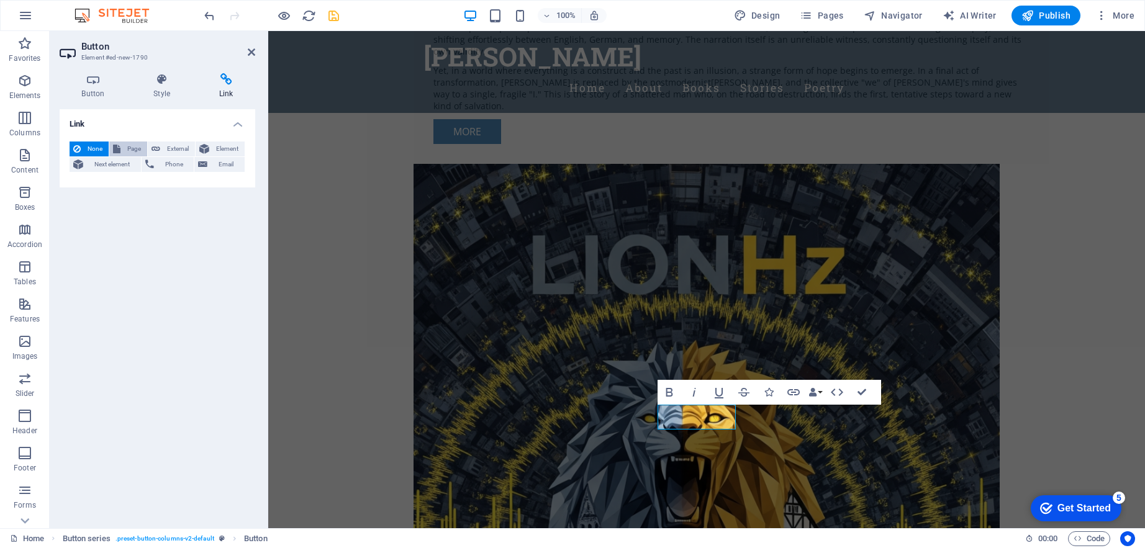
click at [135, 148] on span "Page" at bounding box center [133, 149] width 19 height 15
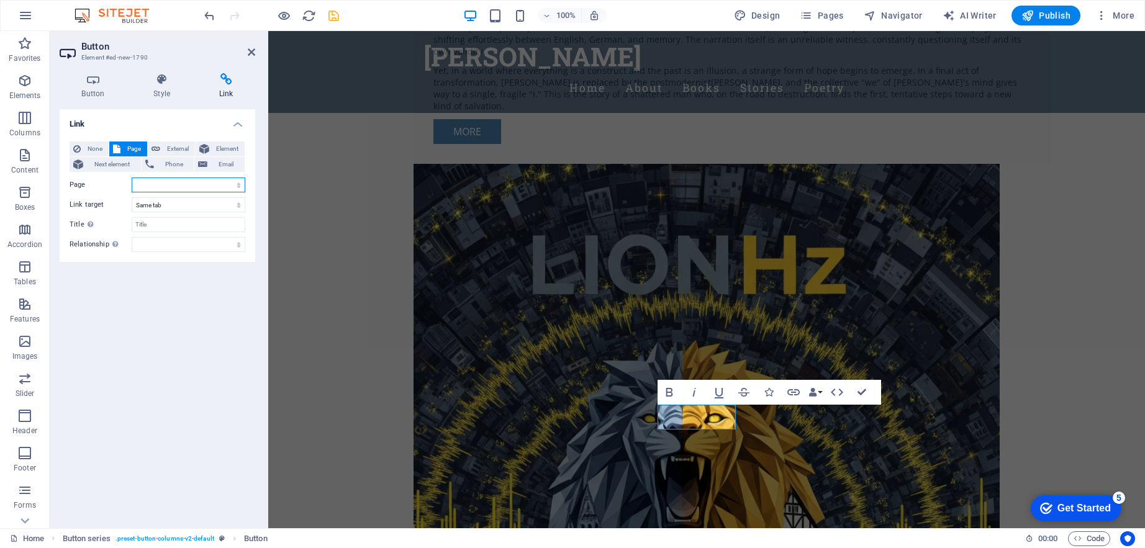
select select "13"
click at [94, 93] on h4 "Button" at bounding box center [96, 86] width 72 height 26
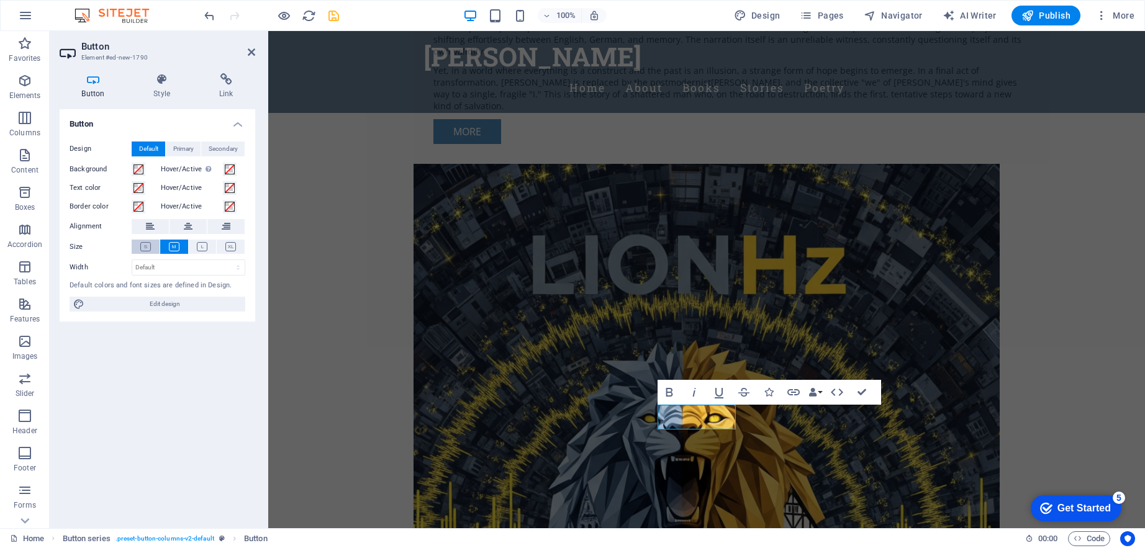
click at [148, 245] on icon at bounding box center [145, 246] width 11 height 9
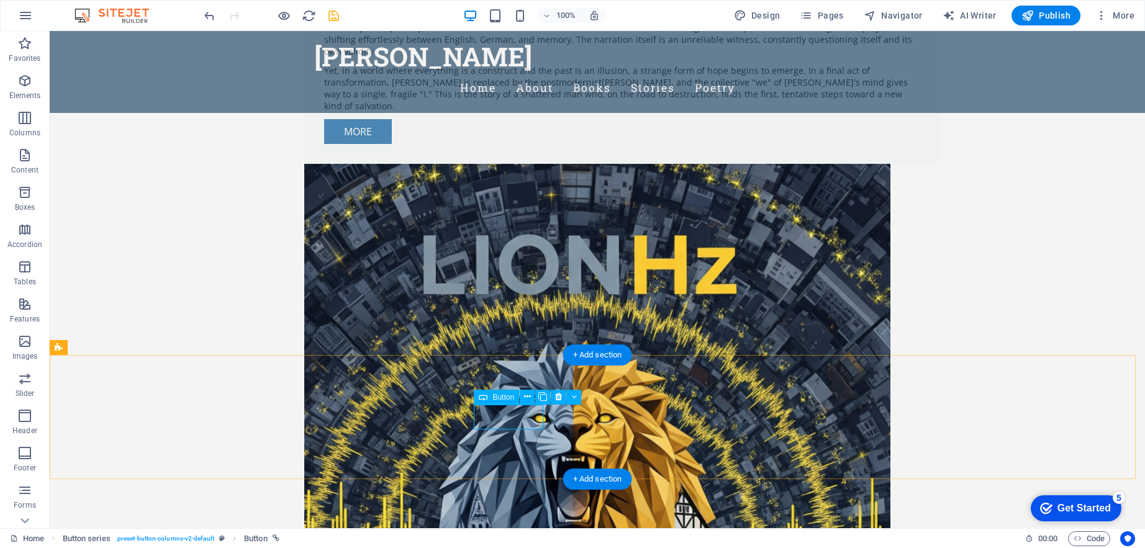
select select "12"
select select
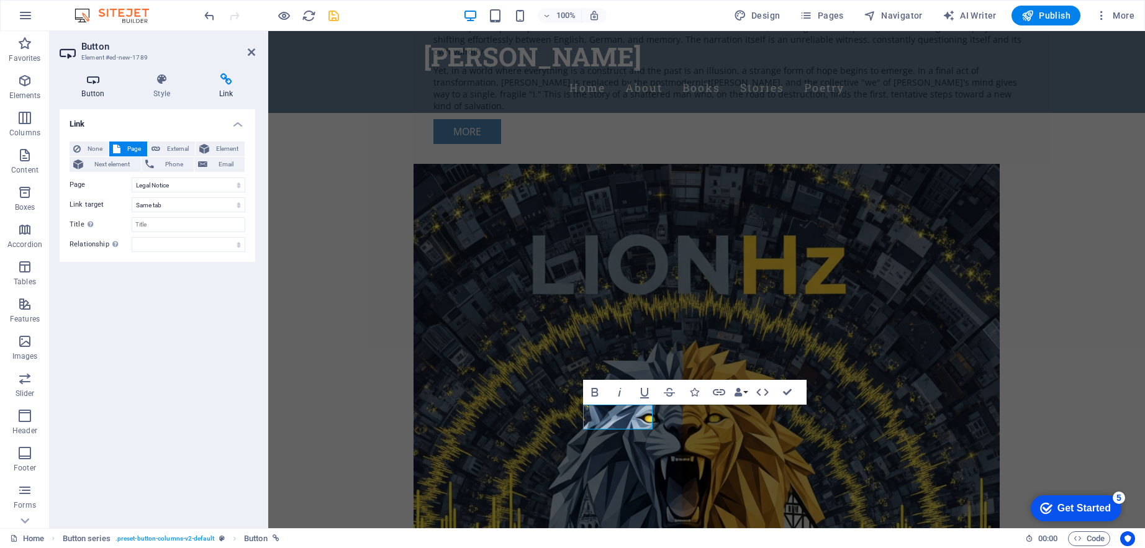
click at [96, 91] on h4 "Button" at bounding box center [96, 86] width 72 height 26
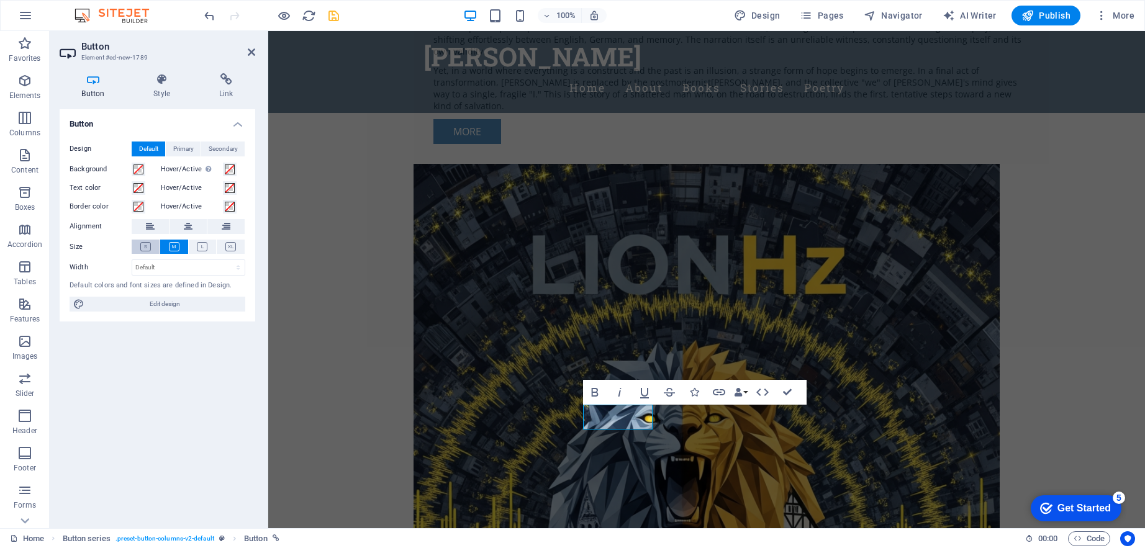
click at [143, 247] on icon at bounding box center [145, 246] width 11 height 9
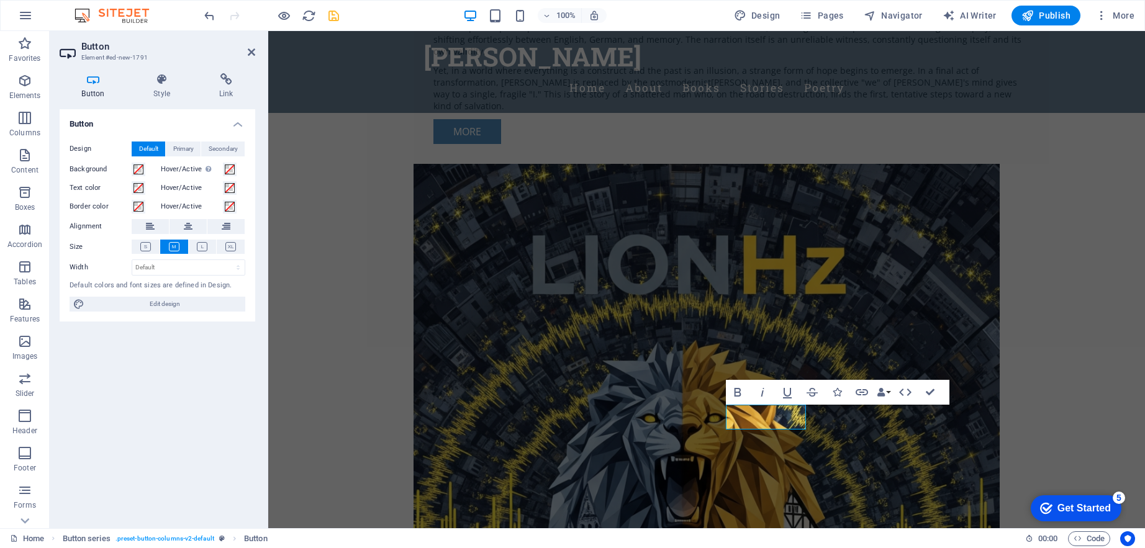
drag, startPoint x: 798, startPoint y: 416, endPoint x: 272, endPoint y: 273, distance: 545.2
click at [148, 243] on icon at bounding box center [145, 246] width 11 height 9
click at [226, 94] on h4 "Link" at bounding box center [226, 86] width 58 height 26
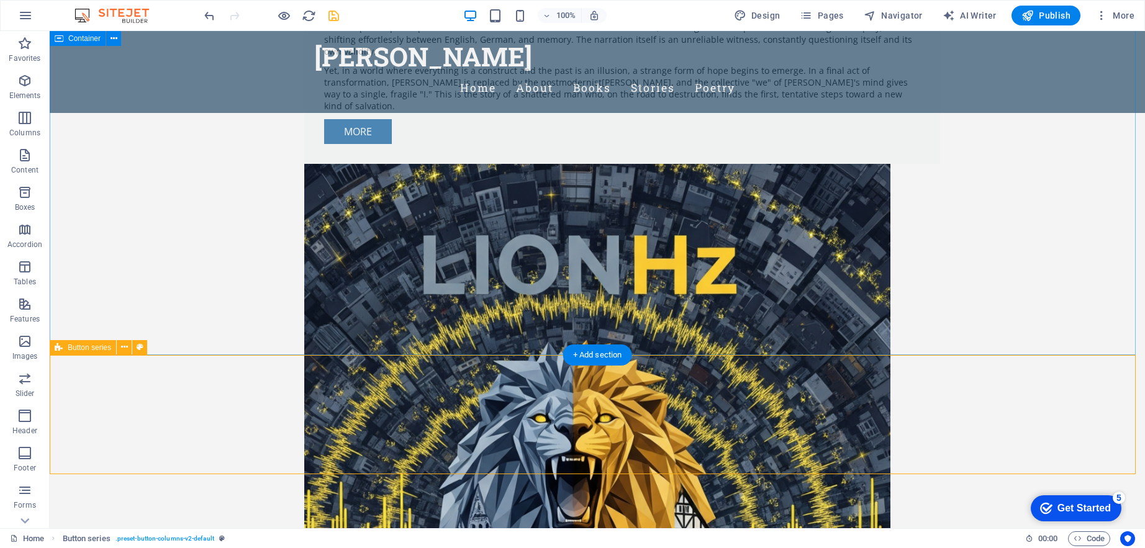
click at [86, 348] on span "Button series" at bounding box center [89, 347] width 43 height 7
select select "rem"
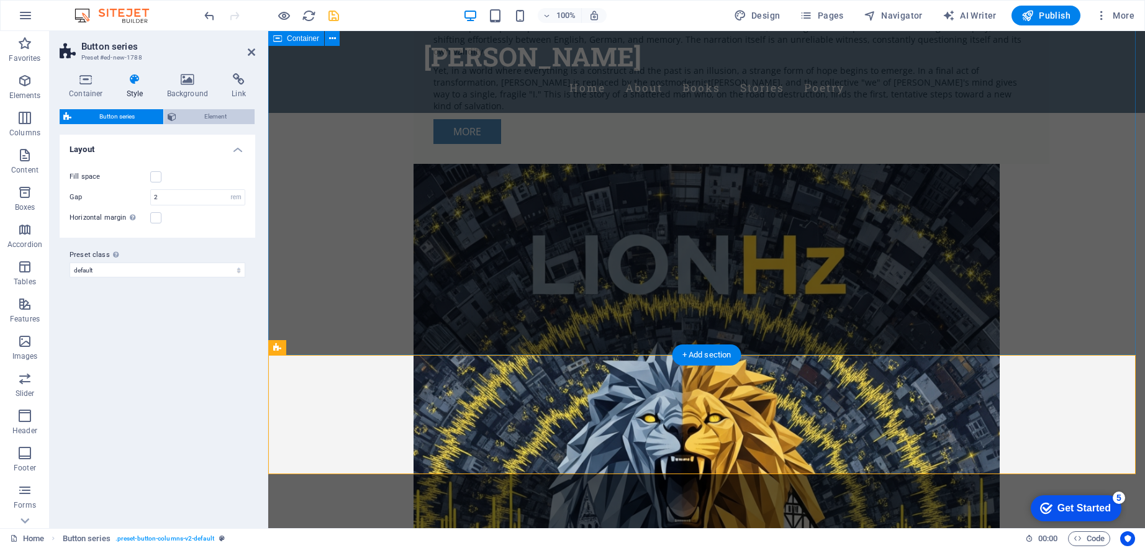
click at [196, 116] on span "Element" at bounding box center [215, 116] width 71 height 15
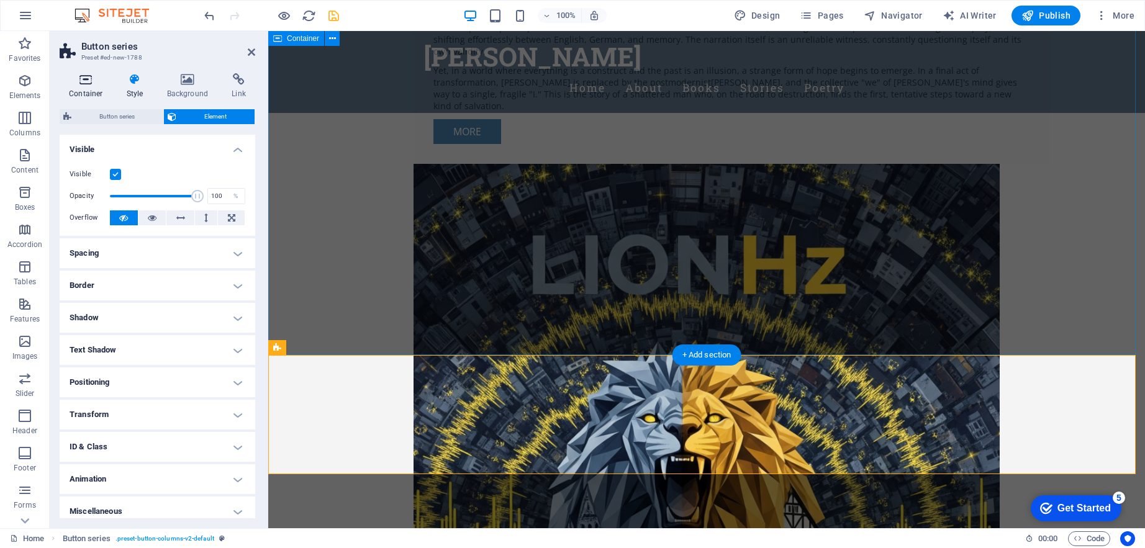
click at [81, 94] on h4 "Container" at bounding box center [89, 86] width 58 height 26
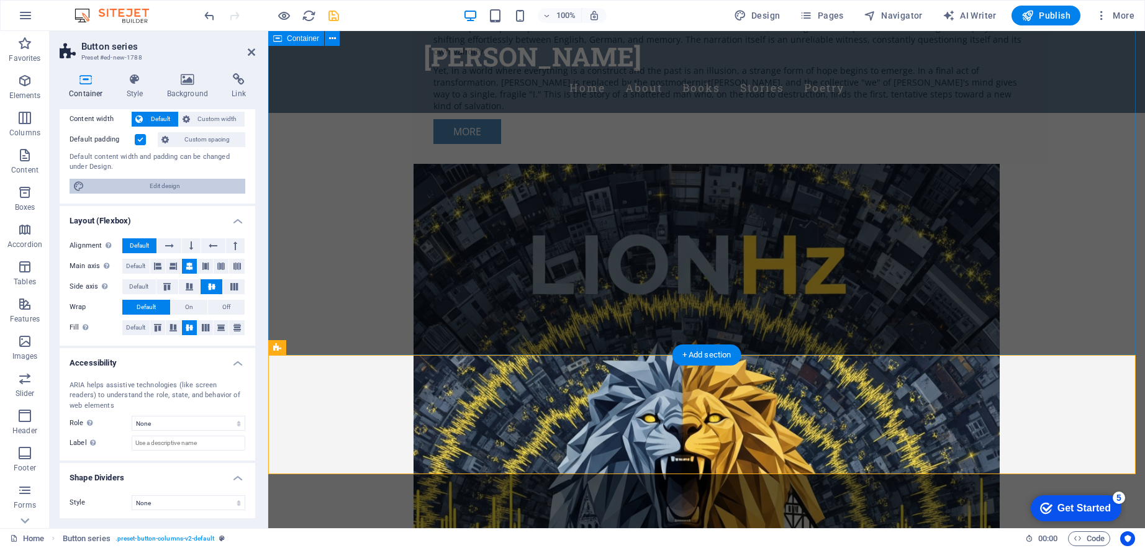
scroll to position [0, 0]
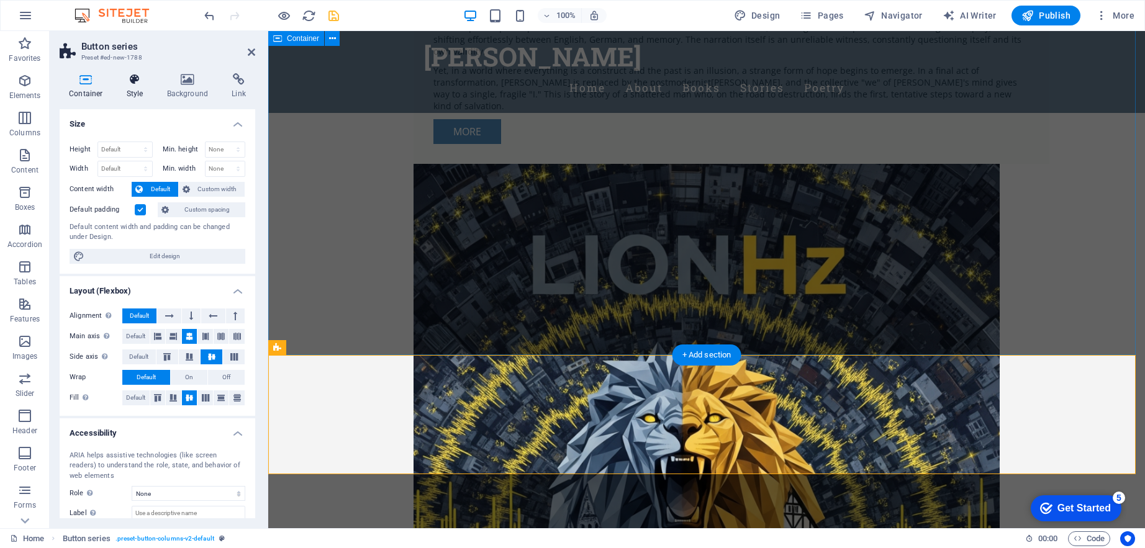
click at [146, 91] on h4 "Style" at bounding box center [137, 86] width 40 height 26
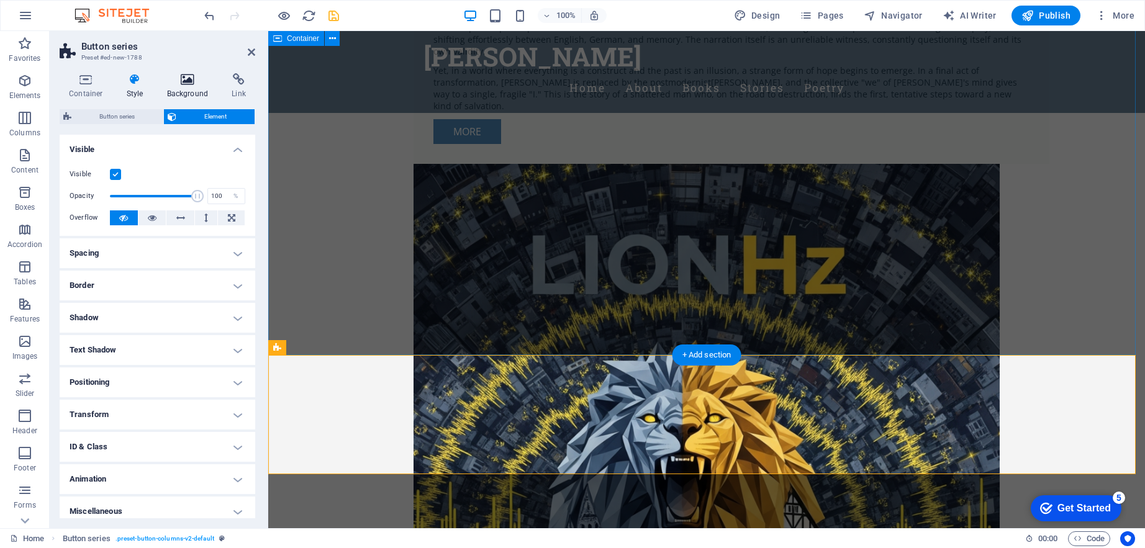
click at [175, 91] on h4 "Background" at bounding box center [190, 86] width 65 height 26
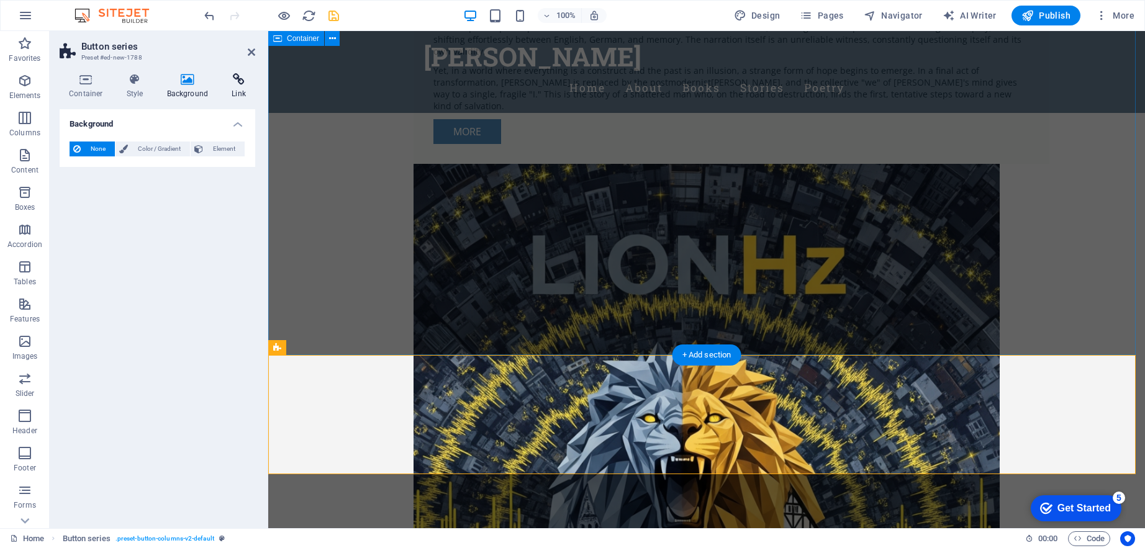
click at [245, 92] on h4 "Link" at bounding box center [238, 86] width 33 height 26
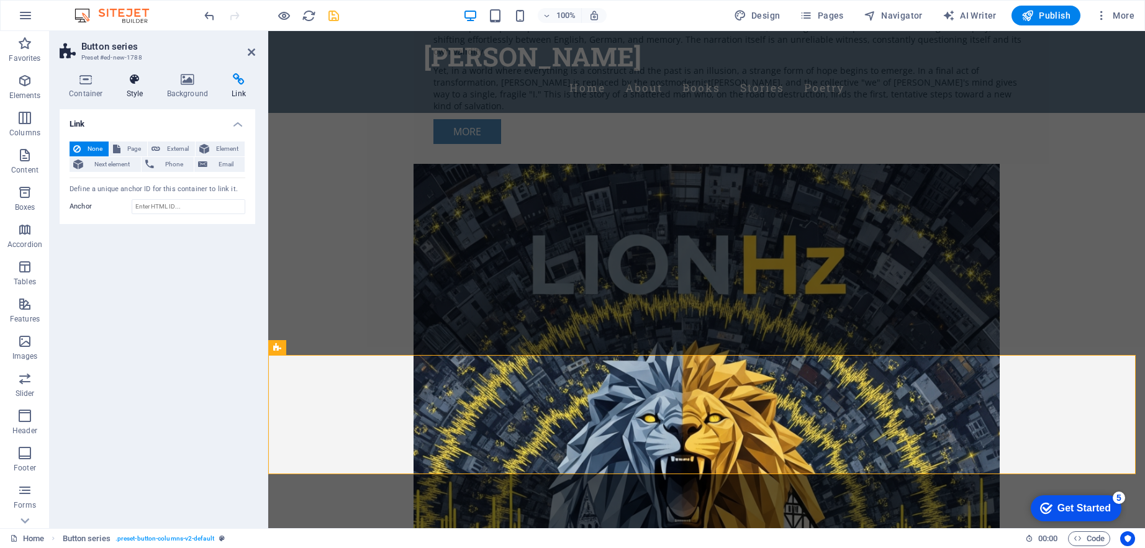
click at [138, 89] on h4 "Style" at bounding box center [137, 86] width 40 height 26
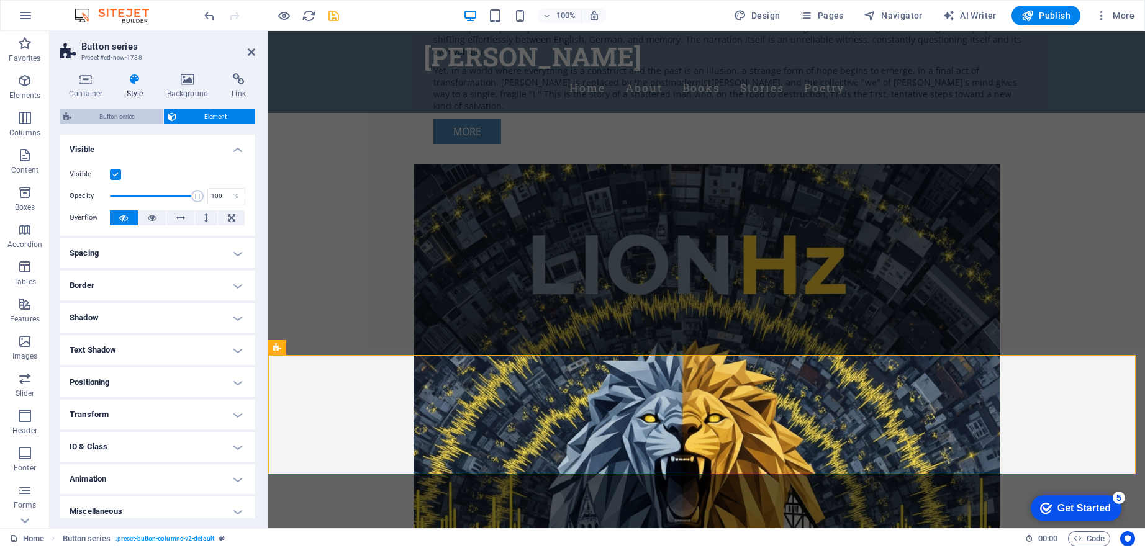
click at [138, 118] on span "Button series" at bounding box center [117, 116] width 84 height 15
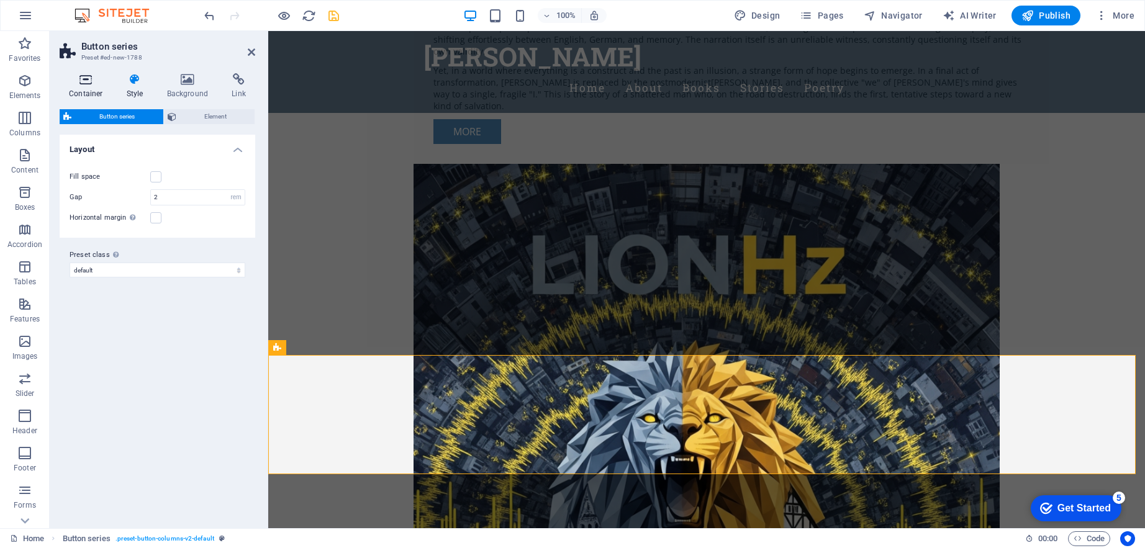
click at [89, 87] on h4 "Container" at bounding box center [89, 86] width 58 height 26
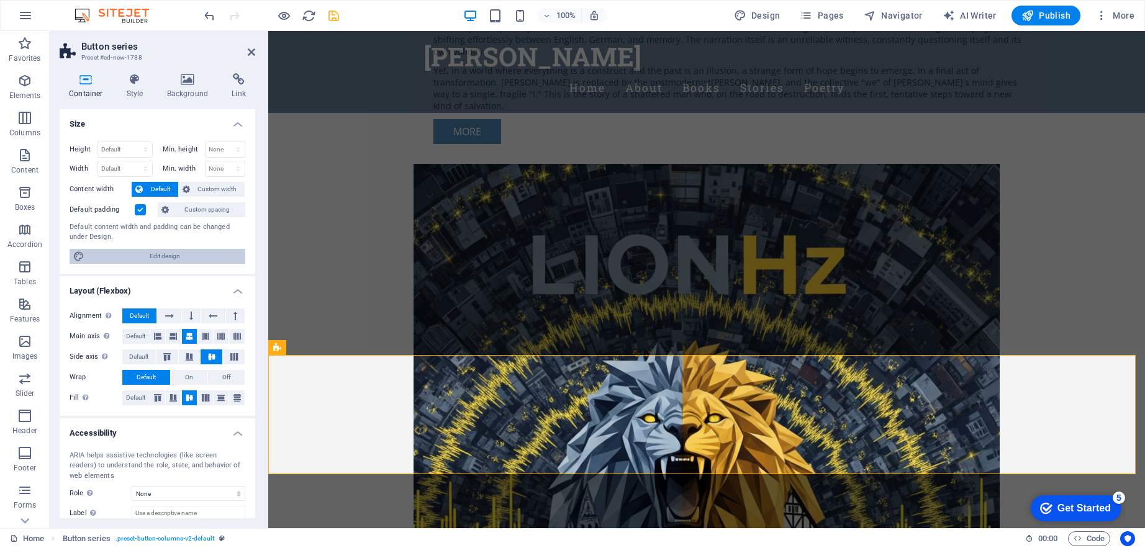
click at [127, 250] on span "Edit design" at bounding box center [164, 256] width 153 height 15
select select "rem"
select select "200"
select select "px"
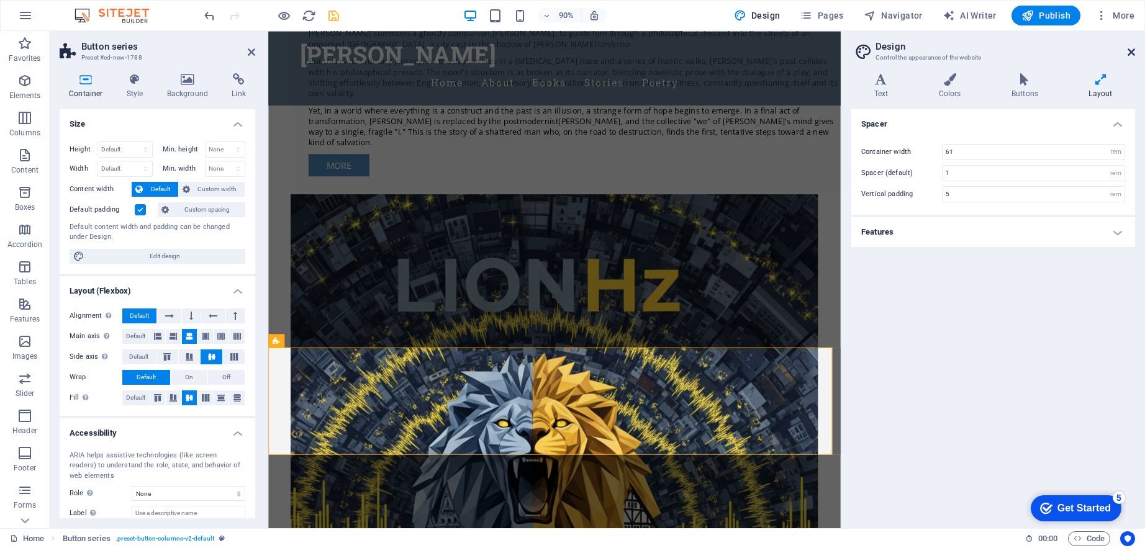
drag, startPoint x: 1132, startPoint y: 51, endPoint x: 797, endPoint y: 29, distance: 335.4
click at [1132, 51] on icon at bounding box center [1131, 52] width 7 height 10
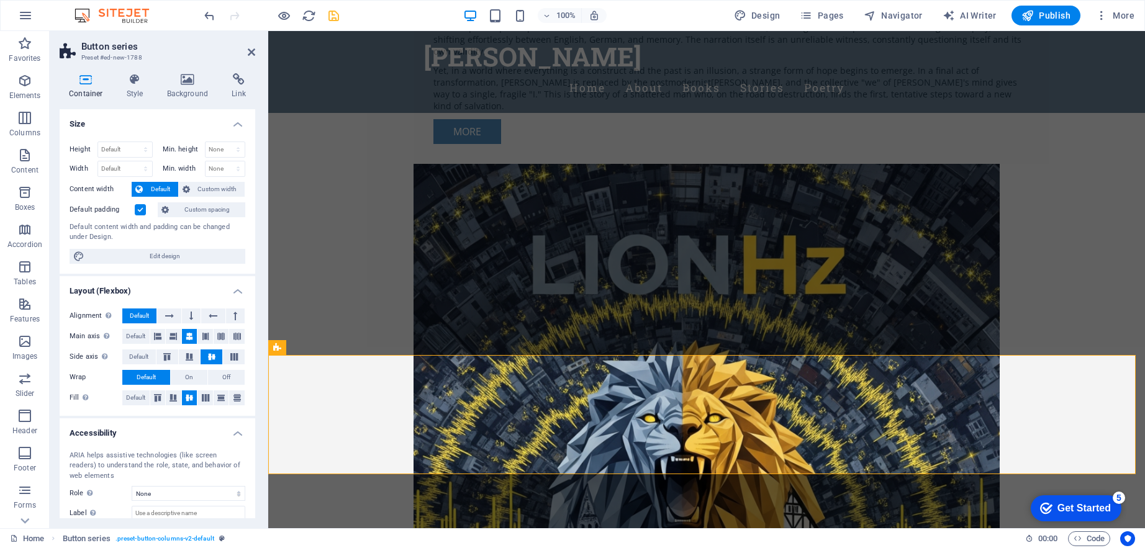
scroll to position [70, 0]
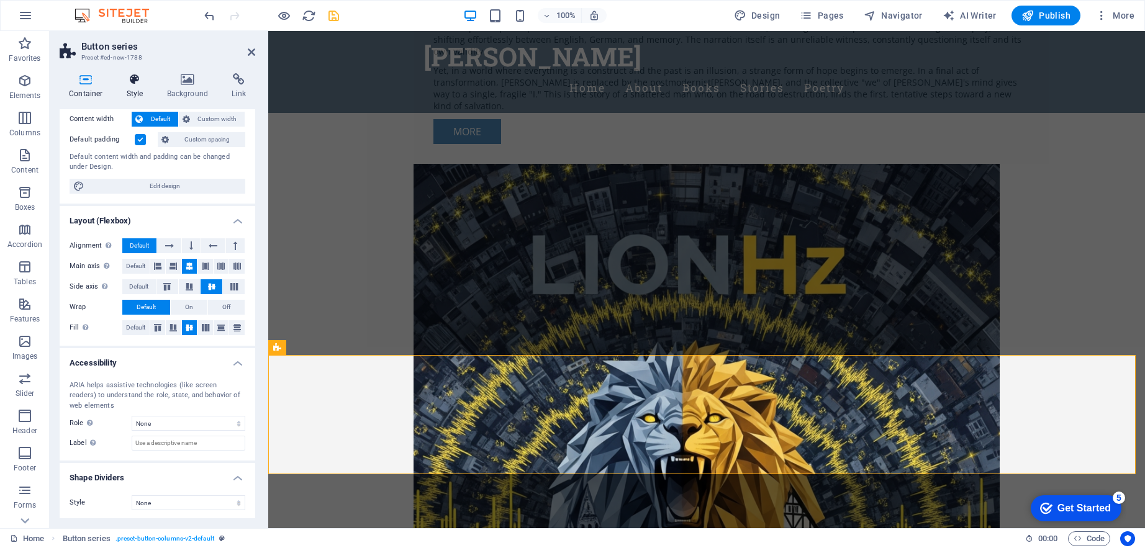
click at [134, 86] on h4 "Style" at bounding box center [137, 86] width 40 height 26
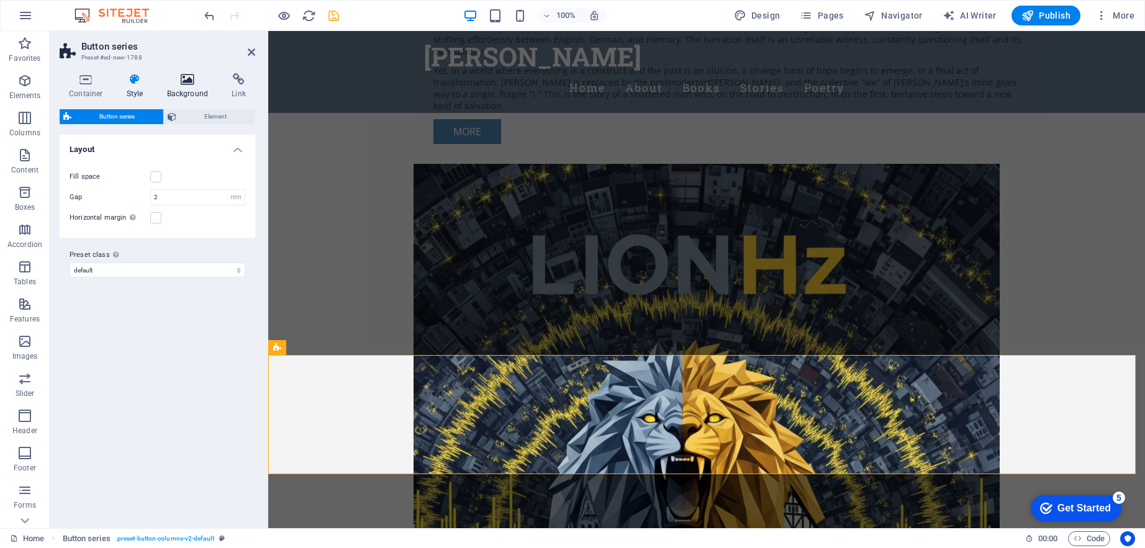
click at [170, 84] on icon at bounding box center [188, 79] width 60 height 12
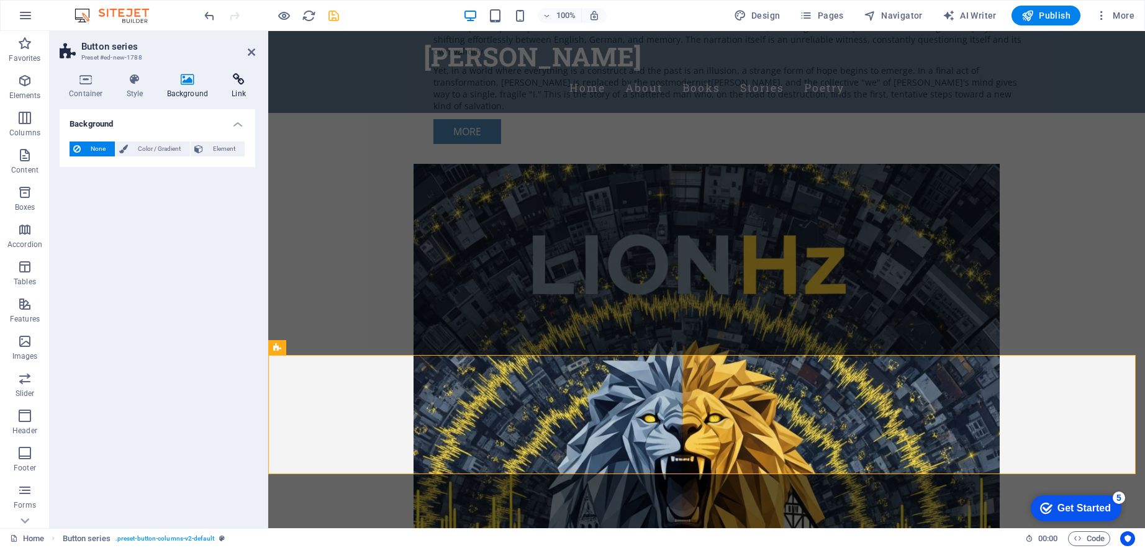
click at [238, 85] on icon at bounding box center [238, 79] width 33 height 12
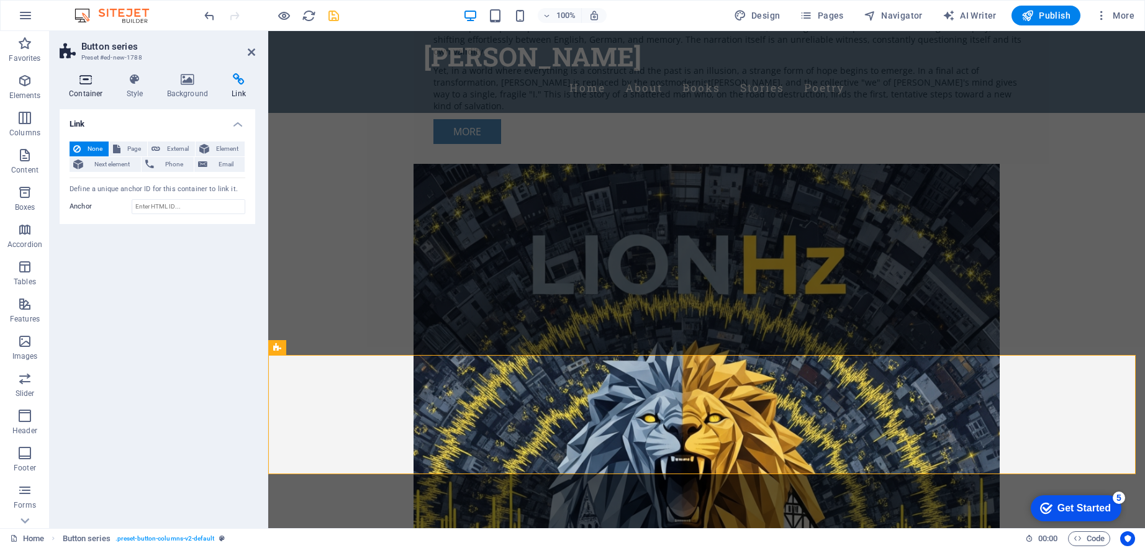
click at [90, 93] on h4 "Container" at bounding box center [89, 86] width 58 height 26
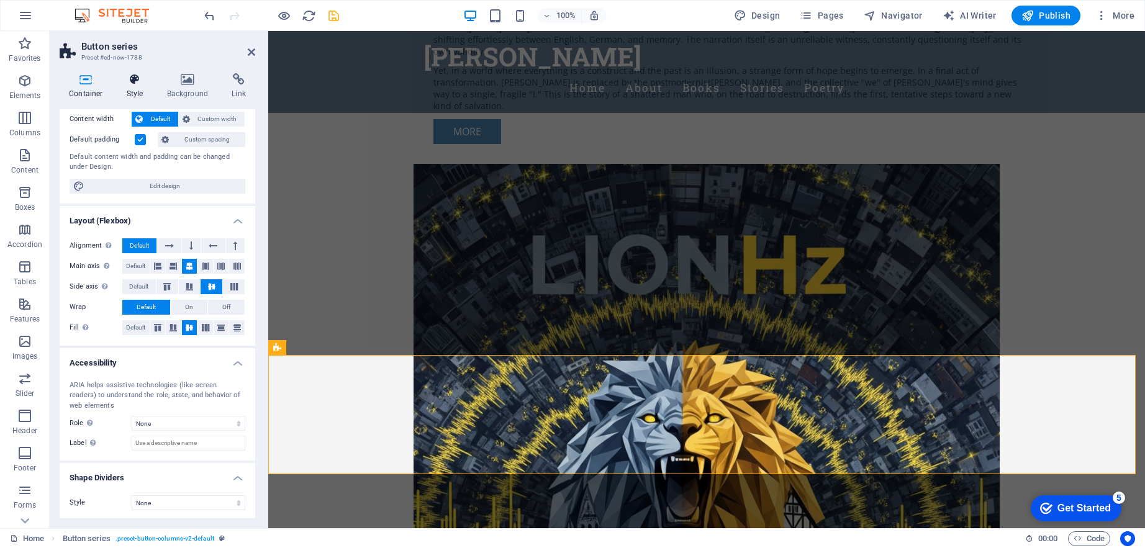
click at [143, 87] on h4 "Style" at bounding box center [137, 86] width 40 height 26
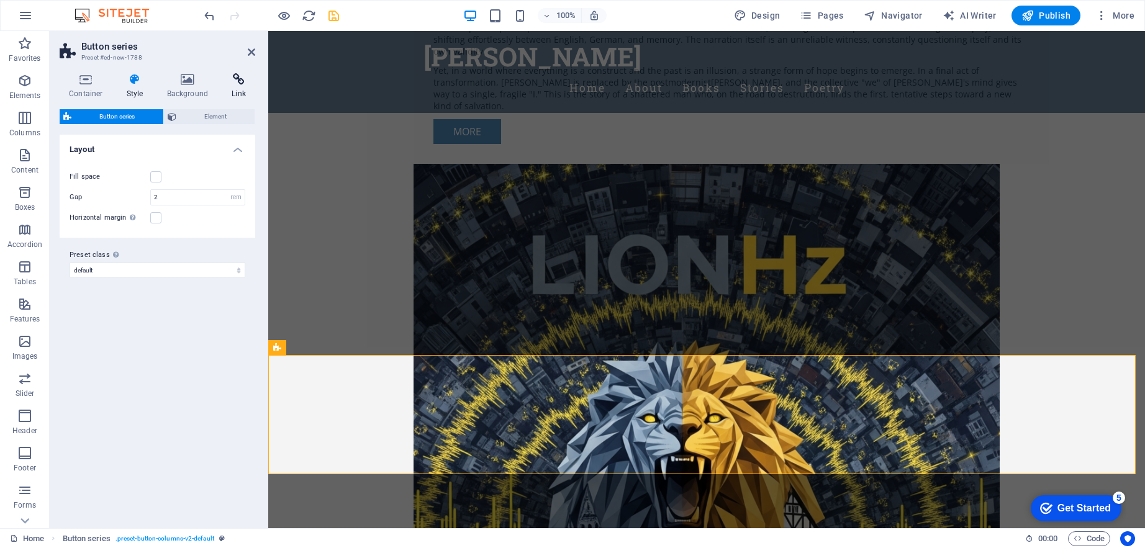
click at [236, 92] on h4 "Link" at bounding box center [238, 86] width 33 height 26
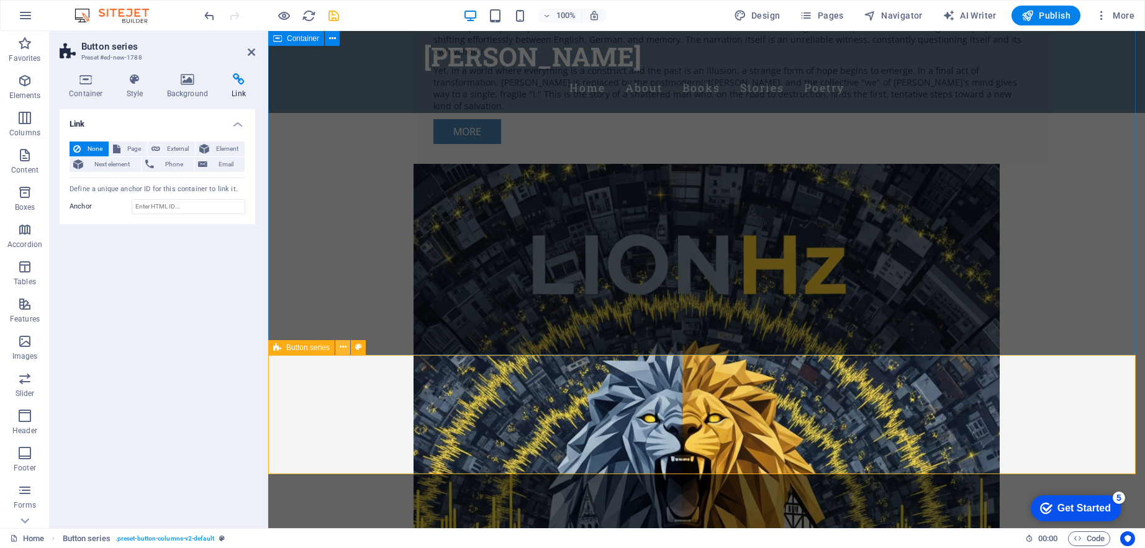
click at [343, 349] on icon at bounding box center [343, 347] width 7 height 13
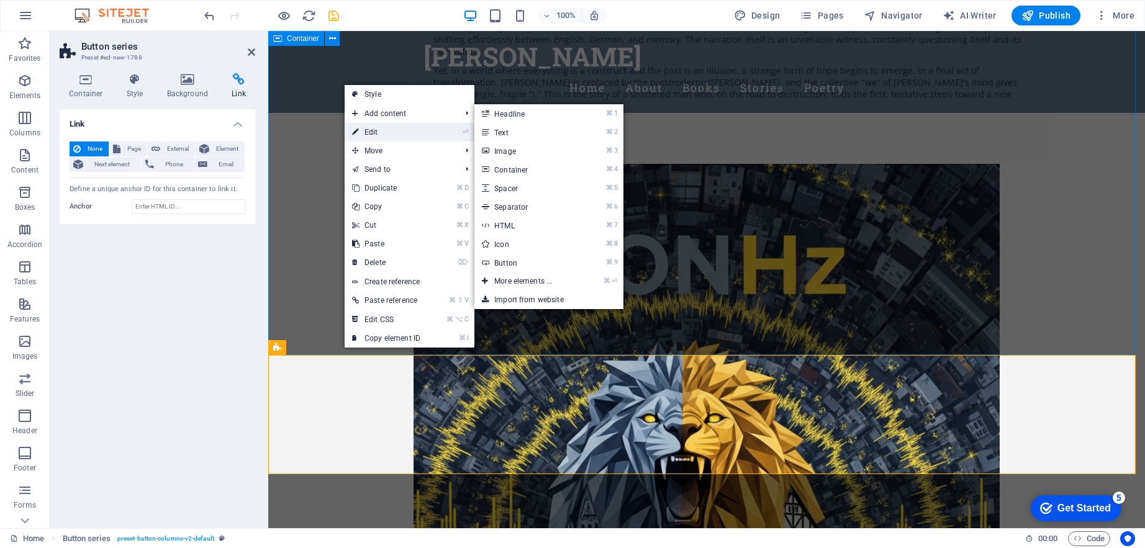
click at [425, 131] on link "⏎ Edit" at bounding box center [386, 132] width 83 height 19
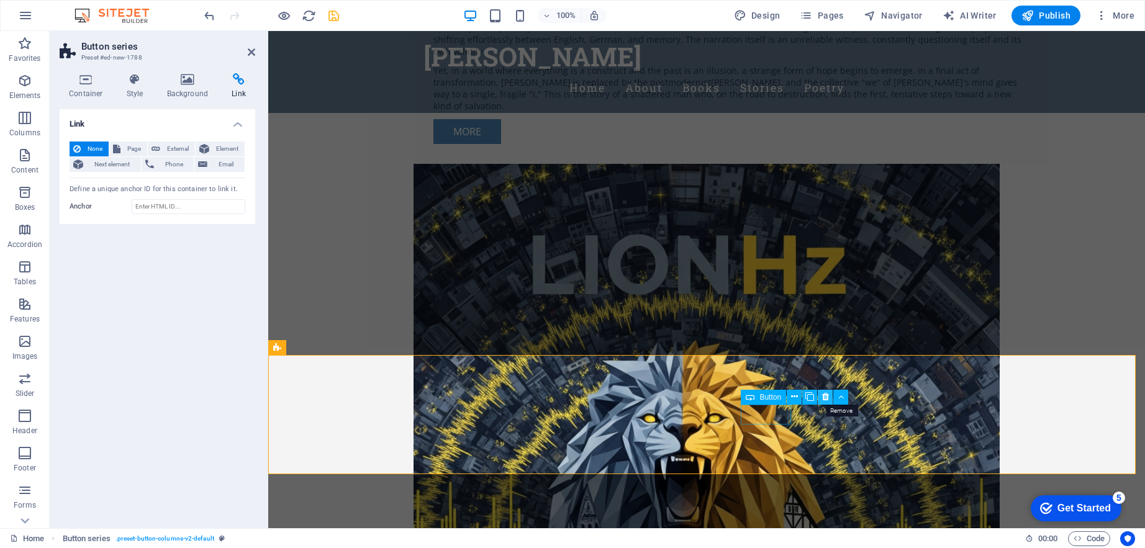
drag, startPoint x: 561, startPoint y: 363, endPoint x: 830, endPoint y: 394, distance: 270.0
click at [830, 394] on button at bounding box center [825, 397] width 15 height 15
click at [86, 80] on icon at bounding box center [86, 79] width 53 height 12
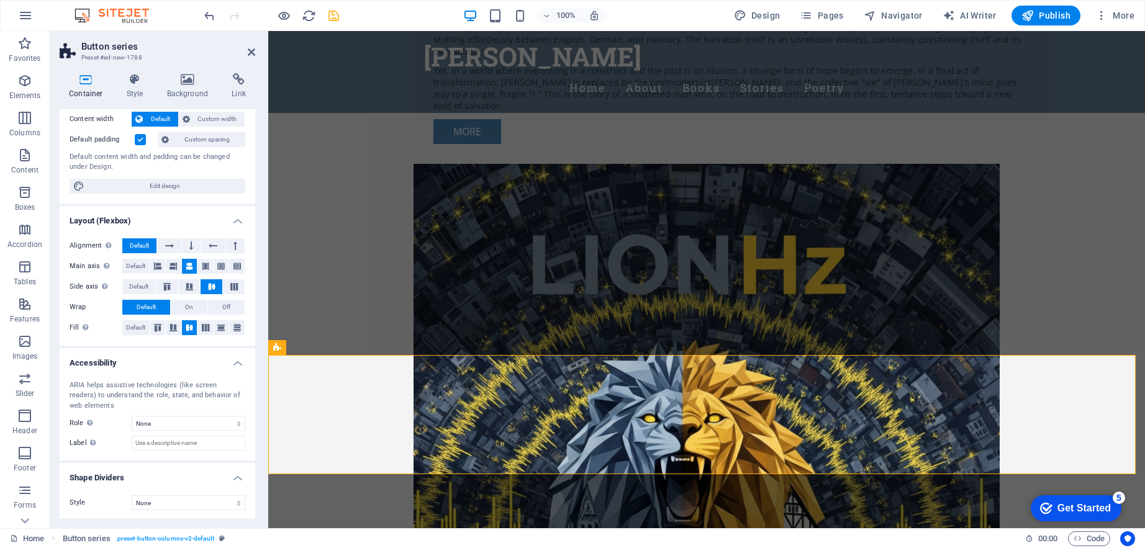
scroll to position [0, 0]
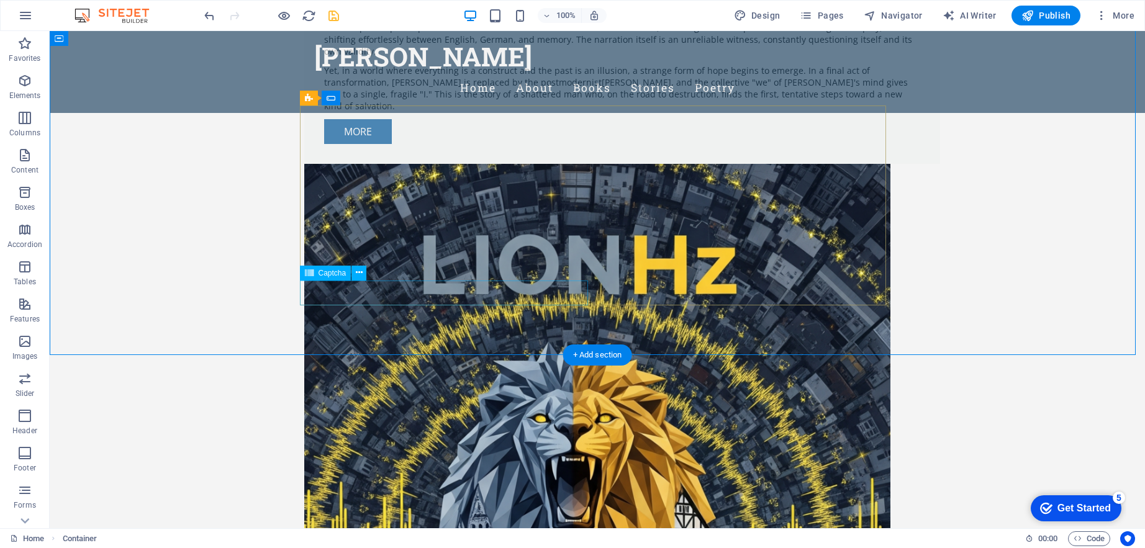
scroll to position [1074, 0]
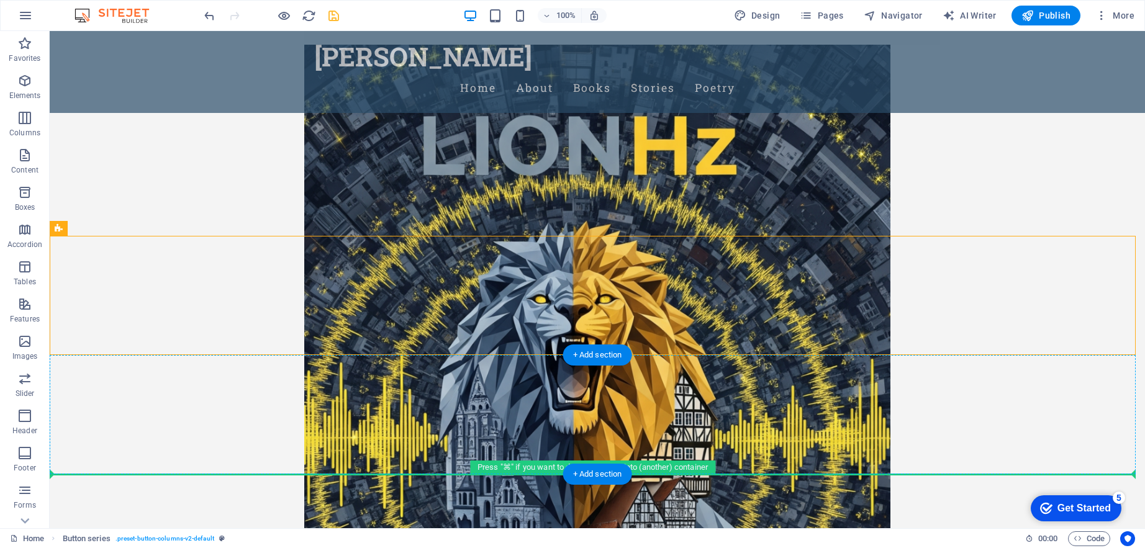
drag, startPoint x: 151, startPoint y: 260, endPoint x: 128, endPoint y: 430, distance: 171.7
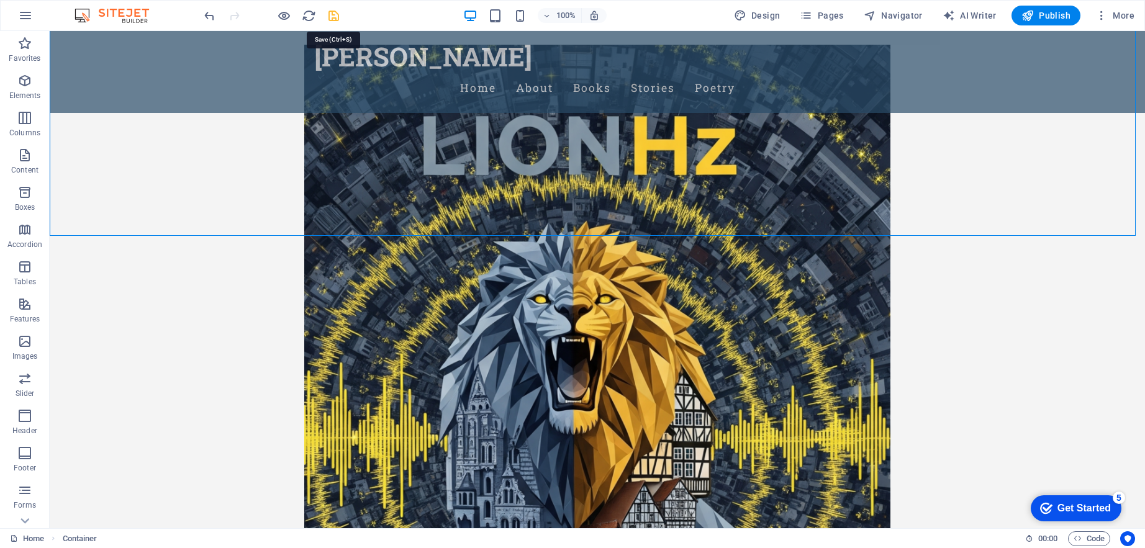
click at [332, 13] on icon "save" at bounding box center [334, 16] width 14 height 14
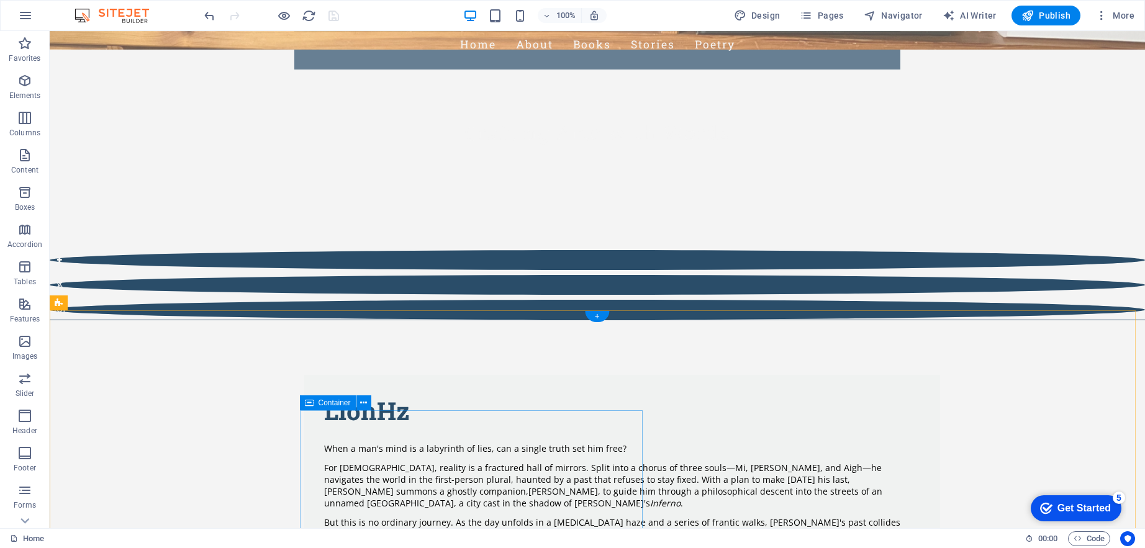
scroll to position [0, 0]
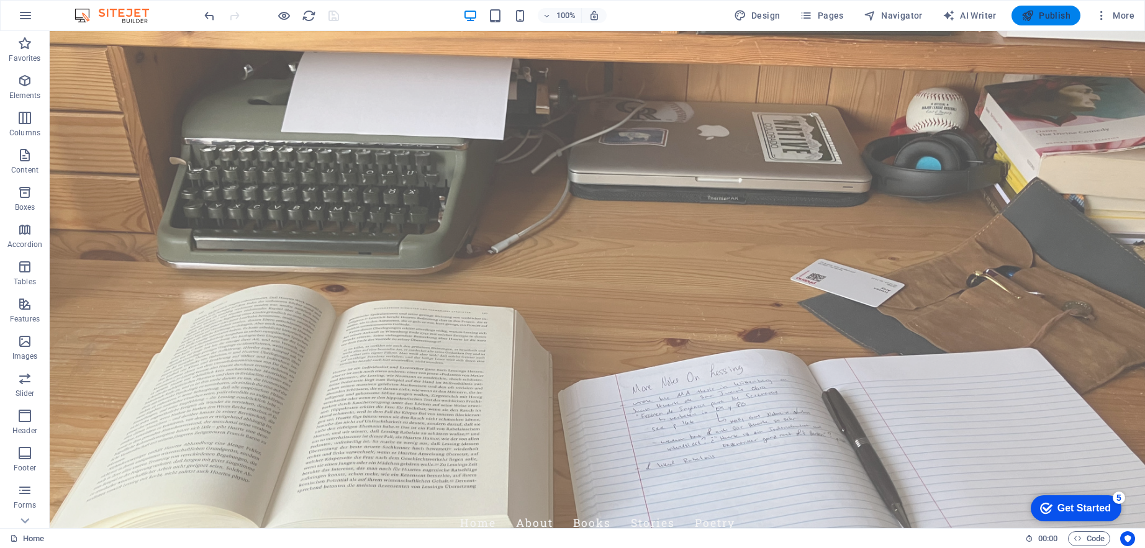
click at [1051, 12] on span "Publish" at bounding box center [1045, 15] width 49 height 12
